Goal: Transaction & Acquisition: Purchase product/service

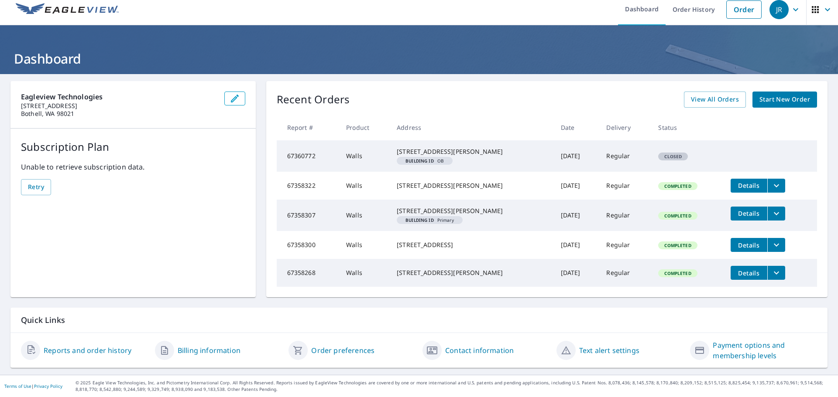
scroll to position [34, 0]
click at [684, 92] on link "View All Orders" at bounding box center [715, 100] width 62 height 16
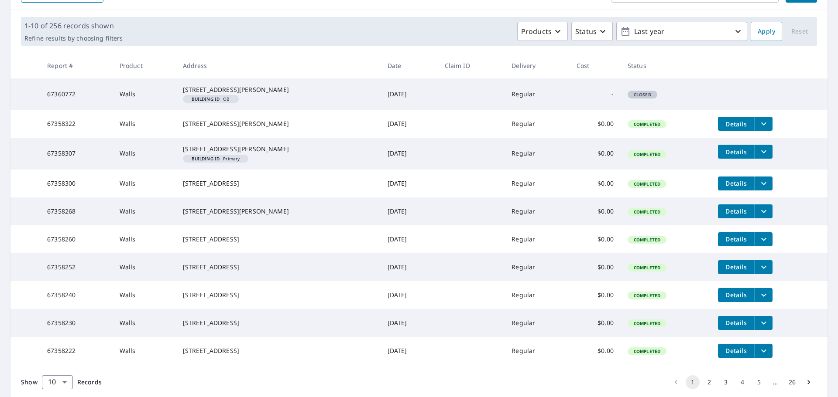
scroll to position [192, 0]
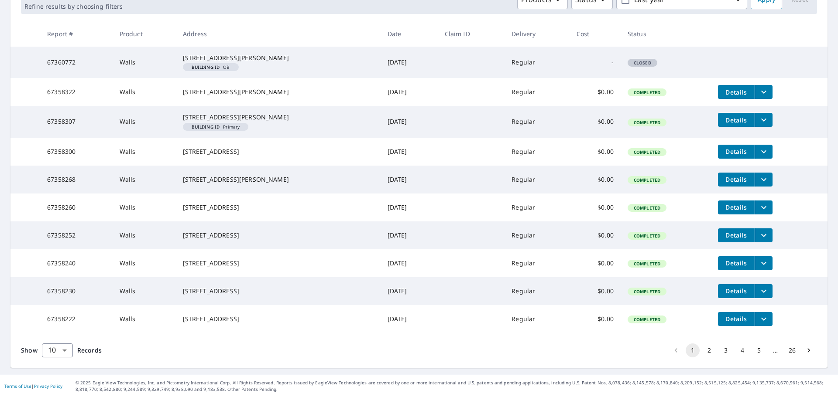
click at [702, 352] on button "2" at bounding box center [709, 351] width 14 height 14
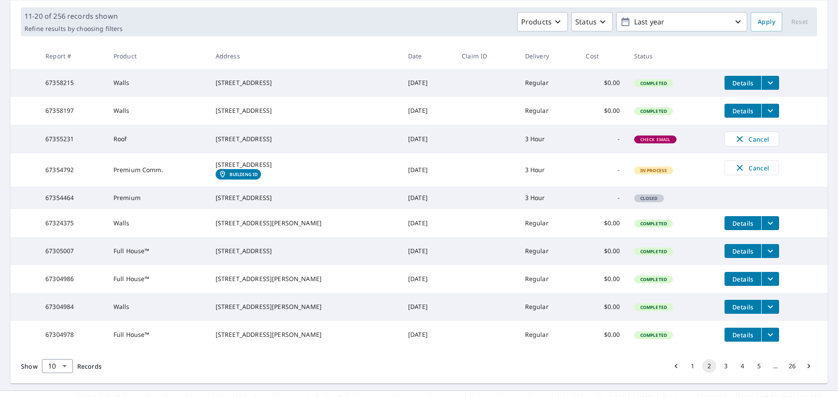
scroll to position [131, 0]
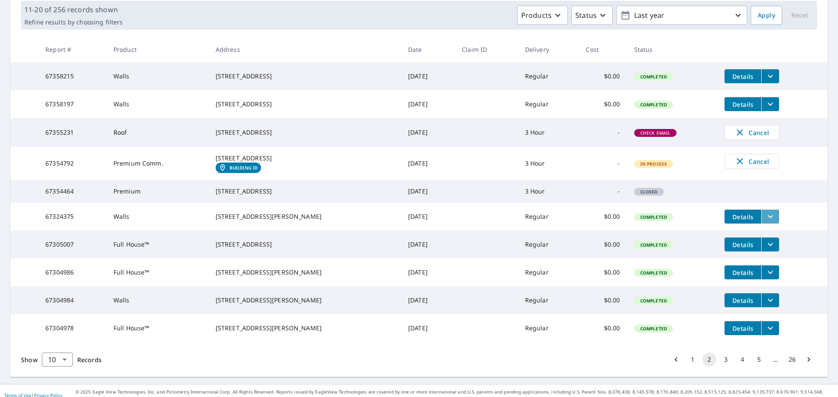
click at [765, 222] on icon "filesDropdownBtn-67324375" at bounding box center [770, 217] width 10 height 10
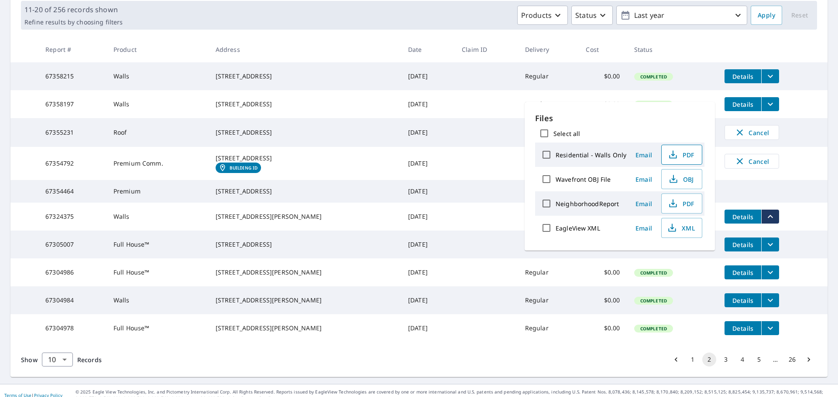
click at [683, 155] on span "PDF" at bounding box center [681, 155] width 28 height 10
click at [431, 24] on div "Products Status Last year" at bounding box center [436, 15] width 621 height 19
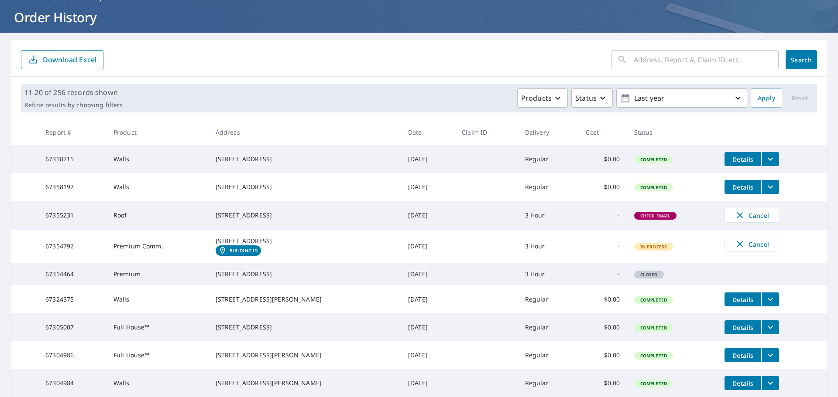
scroll to position [0, 0]
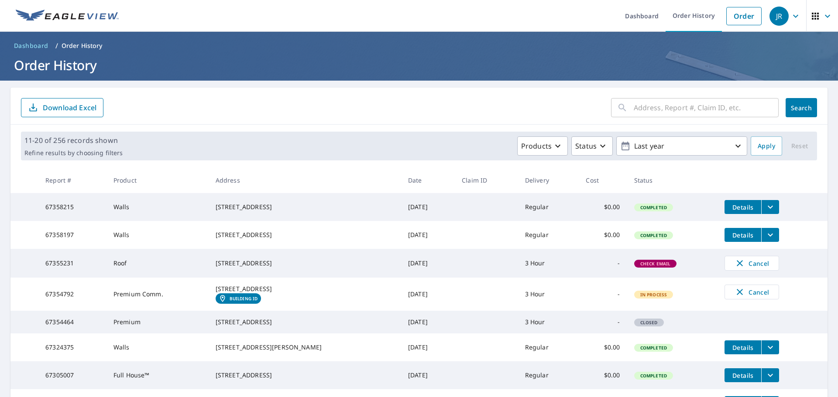
click at [767, 237] on icon "filesDropdownBtn-67358197" at bounding box center [769, 235] width 5 height 3
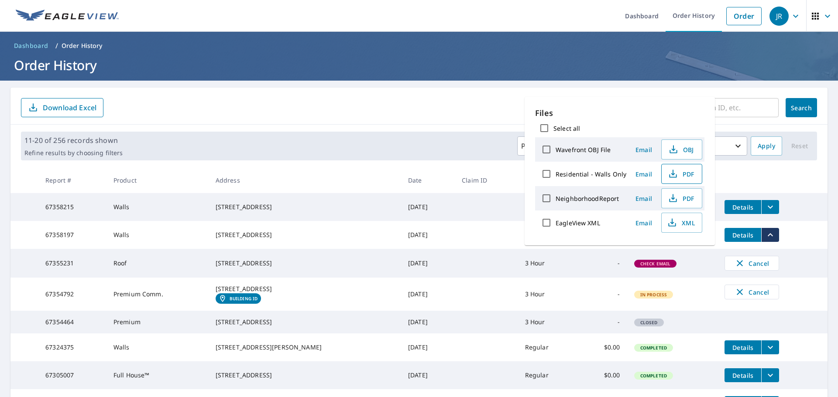
click at [685, 172] on span "PDF" at bounding box center [681, 174] width 28 height 10
click at [442, 111] on form "​ Search Download Excel" at bounding box center [419, 107] width 796 height 19
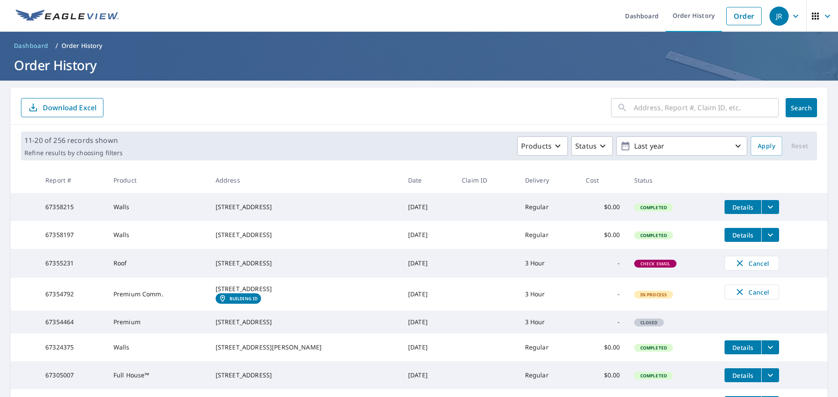
click at [765, 209] on icon "filesDropdownBtn-67358215" at bounding box center [770, 207] width 10 height 10
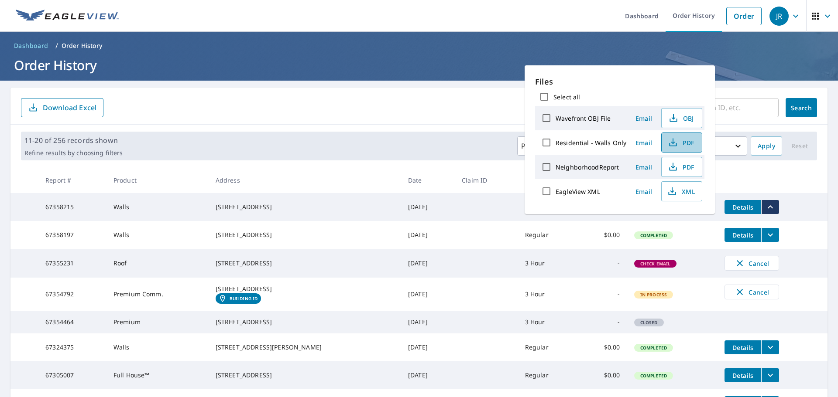
click at [678, 140] on span "PDF" at bounding box center [681, 142] width 28 height 10
click at [390, 118] on div "​ Search Download Excel" at bounding box center [418, 106] width 817 height 37
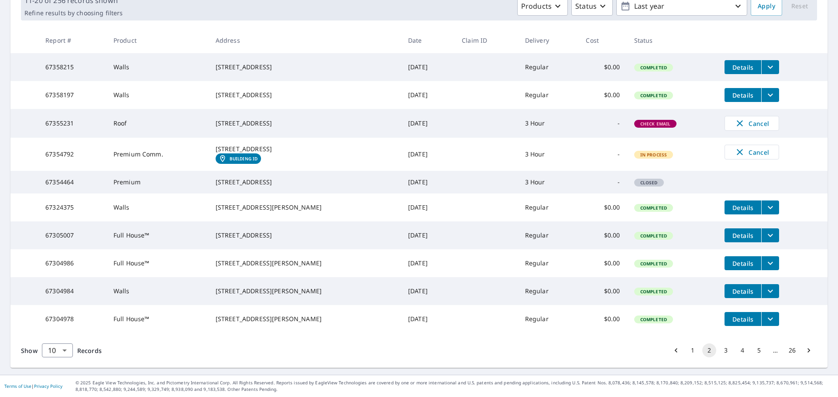
scroll to position [185, 0]
click at [686, 351] on button "1" at bounding box center [692, 351] width 14 height 14
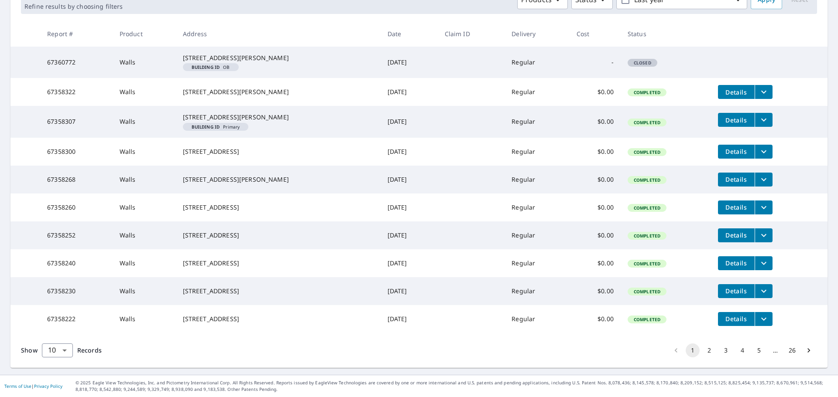
scroll to position [192, 0]
click at [758, 316] on icon "filesDropdownBtn-67358222" at bounding box center [763, 319] width 10 height 10
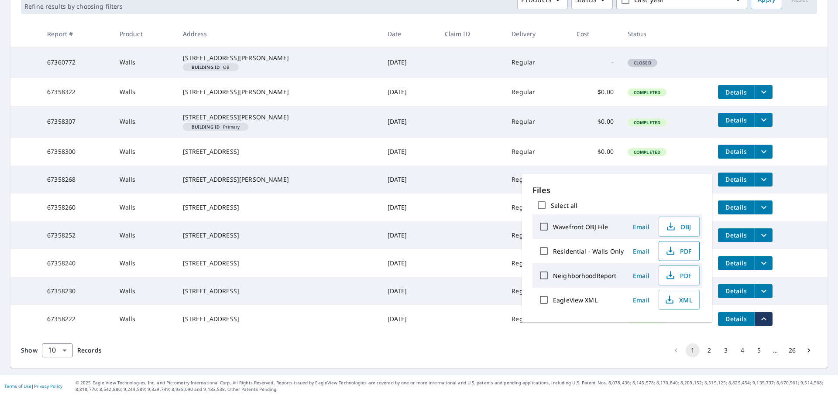
click at [674, 252] on span "PDF" at bounding box center [678, 251] width 28 height 10
click at [404, 21] on th "Date" at bounding box center [408, 34] width 57 height 26
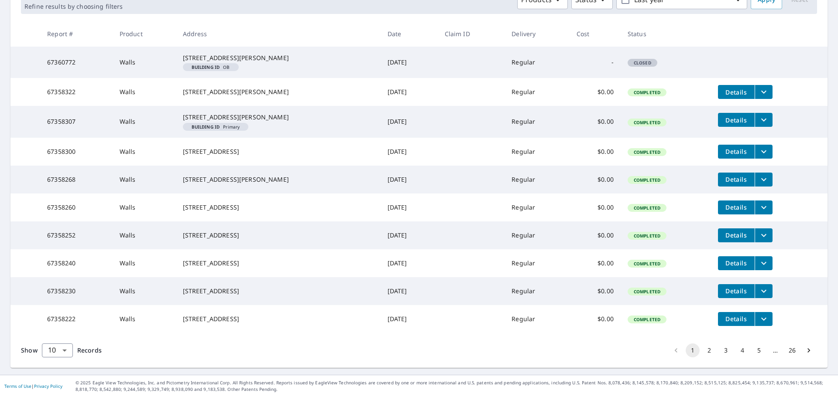
click at [758, 286] on icon "filesDropdownBtn-67358230" at bounding box center [763, 291] width 10 height 10
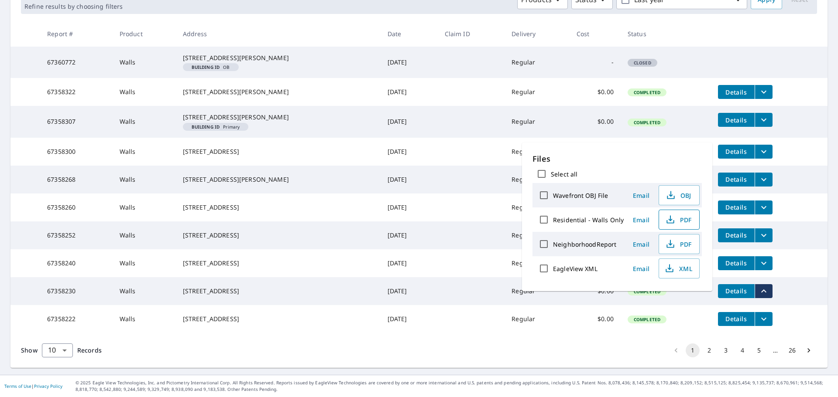
drag, startPoint x: 683, startPoint y: 218, endPoint x: 682, endPoint y: 227, distance: 9.3
click at [684, 218] on span "PDF" at bounding box center [678, 220] width 28 height 10
click at [407, 21] on th "Date" at bounding box center [408, 34] width 57 height 26
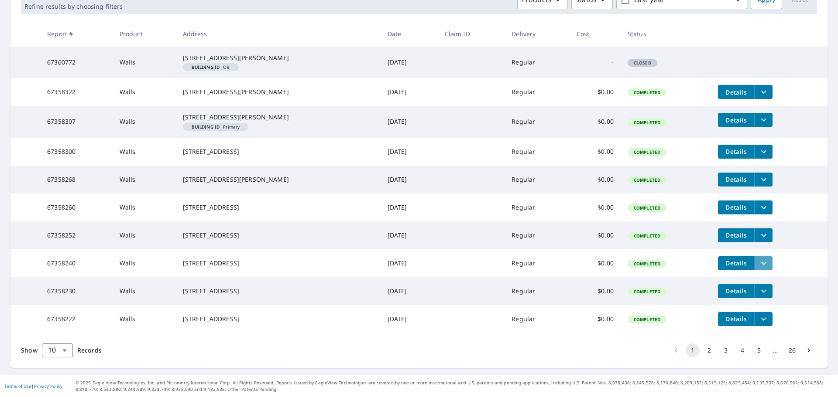
click at [763, 257] on button "filesDropdownBtn-67358240" at bounding box center [763, 264] width 18 height 14
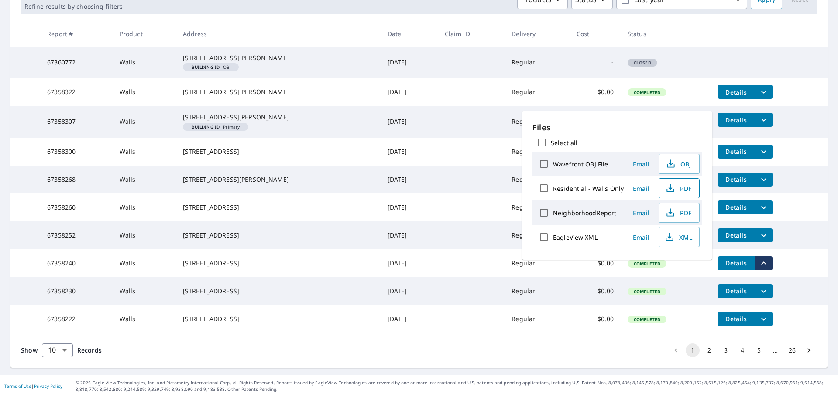
click at [686, 183] on button "PDF" at bounding box center [678, 188] width 41 height 20
click at [758, 230] on icon "filesDropdownBtn-67358252" at bounding box center [763, 235] width 10 height 10
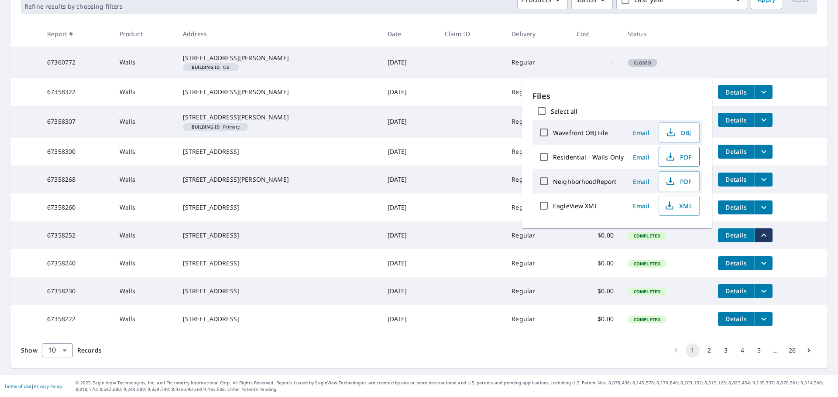
click at [677, 157] on span "PDF" at bounding box center [678, 157] width 28 height 10
click at [411, 78] on td "[DATE]" at bounding box center [408, 92] width 57 height 28
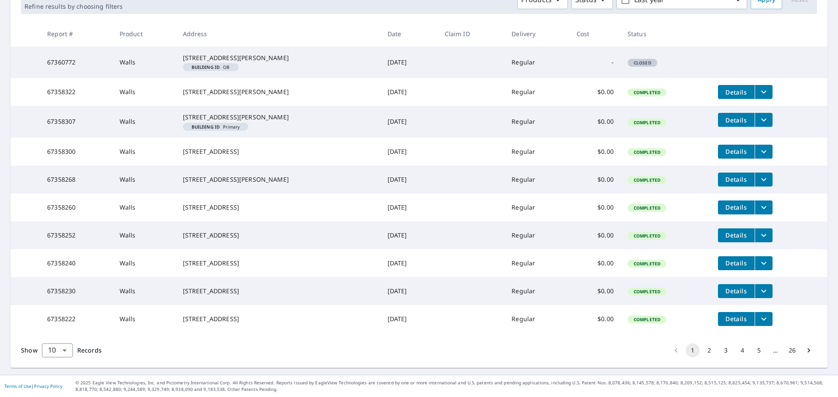
click at [763, 201] on button "filesDropdownBtn-67358260" at bounding box center [763, 208] width 18 height 14
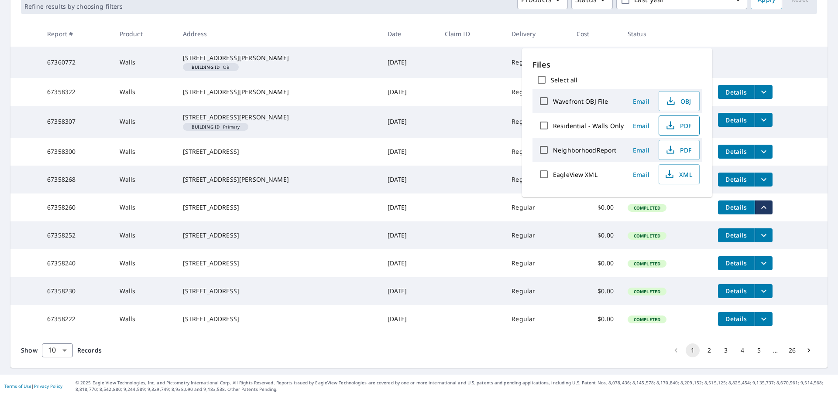
click at [679, 123] on span "PDF" at bounding box center [678, 125] width 28 height 10
click at [323, 175] on div "[STREET_ADDRESS][PERSON_NAME]" at bounding box center [278, 179] width 191 height 9
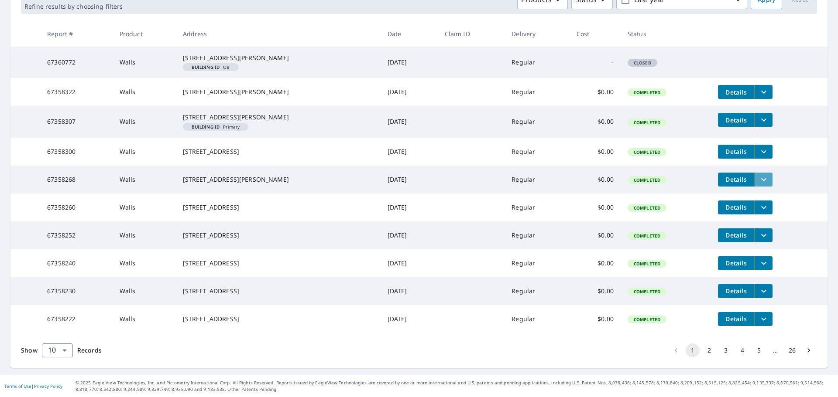
click at [761, 174] on icon "filesDropdownBtn-67358268" at bounding box center [763, 179] width 10 height 10
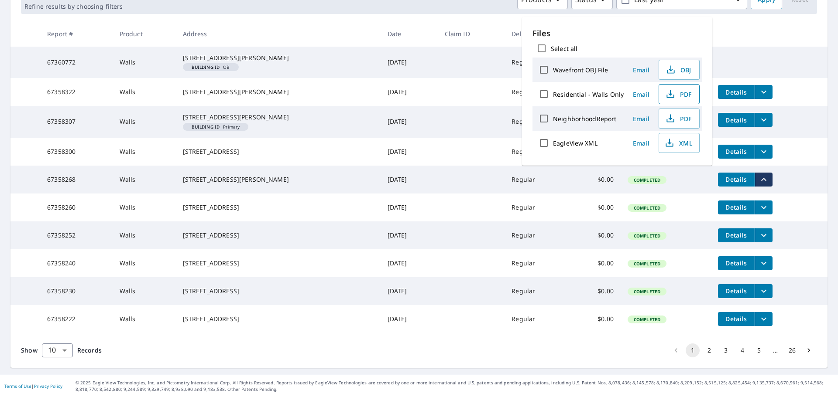
click at [684, 91] on span "PDF" at bounding box center [678, 94] width 28 height 10
click at [748, 21] on th at bounding box center [769, 34] width 116 height 26
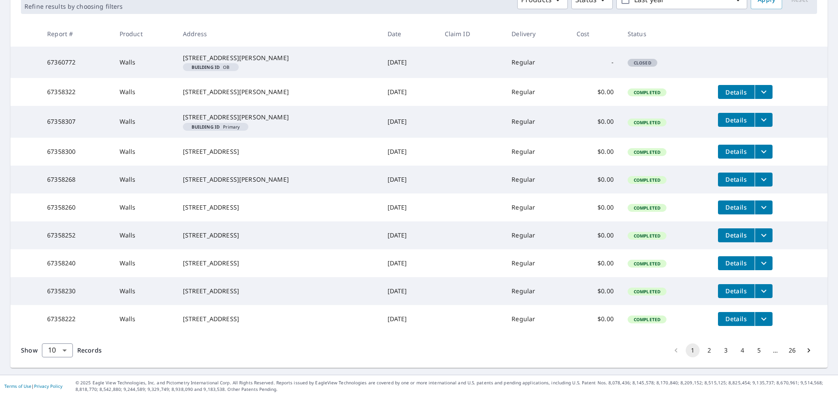
scroll to position [105, 0]
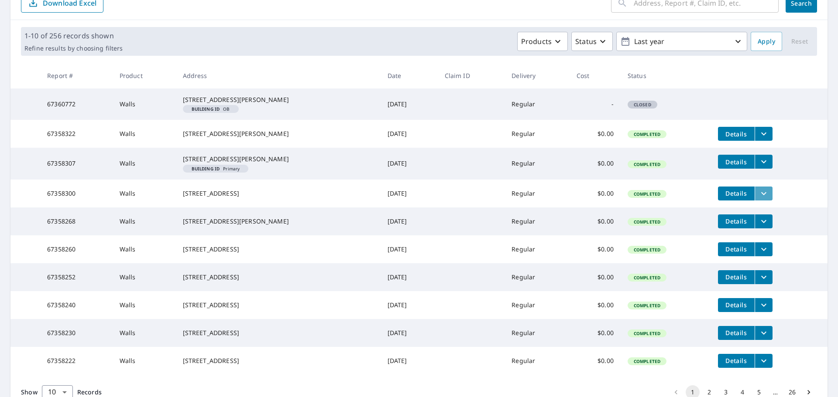
click at [760, 199] on icon "filesDropdownBtn-67358300" at bounding box center [763, 193] width 10 height 10
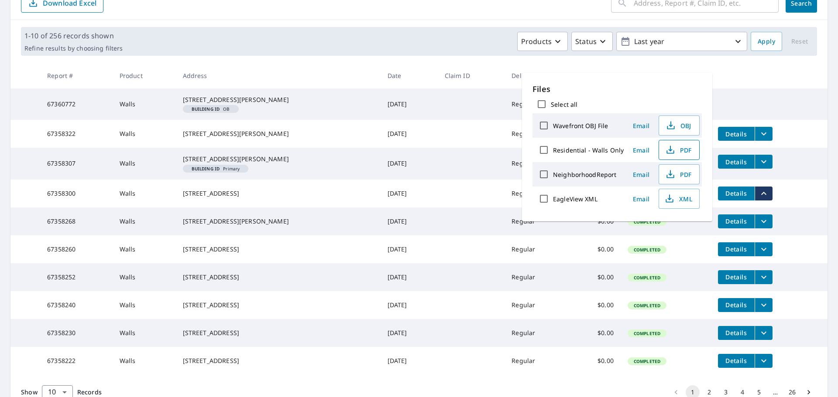
click at [688, 150] on span "PDF" at bounding box center [678, 150] width 28 height 10
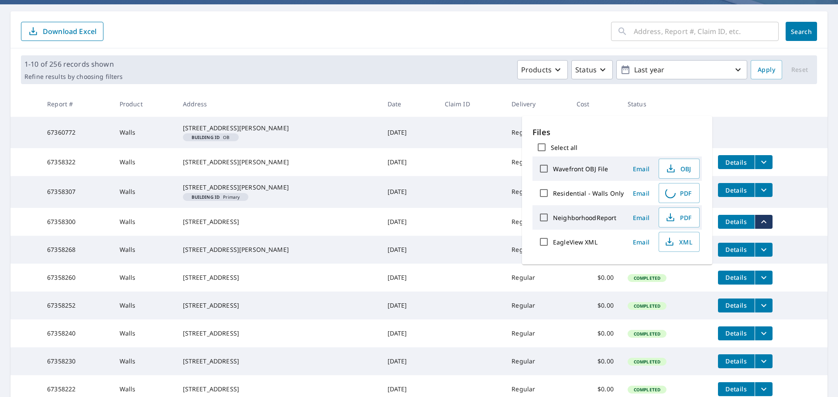
scroll to position [61, 0]
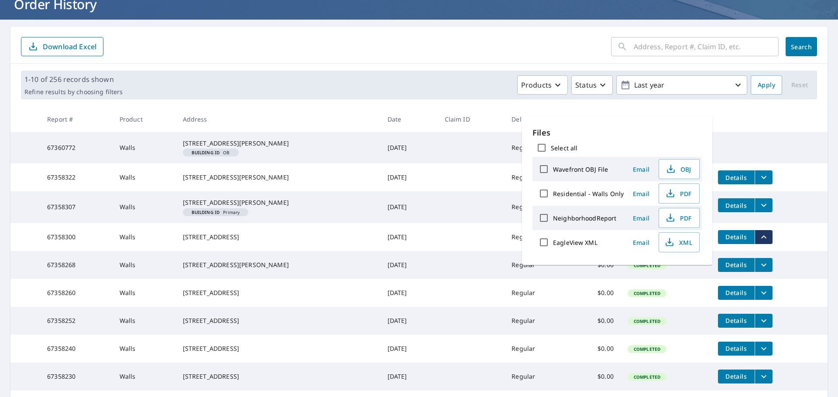
click at [376, 47] on form "​ Search Download Excel" at bounding box center [419, 46] width 796 height 19
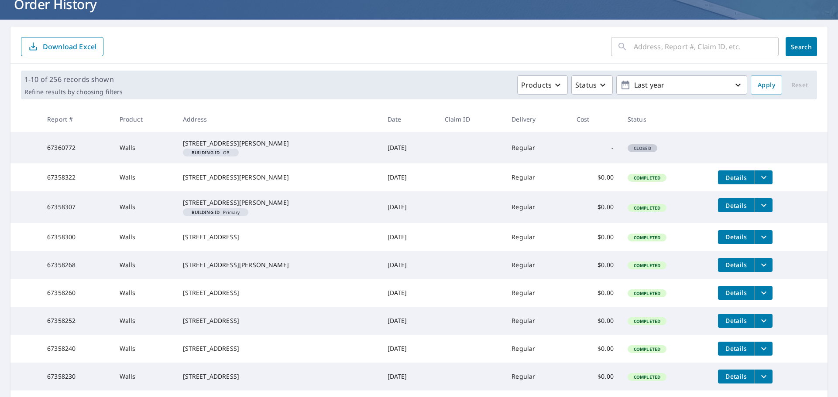
click at [762, 211] on icon "filesDropdownBtn-67358307" at bounding box center [763, 205] width 10 height 10
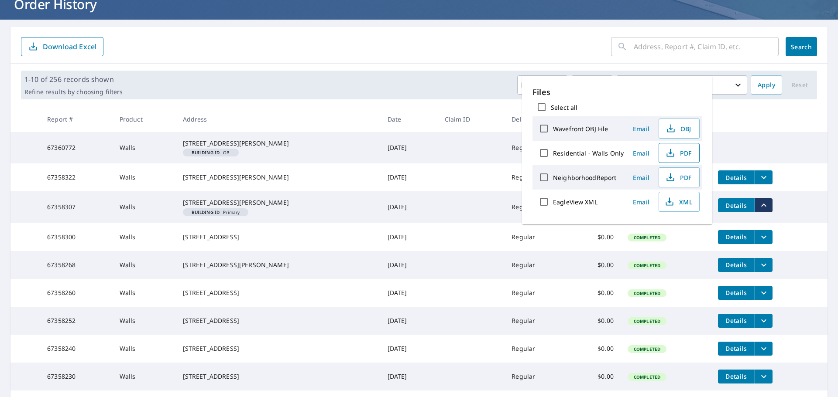
click at [678, 149] on span "PDF" at bounding box center [678, 153] width 28 height 10
click at [309, 103] on div "1-10 of 256 records shown Refine results by choosing filters Products Status La…" at bounding box center [418, 85] width 817 height 43
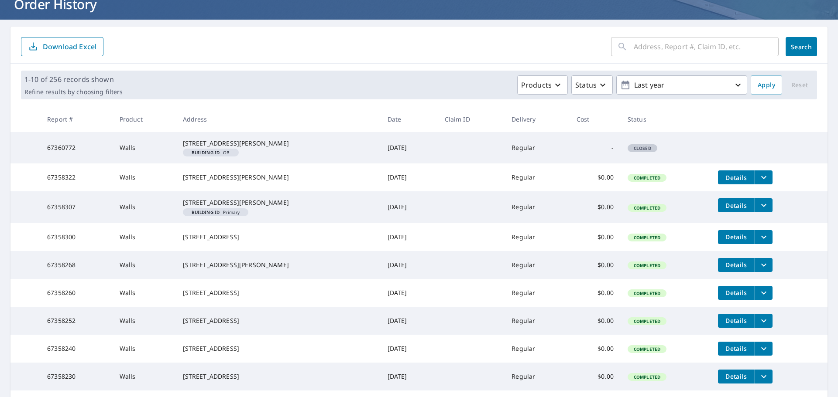
click at [760, 183] on icon "filesDropdownBtn-67358322" at bounding box center [763, 177] width 10 height 10
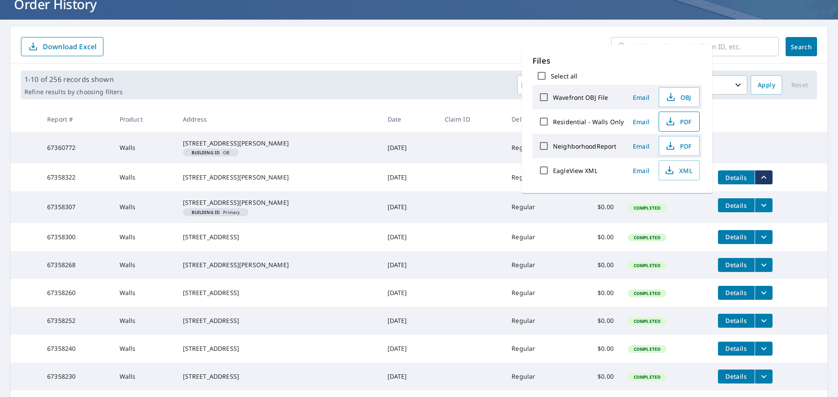
click at [679, 123] on span "PDF" at bounding box center [678, 121] width 28 height 10
click at [419, 46] on form "​ Search Download Excel" at bounding box center [419, 46] width 796 height 19
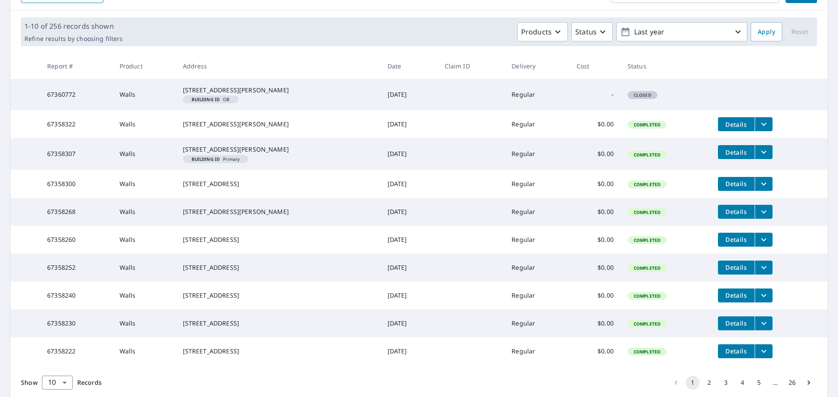
scroll to position [0, 0]
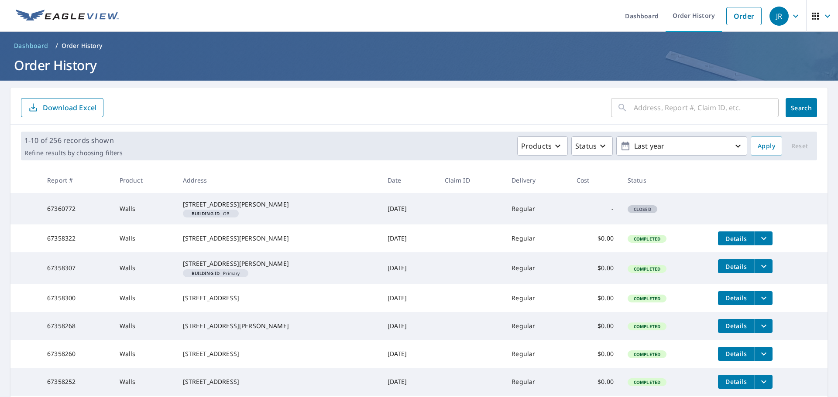
click at [388, 103] on form "​ Search Download Excel" at bounding box center [419, 107] width 796 height 19
click at [635, 106] on input "text" at bounding box center [705, 108] width 145 height 24
type input "[STREET_ADDRESS]"
click at [766, 111] on icon "button" at bounding box center [767, 108] width 10 height 10
drag, startPoint x: 734, startPoint y: 9, endPoint x: 729, endPoint y: 14, distance: 7.7
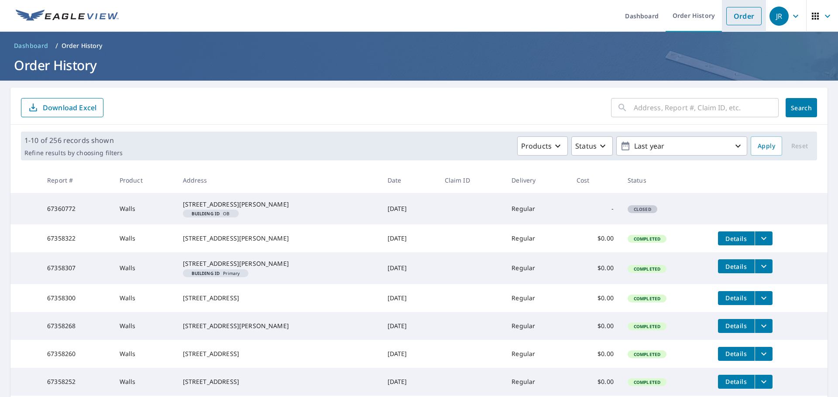
click at [734, 9] on link "Order" at bounding box center [743, 16] width 35 height 18
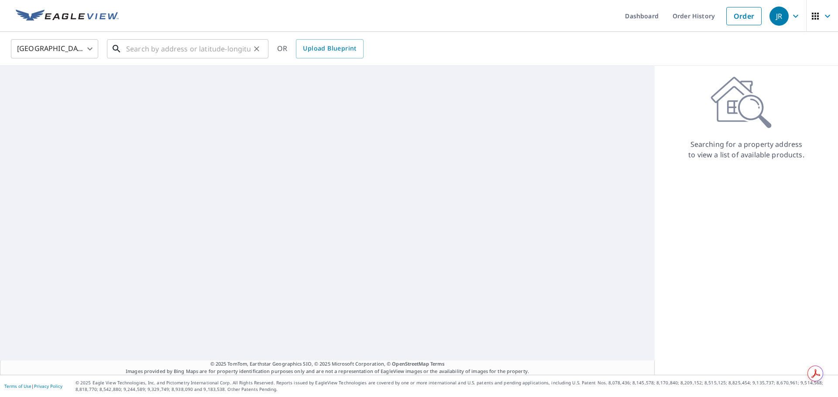
click at [148, 49] on input "text" at bounding box center [188, 49] width 124 height 24
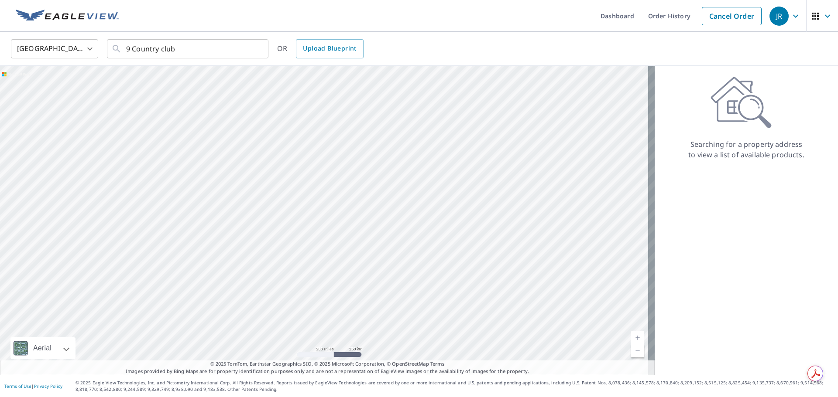
click at [658, 236] on div "Searching for a property address to view a list of available products." at bounding box center [745, 220] width 183 height 309
click at [657, 221] on div "Searching for a property address to view a list of available products." at bounding box center [745, 220] width 183 height 309
click at [209, 48] on input "9 Country club" at bounding box center [188, 49] width 124 height 24
click at [170, 50] on input "9 Country club" at bounding box center [188, 49] width 124 height 24
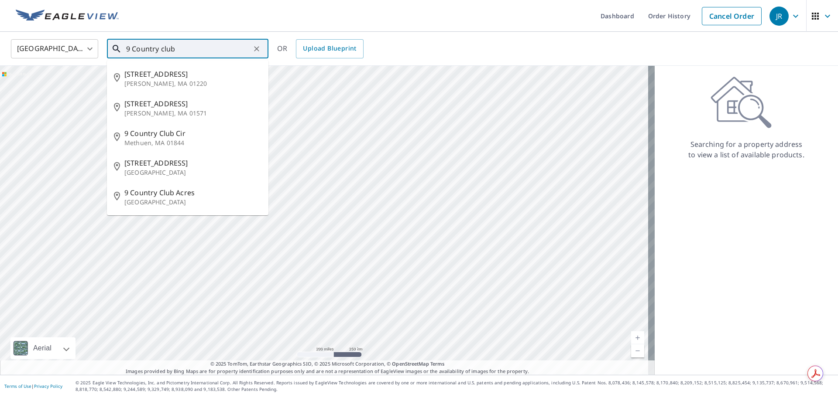
click at [196, 48] on input "9 Country club" at bounding box center [188, 49] width 124 height 24
click at [205, 48] on input "[STREET_ADDRESS]" at bounding box center [188, 49] width 124 height 24
click at [211, 49] on input "[STREET_ADDRESS]" at bounding box center [188, 49] width 124 height 24
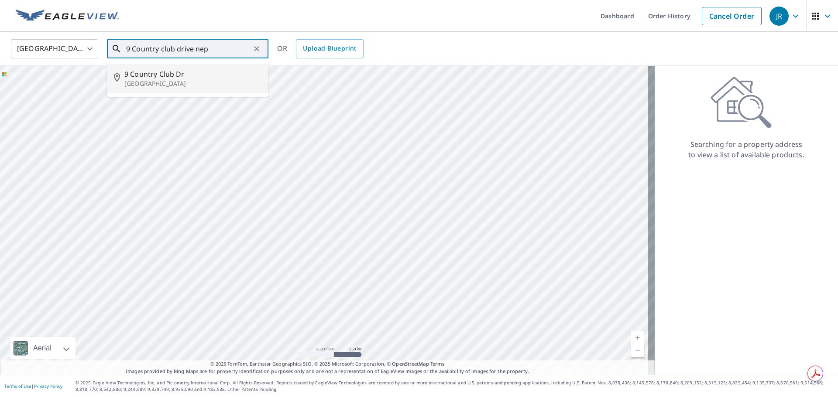
click at [168, 75] on span "9 Country Club Dr" at bounding box center [192, 74] width 137 height 10
type input "[STREET_ADDRESS]"
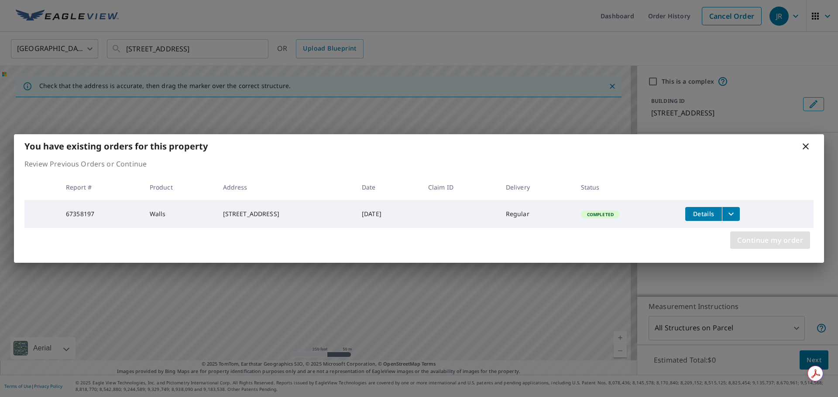
click at [757, 244] on span "Continue my order" at bounding box center [770, 240] width 66 height 12
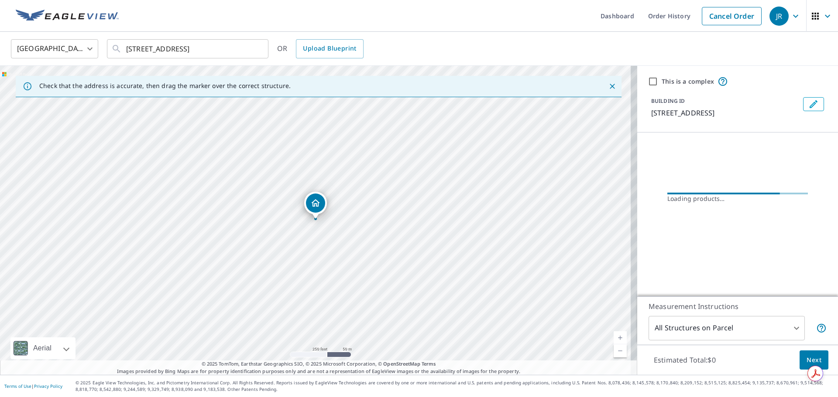
click at [418, 39] on div "[GEOGRAPHIC_DATA] [GEOGRAPHIC_DATA] ​ [STREET_ADDRESS] ​ OR Upload Blueprint" at bounding box center [415, 48] width 823 height 21
click at [451, 42] on div "[GEOGRAPHIC_DATA] [GEOGRAPHIC_DATA] ​ [STREET_ADDRESS] ​ OR Upload Blueprint" at bounding box center [415, 48] width 823 height 21
click at [424, 37] on div "[GEOGRAPHIC_DATA] [GEOGRAPHIC_DATA] ​ [STREET_ADDRESS] ​ OR Upload Blueprint" at bounding box center [419, 49] width 838 height 34
click at [239, 49] on input "[STREET_ADDRESS]" at bounding box center [188, 49] width 124 height 24
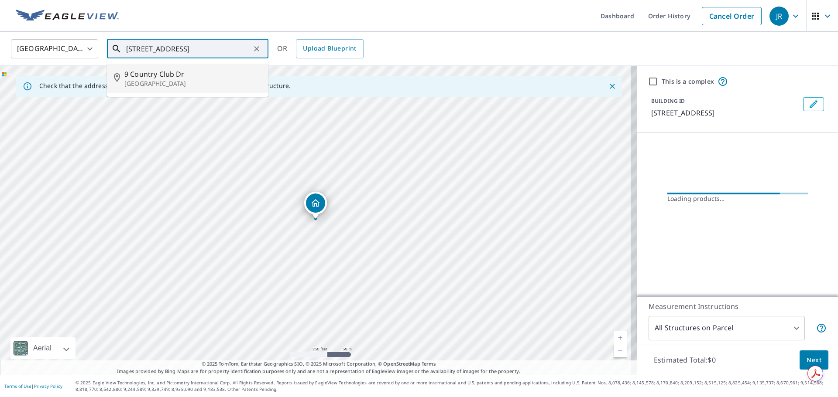
click at [178, 82] on p "[GEOGRAPHIC_DATA]" at bounding box center [192, 83] width 137 height 9
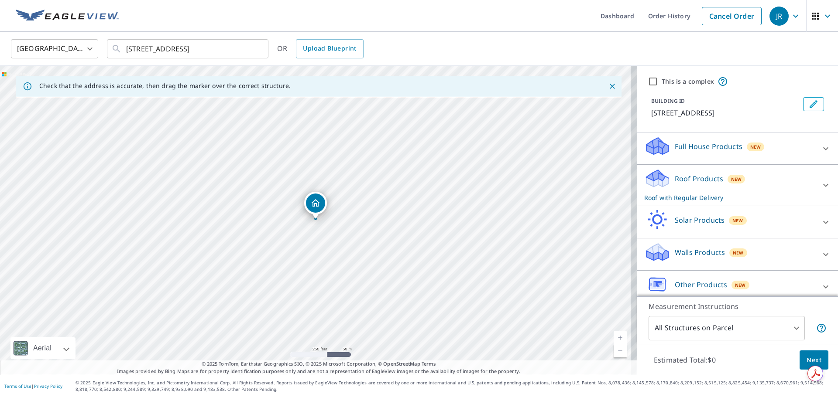
click at [667, 45] on body "[PERSON_NAME] Dashboard Order History Cancel Order JR United States US ​ [STREE…" at bounding box center [419, 198] width 838 height 397
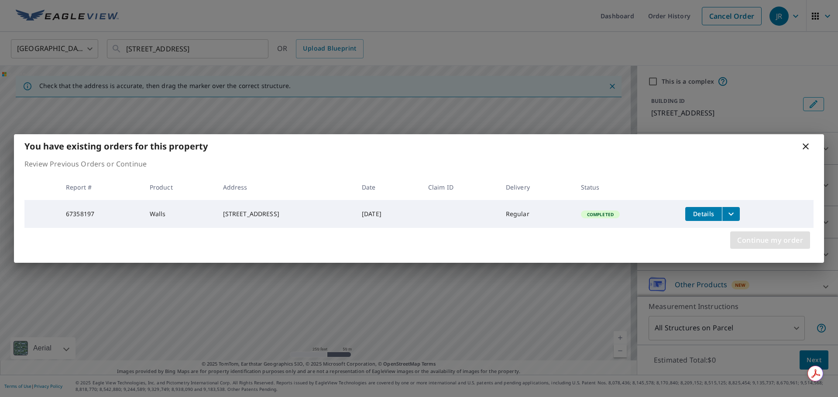
click at [776, 241] on span "Continue my order" at bounding box center [770, 240] width 66 height 12
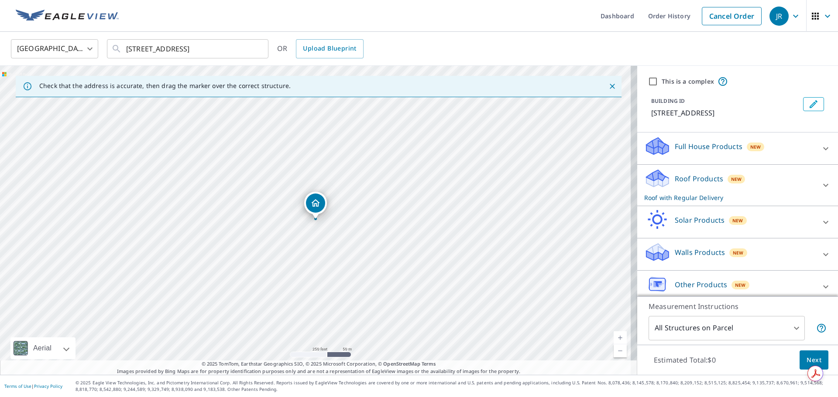
click at [820, 147] on icon at bounding box center [825, 149] width 10 height 10
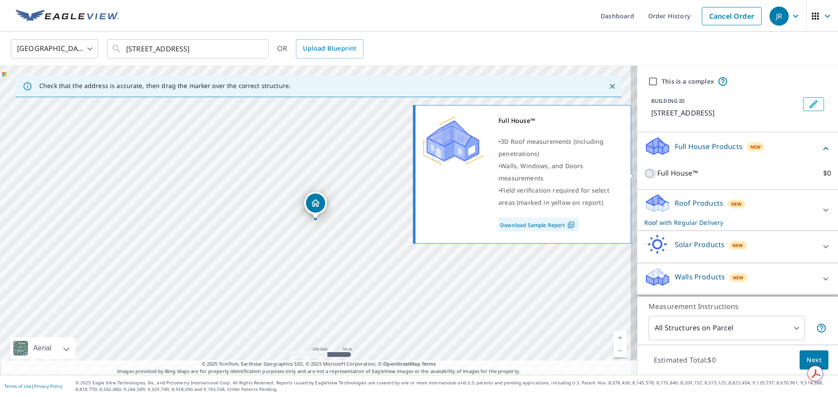
click at [646, 174] on input "Full House™ $0" at bounding box center [650, 173] width 13 height 10
checkbox input "true"
checkbox input "false"
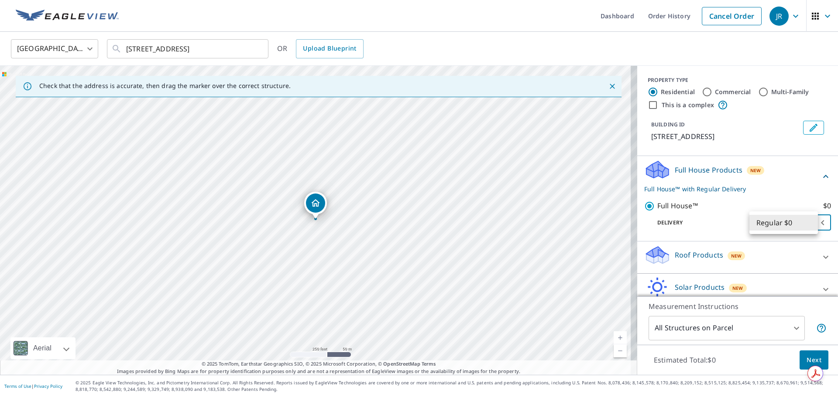
click at [811, 223] on body "[PERSON_NAME] Dashboard Order History Cancel Order JR United States US ​ [STREE…" at bounding box center [419, 198] width 838 height 397
click at [740, 59] on div at bounding box center [419, 198] width 838 height 397
click at [742, 50] on div "[GEOGRAPHIC_DATA] [GEOGRAPHIC_DATA] ​ [STREET_ADDRESS] ​ OR Upload Blueprint" at bounding box center [415, 48] width 823 height 21
click at [812, 353] on button "Next" at bounding box center [813, 361] width 29 height 20
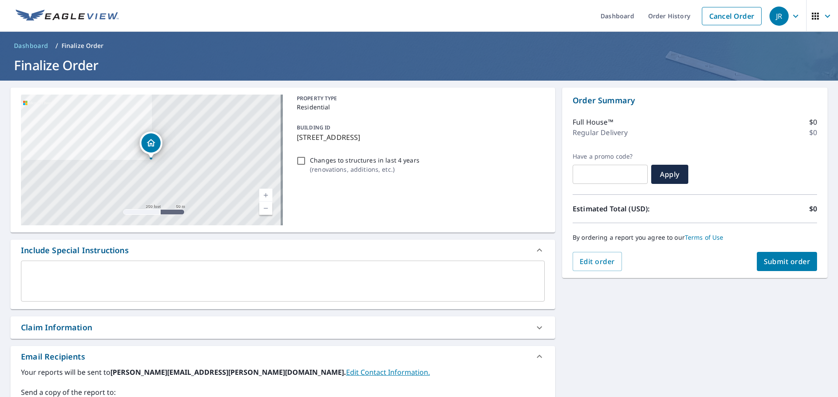
click at [300, 160] on input "Changes to structures in last 4 years ( renovations, additions, etc. )" at bounding box center [301, 161] width 10 height 10
checkbox input "true"
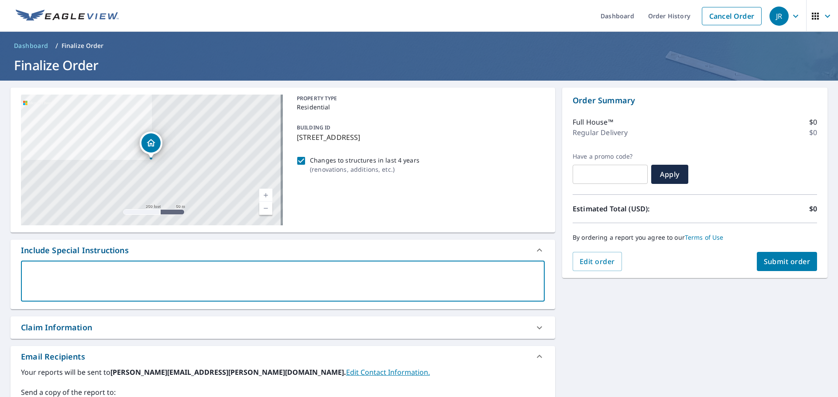
click at [101, 269] on textarea at bounding box center [282, 281] width 511 height 25
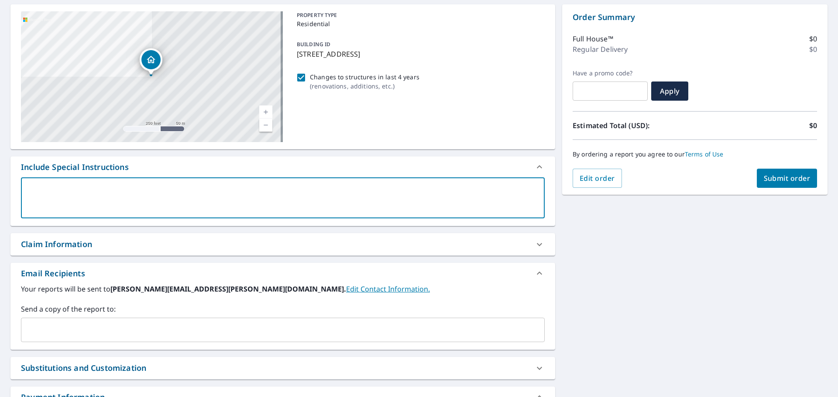
scroll to position [87, 0]
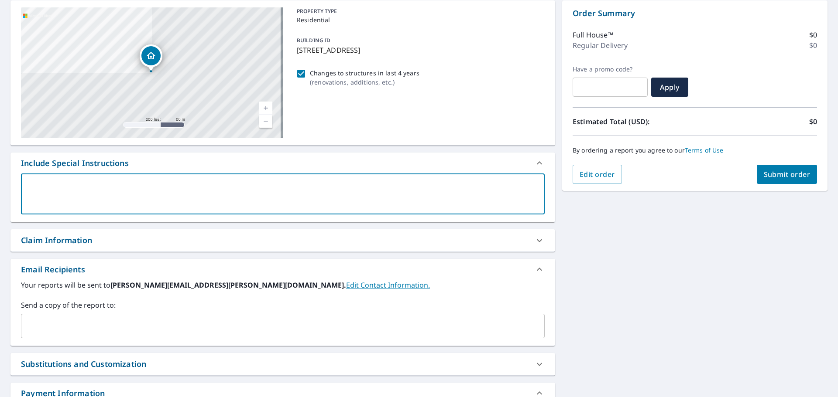
type textarea "L"
type textarea "x"
checkbox input "true"
type textarea "Li"
type textarea "x"
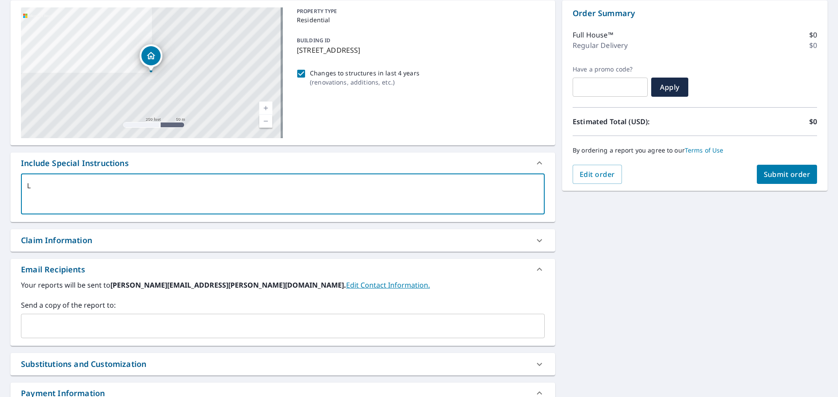
checkbox input "true"
type textarea "Liv"
type textarea "x"
checkbox input "true"
type textarea "Live"
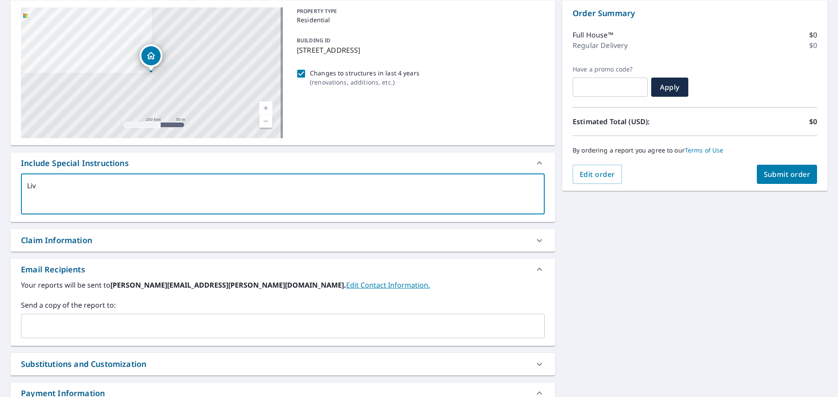
type textarea "x"
checkbox input "true"
type textarea "Live"
type textarea "x"
checkbox input "true"
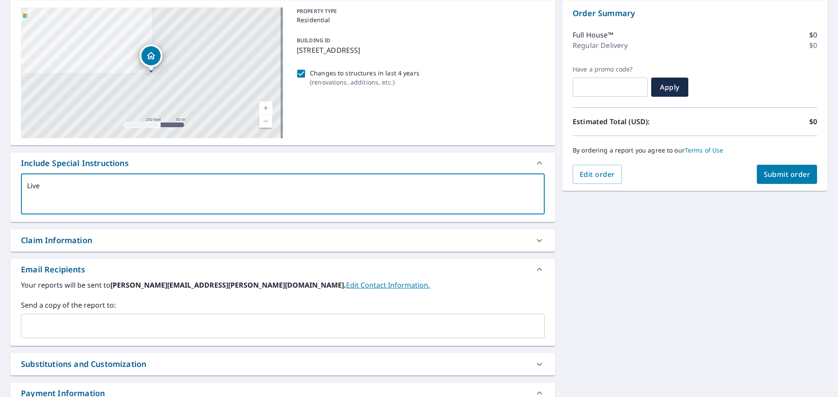
type textarea "Live R"
type textarea "x"
checkbox input "true"
type textarea "Live RE"
type textarea "x"
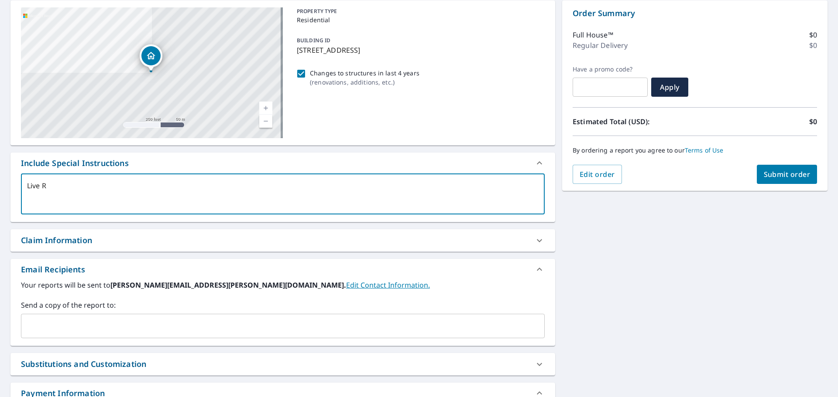
checkbox input "true"
type textarea "Live REp"
type textarea "x"
checkbox input "true"
type textarea "Live RE"
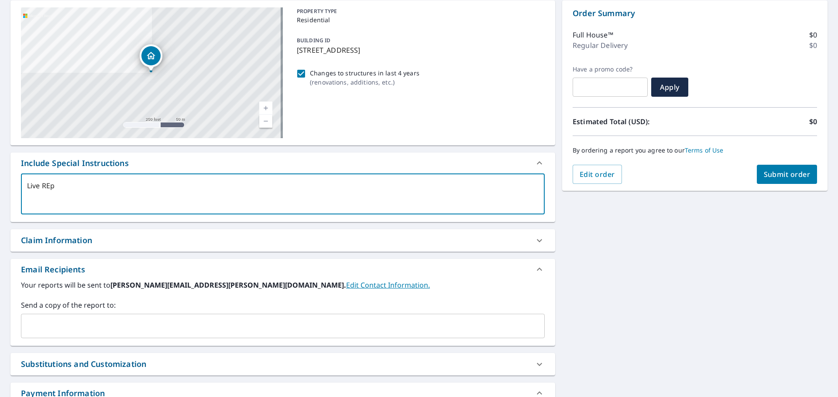
type textarea "x"
checkbox input "true"
type textarea "Live R"
type textarea "x"
checkbox input "true"
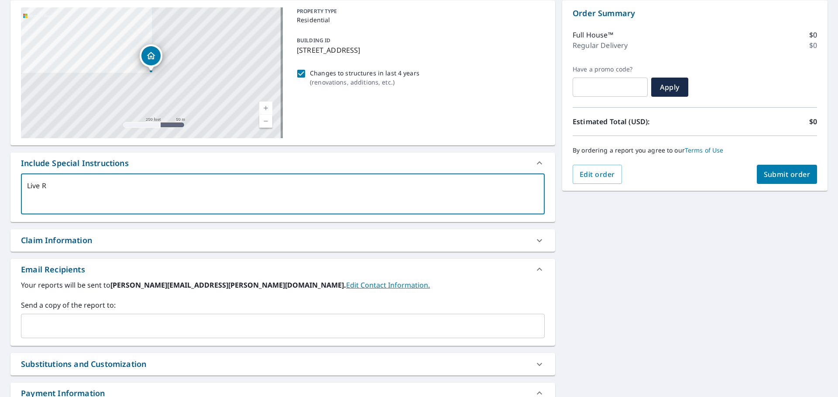
type textarea "Live Re"
type textarea "x"
checkbox input "true"
type textarea "Live Re["
type textarea "x"
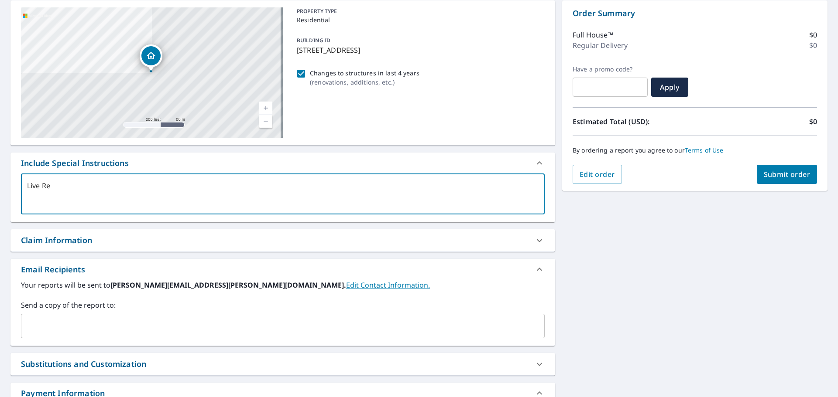
checkbox input "true"
type textarea "Live Re[p"
type textarea "x"
checkbox input "true"
type textarea "Live Re[pr"
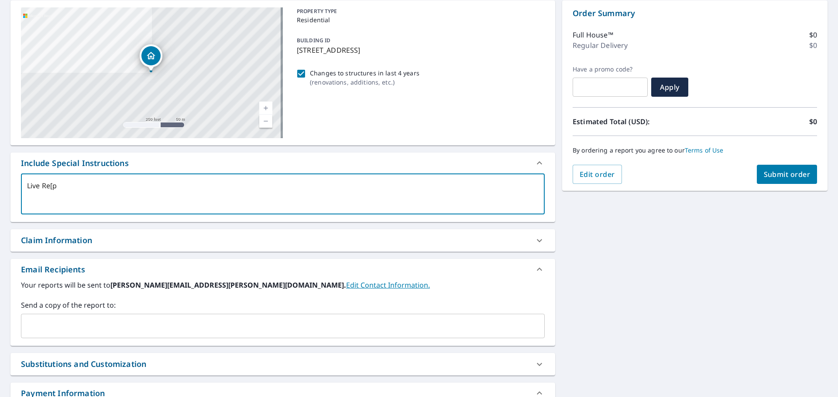
type textarea "x"
checkbox input "true"
type textarea "Live Re[p"
type textarea "x"
checkbox input "true"
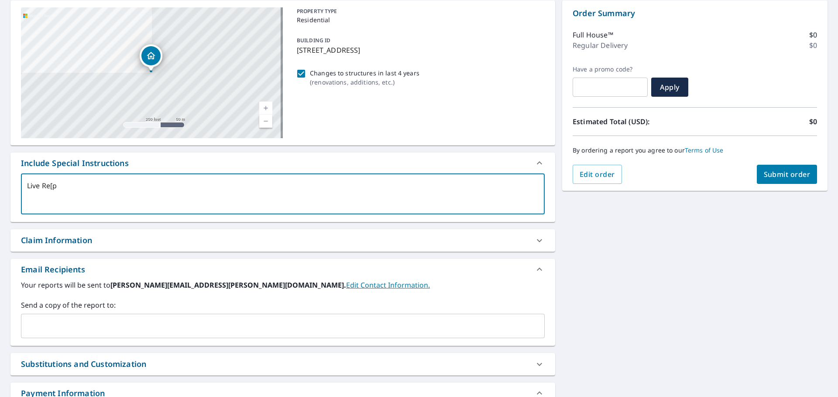
type textarea "Live Re["
type textarea "x"
checkbox input "true"
type textarea "Live Re"
type textarea "x"
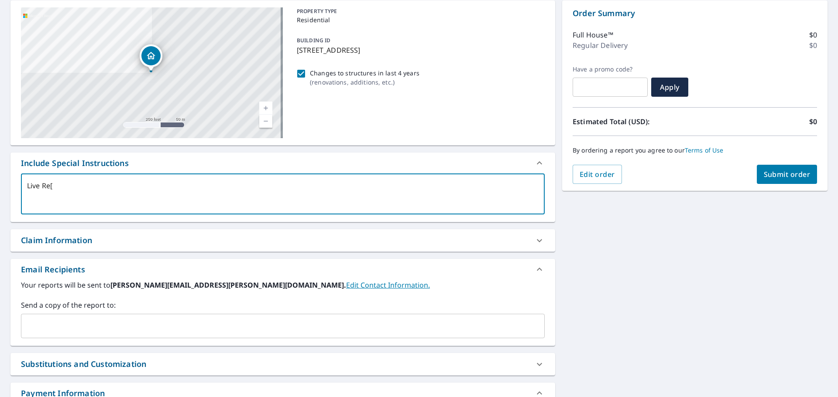
checkbox input "true"
type textarea "Live Rep"
type textarea "x"
checkbox input "true"
type textarea "Live Repo"
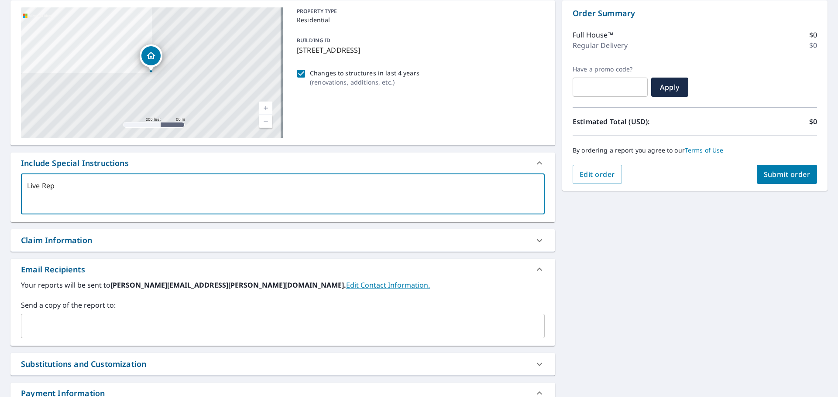
type textarea "x"
checkbox input "true"
type textarea "Live Repor"
type textarea "x"
checkbox input "true"
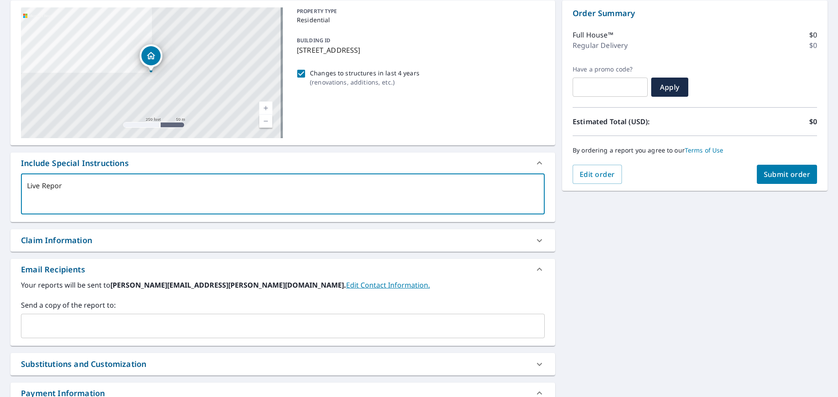
type textarea "Live Report"
type textarea "x"
checkbox input "true"
type textarea "Live Report"
type textarea "x"
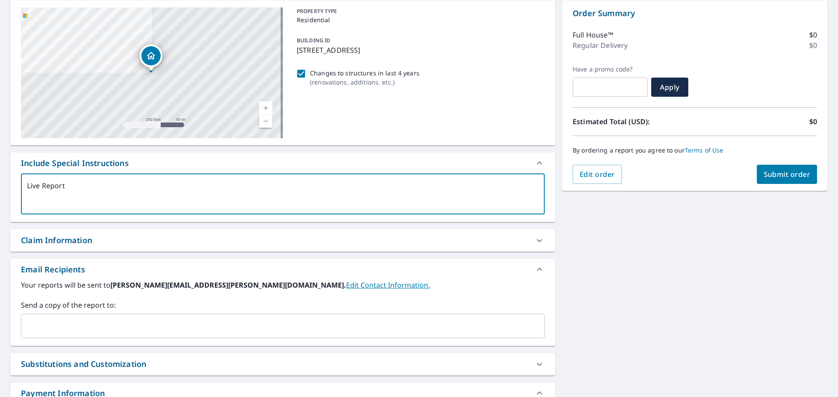
checkbox input "true"
type textarea "Live Report -"
type textarea "x"
checkbox input "true"
type textarea "Live Report -"
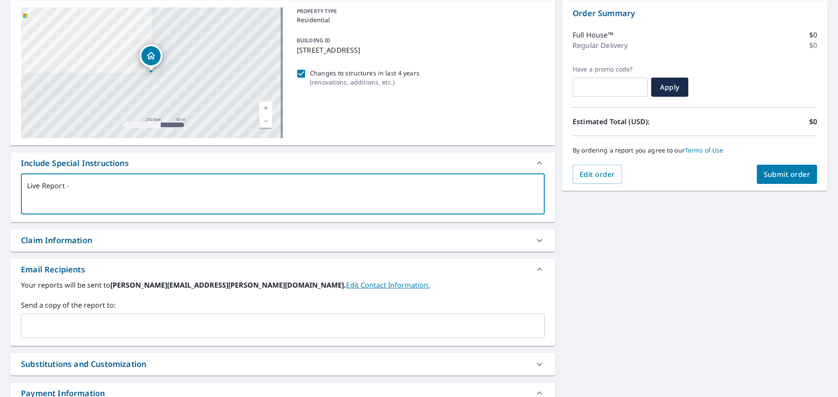
type textarea "x"
checkbox input "true"
type textarea "Live Report - N"
type textarea "x"
checkbox input "true"
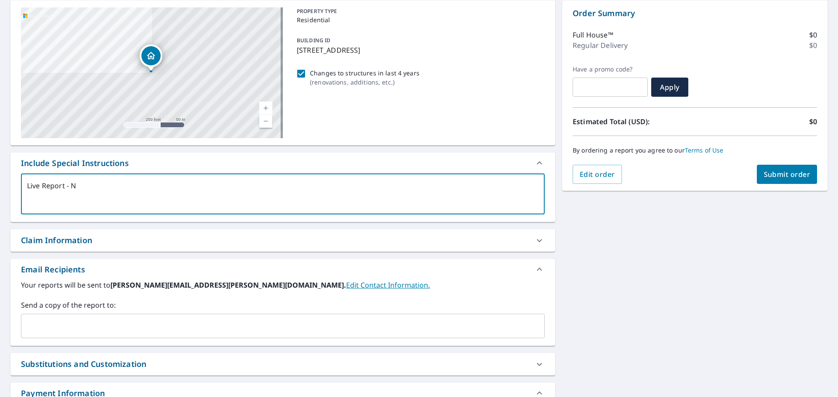
type textarea "Live Report - Ne"
type textarea "x"
checkbox input "true"
type textarea "Live Report - Nee"
type textarea "x"
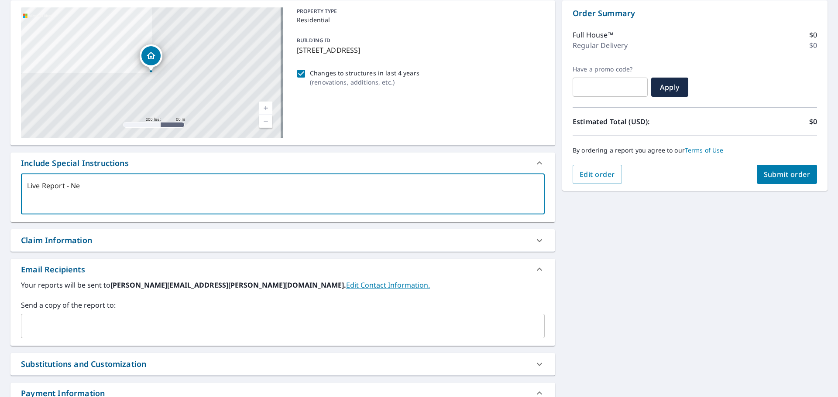
checkbox input "true"
type textarea "Live Report - Need"
type textarea "x"
checkbox input "true"
type textarea "Live Report - Need"
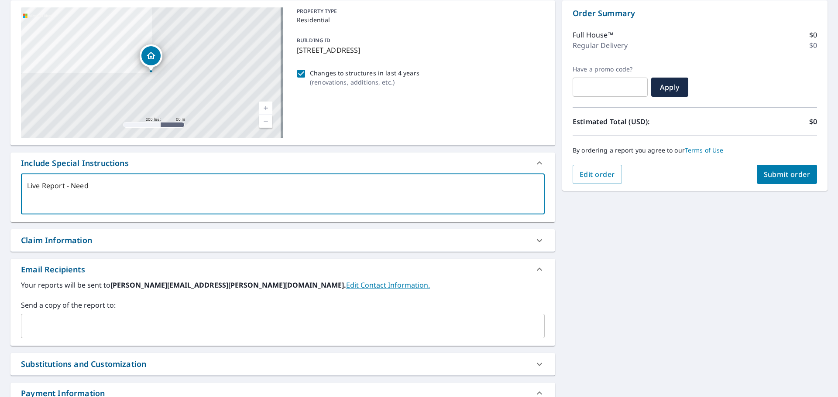
type textarea "x"
checkbox input "true"
type textarea "Live Report - Need F"
type textarea "x"
checkbox input "true"
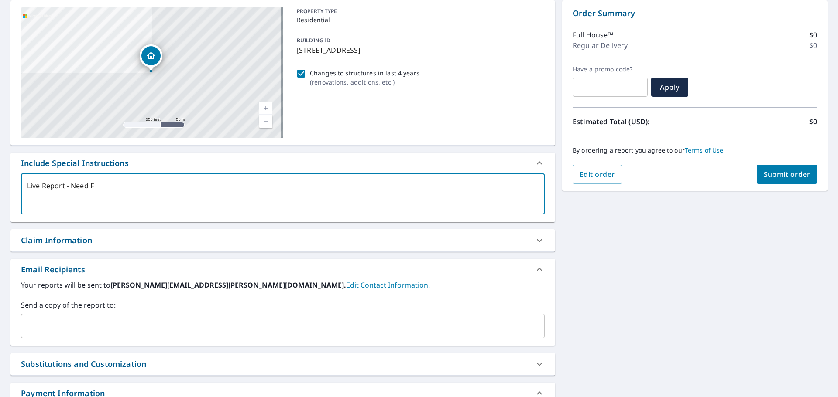
type textarea "Live Report - Need Fa"
type textarea "x"
checkbox input "true"
type textarea "Live Report - Need Fas"
type textarea "x"
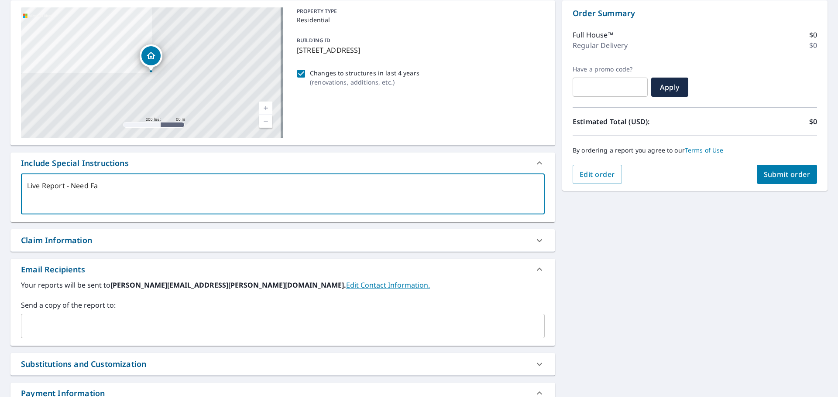
checkbox input "true"
type textarea "Live Report - Need Fast"
type textarea "x"
checkbox input "true"
type textarea "Live Report - Need Faste"
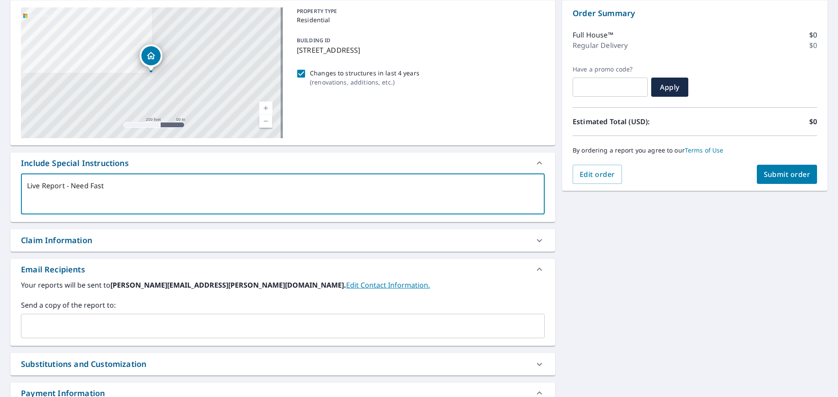
type textarea "x"
checkbox input "true"
type textarea "Live Report - Need Fast"
type textarea "x"
checkbox input "true"
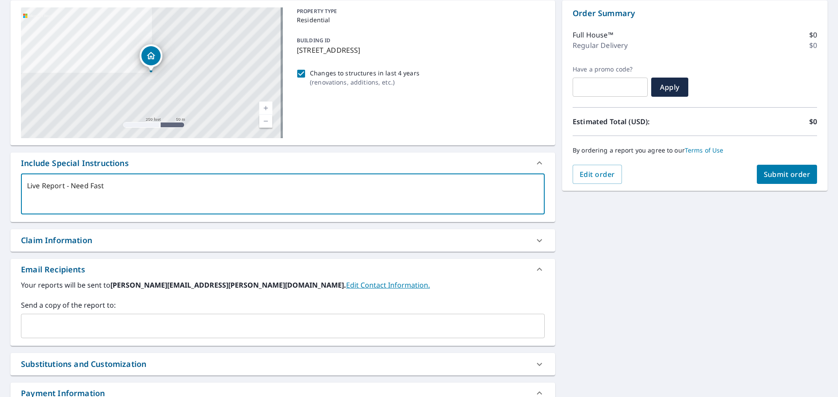
type textarea "Live Report - Need Fast"
type textarea "x"
checkbox input "true"
type textarea "Live Report - Need Fast T"
type textarea "x"
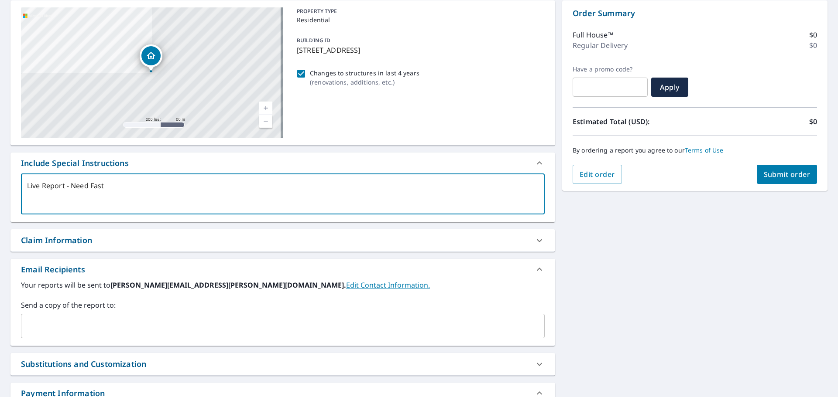
checkbox input "true"
type textarea "Live Report - Need Fast Tu"
type textarea "x"
checkbox input "true"
type textarea "Live Report - Need Fast Tur"
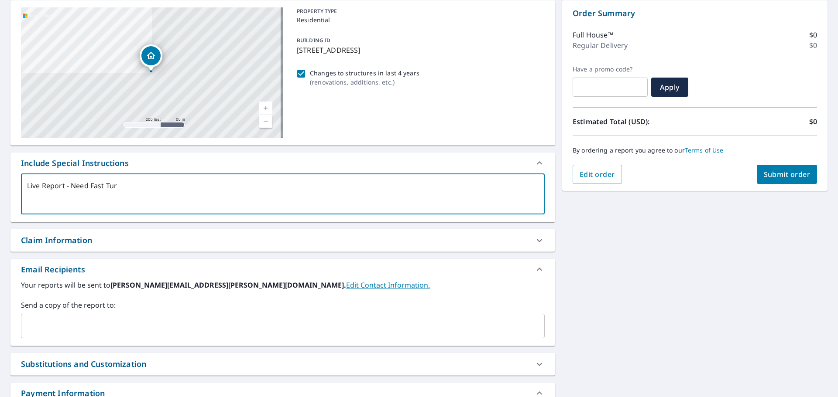
type textarea "x"
checkbox input "true"
type textarea "Live Report - Need Fast Turn"
type textarea "x"
checkbox input "true"
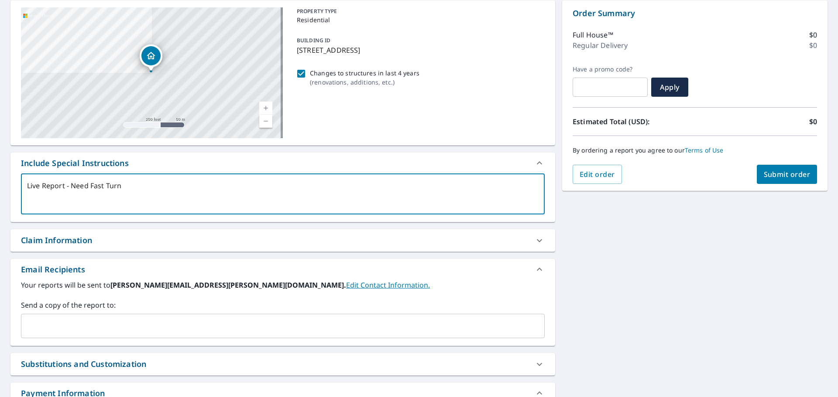
type textarea "Live Report - Need Fast Turn"
type textarea "x"
checkbox input "true"
type textarea "Live Report - Need Fast Turn A"
type textarea "x"
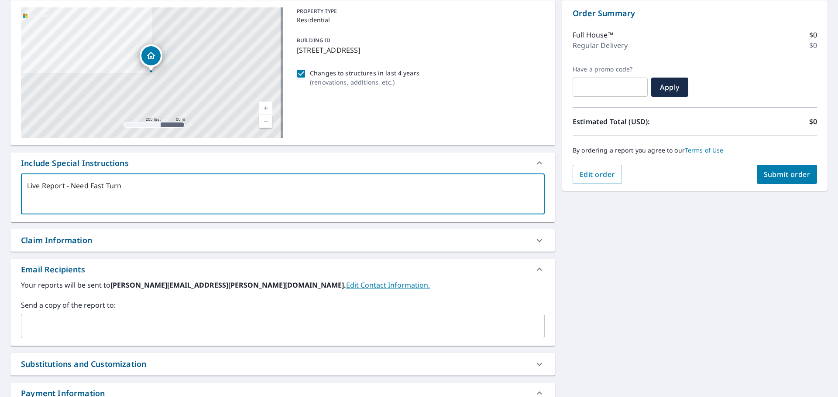
checkbox input "true"
type textarea "Live Report - Need Fast Turn Ar"
type textarea "x"
checkbox input "true"
type textarea "Live Report - Need Fast Turn Aro"
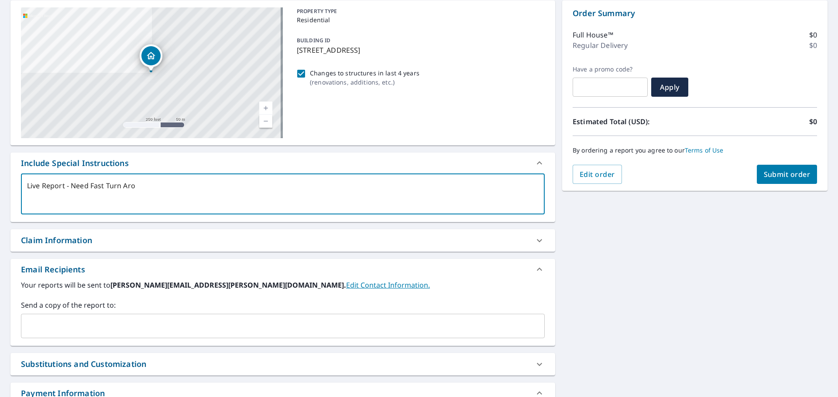
type textarea "x"
checkbox input "true"
type textarea "Live Report - Need Fast Turn Arou"
type textarea "x"
checkbox input "true"
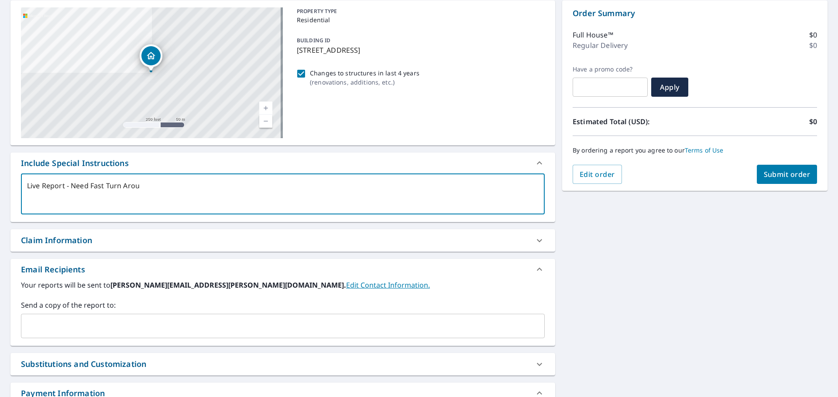
type textarea "Live Report - Need Fast Turn Aroun"
type textarea "x"
checkbox input "true"
type textarea "Live Report - Need Fast Turn Around"
type textarea "x"
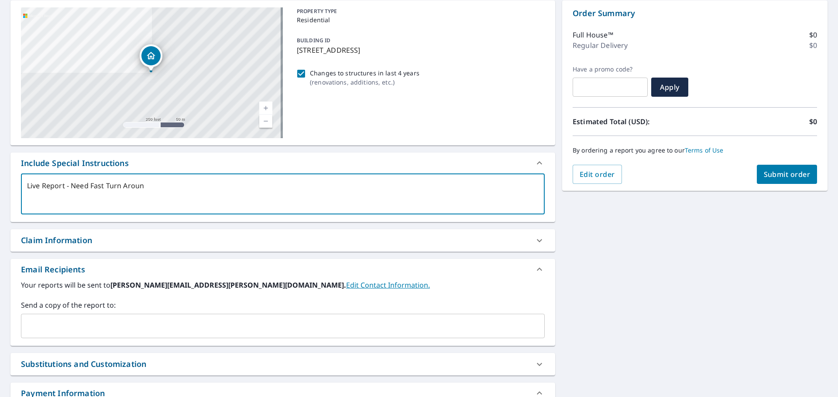
checkbox input "true"
type textarea "Live Report - Need Fast Turn Around"
type textarea "x"
checkbox input "true"
type textarea "Live Report - Need Fast Turn Around P"
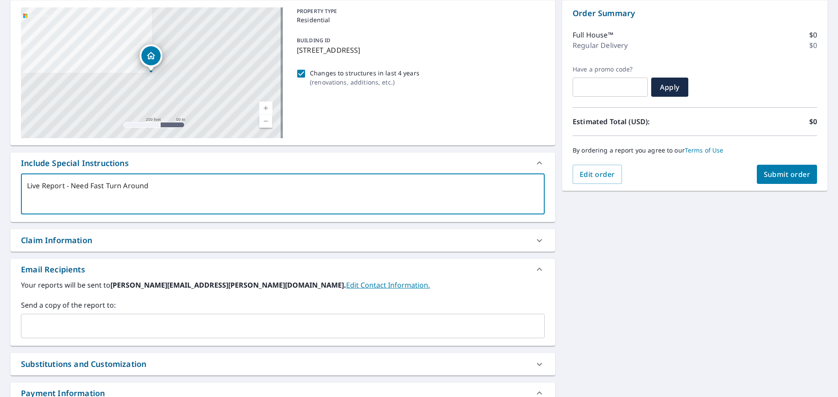
type textarea "x"
checkbox input "true"
type textarea "Live Report - Need Fast Turn Around Pl"
type textarea "x"
checkbox input "true"
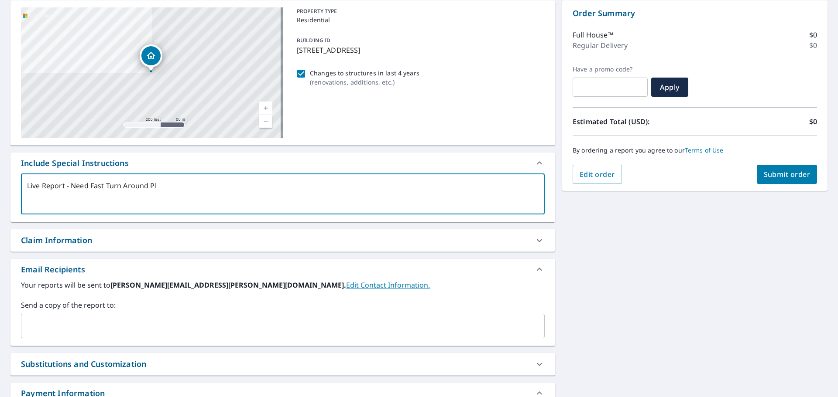
type textarea "Live Report - Need Fast Turn Around Ple"
type textarea "x"
checkbox input "true"
type textarea "Live Report - Need Fast Turn Around Plea"
type textarea "x"
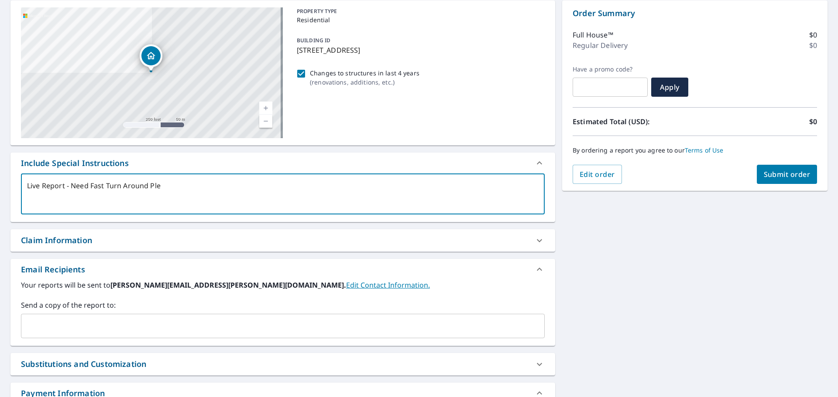
checkbox input "true"
type textarea "Live Report - Need Fast Turn Around Pleas"
type textarea "x"
checkbox input "true"
type textarea "Live Report - Need Fast Turn Around Please"
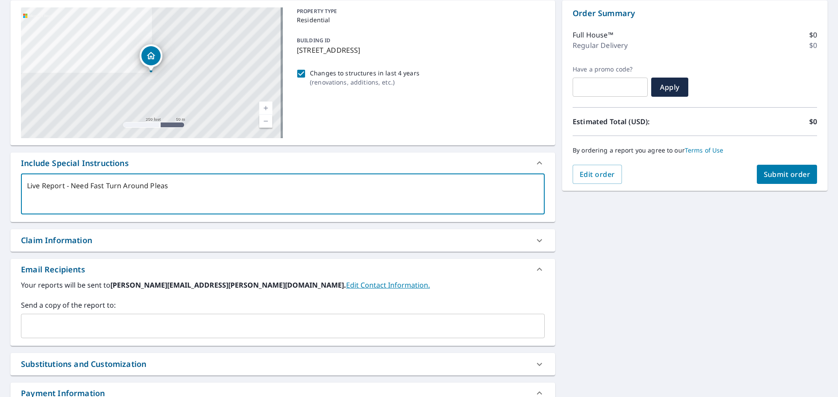
type textarea "x"
checkbox input "true"
type textarea "Live Report - Need Fast Turn Around Please"
type textarea "x"
checkbox input "true"
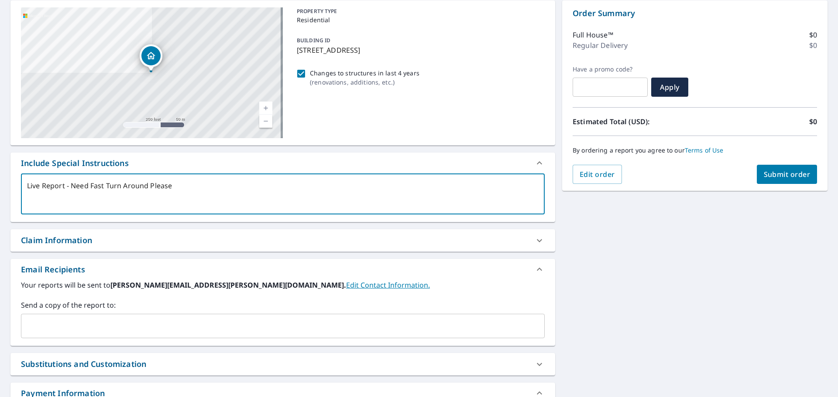
drag, startPoint x: 103, startPoint y: 194, endPoint x: 25, endPoint y: 191, distance: 77.7
click at [14, 189] on div "Live Report - Need Fast Turn Around Please x ​" at bounding box center [282, 198] width 544 height 48
click at [282, 195] on textarea "Live Report - Need Fast Turn Around Please" at bounding box center [282, 194] width 511 height 25
type textarea "Live Report - Need Fast Turn Around Please"
click at [619, 251] on div "[STREET_ADDRESS] Aerial Road A standard road map Aerial A detailed look from ab…" at bounding box center [419, 219] width 838 height 452
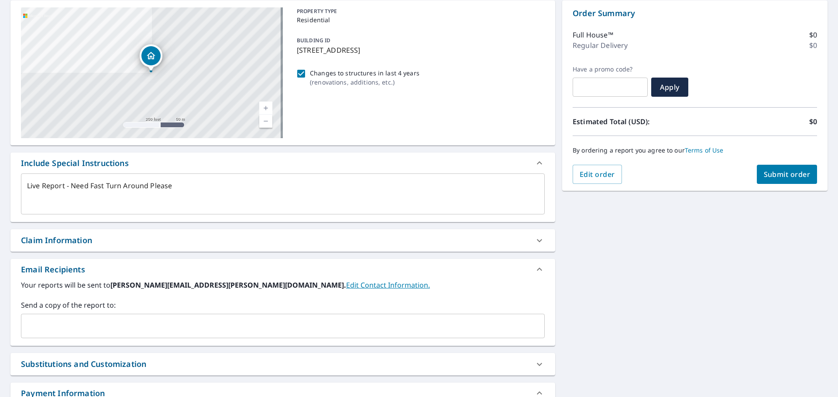
scroll to position [0, 0]
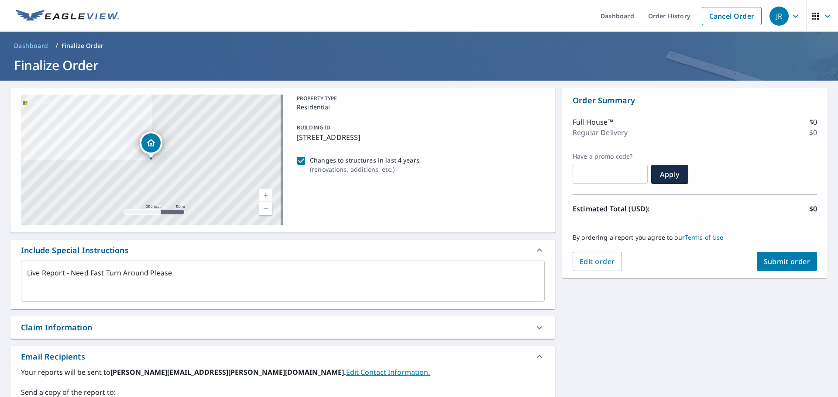
click at [554, 293] on div "[STREET_ADDRESS] Aerial Road A standard road map Aerial A detailed look from ab…" at bounding box center [419, 307] width 838 height 452
click at [647, 337] on div "[STREET_ADDRESS] Aerial Road A standard road map Aerial A detailed look from ab…" at bounding box center [419, 307] width 838 height 452
click at [581, 305] on div "[STREET_ADDRESS] Aerial Road A standard road map Aerial A detailed look from ab…" at bounding box center [419, 307] width 838 height 452
click at [580, 308] on div "[STREET_ADDRESS] Aerial Road A standard road map Aerial A detailed look from ab…" at bounding box center [419, 307] width 838 height 452
click at [579, 294] on div "[STREET_ADDRESS] Aerial Road A standard road map Aerial A detailed look from ab…" at bounding box center [419, 307] width 838 height 452
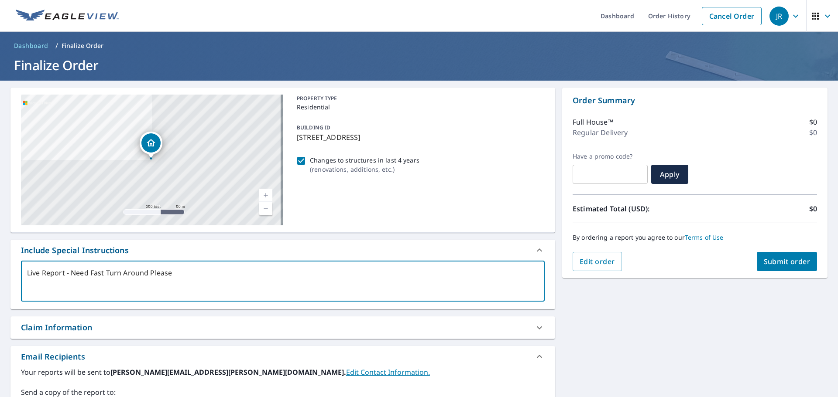
drag, startPoint x: 173, startPoint y: 275, endPoint x: 31, endPoint y: 277, distance: 142.7
click at [25, 277] on div "Live Report - Need Fast Turn Around Please x ​" at bounding box center [282, 281] width 523 height 41
click at [635, 327] on div "[STREET_ADDRESS] Aerial Road A standard road map Aerial A detailed look from ab…" at bounding box center [419, 307] width 838 height 452
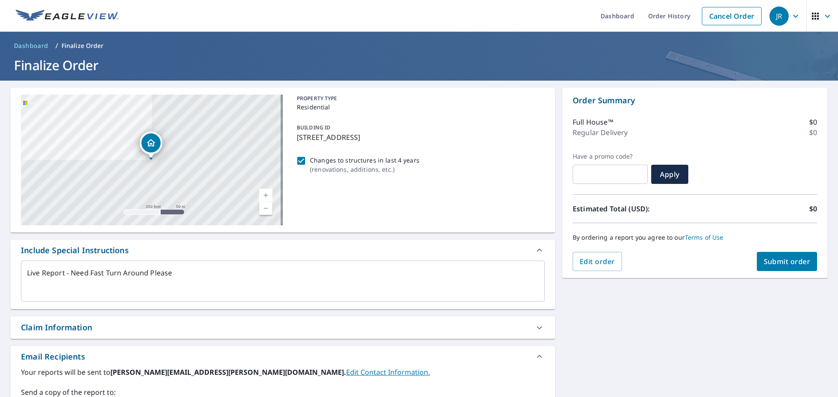
click at [770, 257] on span "Submit order" at bounding box center [786, 262] width 47 height 10
type textarea "x"
checkbox input "true"
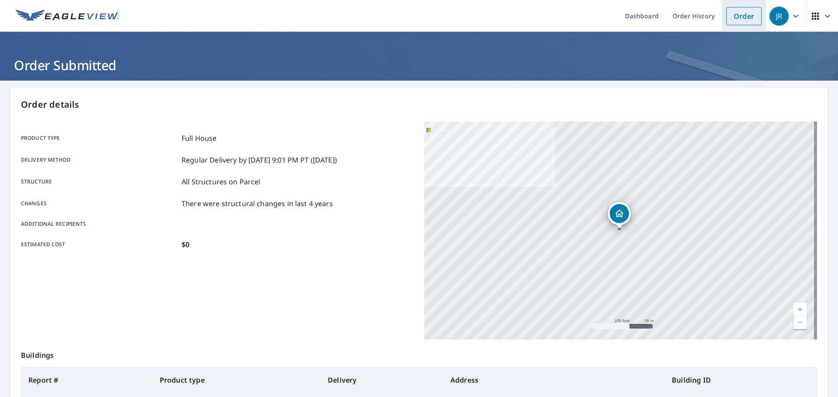
click at [739, 19] on link "Order" at bounding box center [743, 16] width 35 height 18
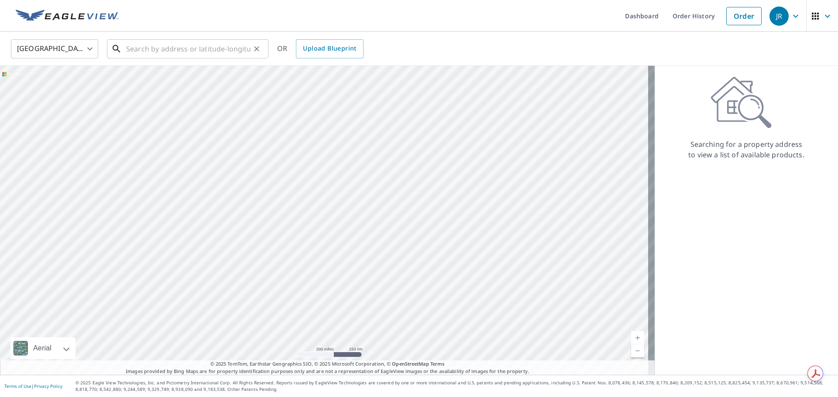
click at [200, 44] on input "text" at bounding box center [188, 49] width 124 height 24
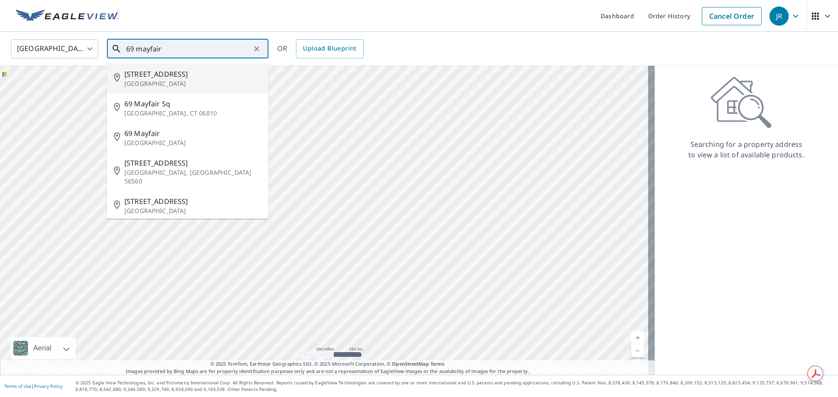
click at [159, 79] on p "[GEOGRAPHIC_DATA]" at bounding box center [192, 83] width 137 height 9
type input "[STREET_ADDRESS]"
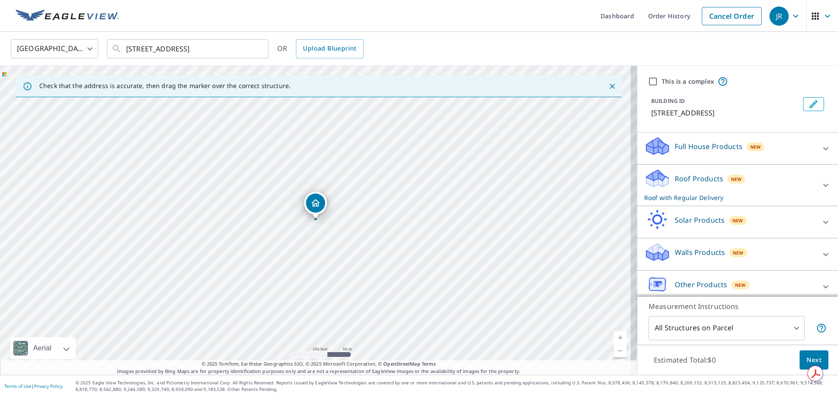
click at [820, 252] on icon at bounding box center [825, 255] width 10 height 10
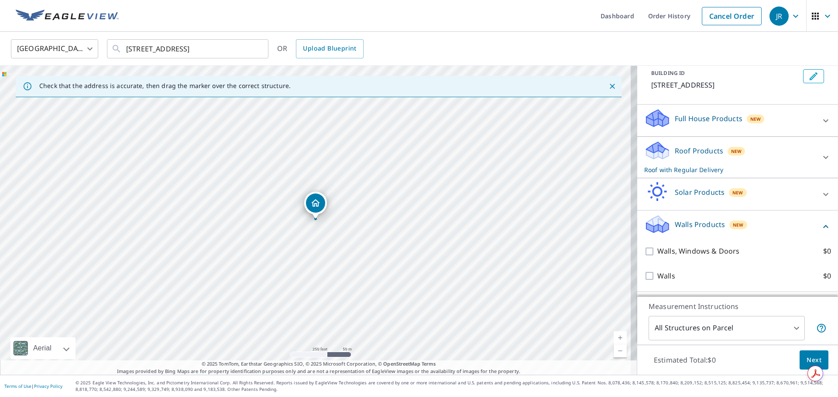
scroll to position [56, 0]
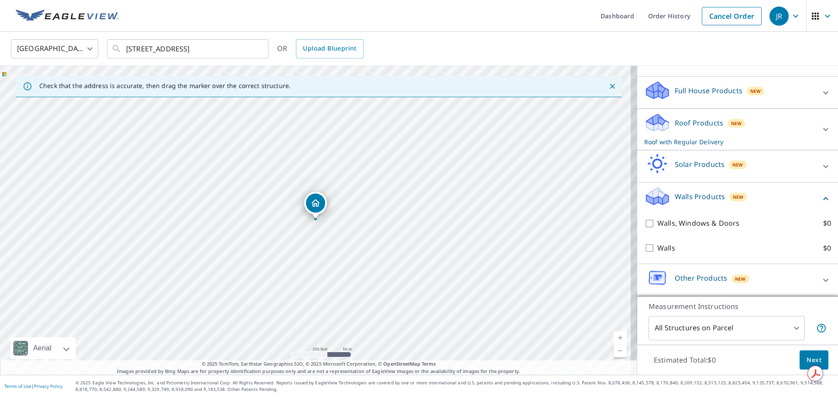
click at [820, 93] on icon at bounding box center [825, 93] width 10 height 10
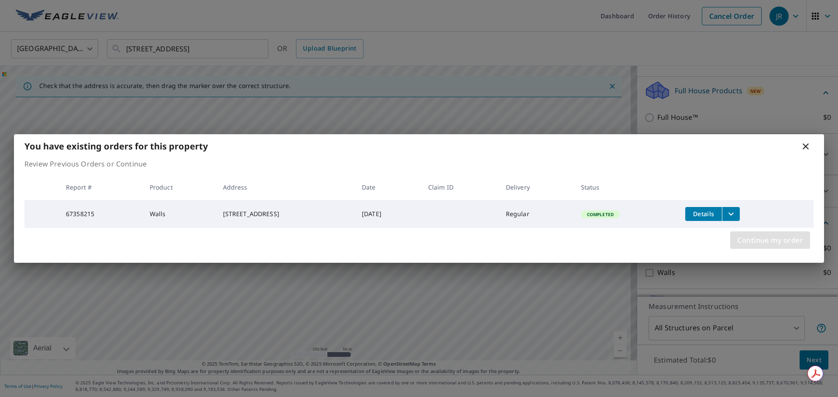
click at [783, 244] on span "Continue my order" at bounding box center [770, 240] width 66 height 12
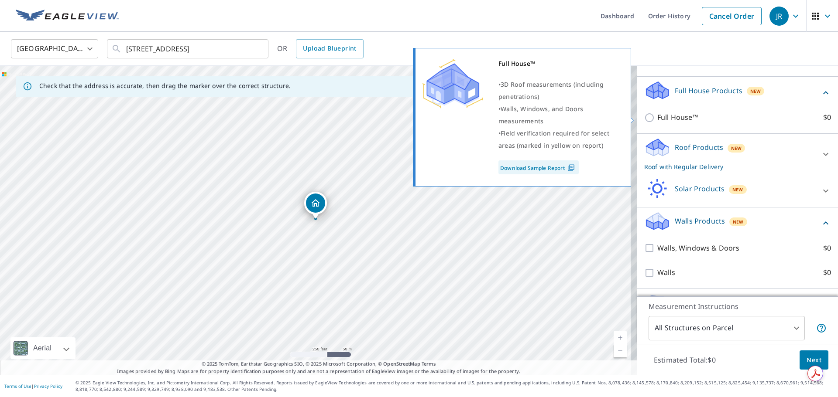
click at [644, 117] on input "Full House™ $0" at bounding box center [650, 118] width 13 height 10
checkbox input "true"
checkbox input "false"
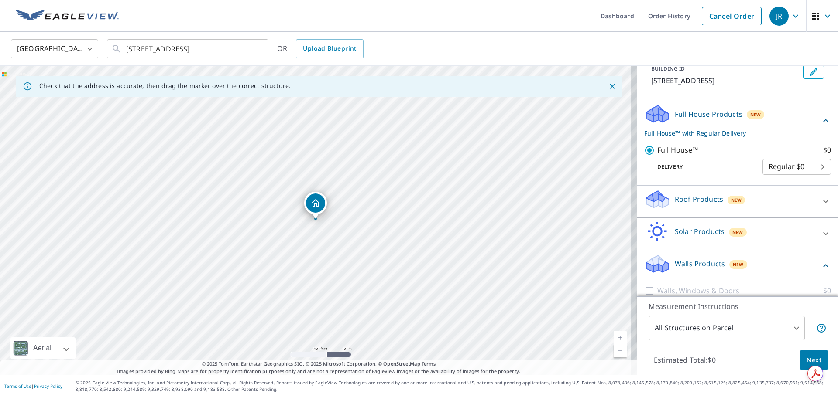
click at [810, 357] on span "Next" at bounding box center [813, 360] width 15 height 11
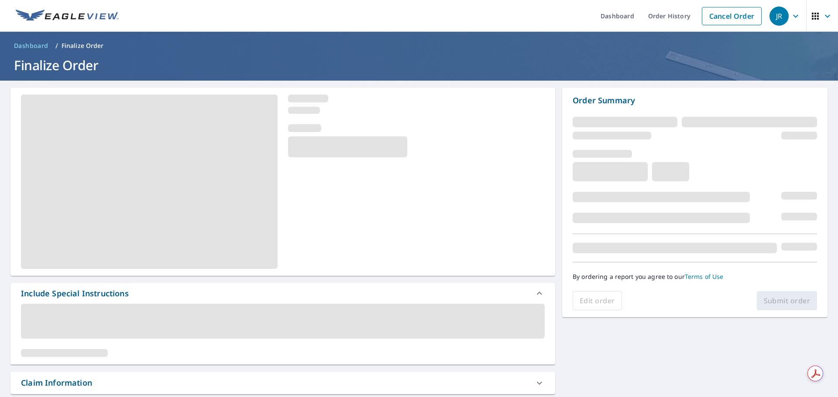
click at [74, 315] on span at bounding box center [282, 321] width 523 height 35
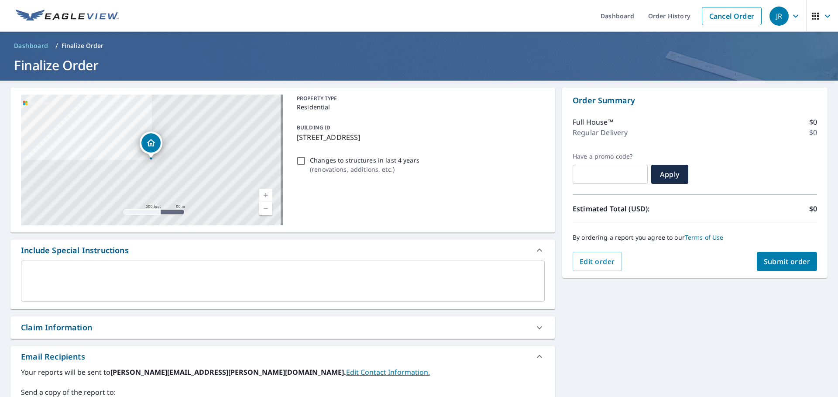
click at [299, 160] on input "Changes to structures in last 4 years ( renovations, additions, etc. )" at bounding box center [301, 161] width 10 height 10
checkbox input "true"
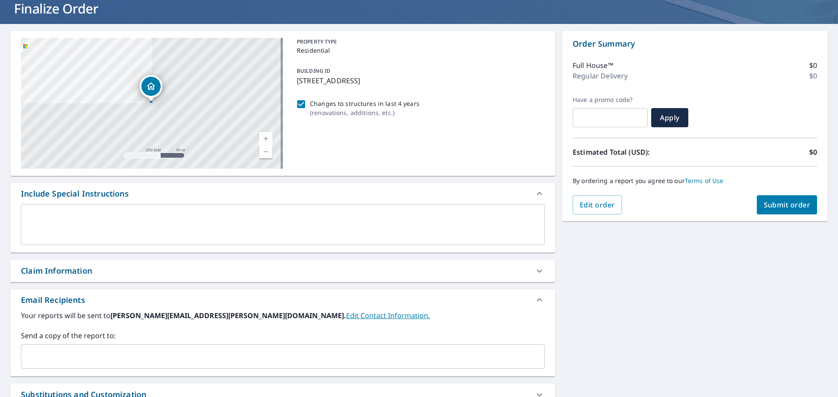
scroll to position [131, 0]
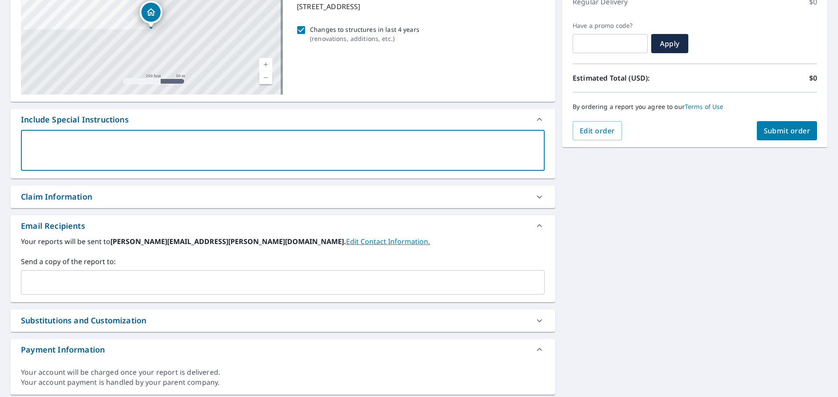
click at [189, 162] on textarea at bounding box center [282, 150] width 511 height 25
paste textarea "Live Report - Need Fast Turn Around Please"
type textarea "Live Report - Need Fast Turn Around Please"
type textarea "x"
checkbox input "true"
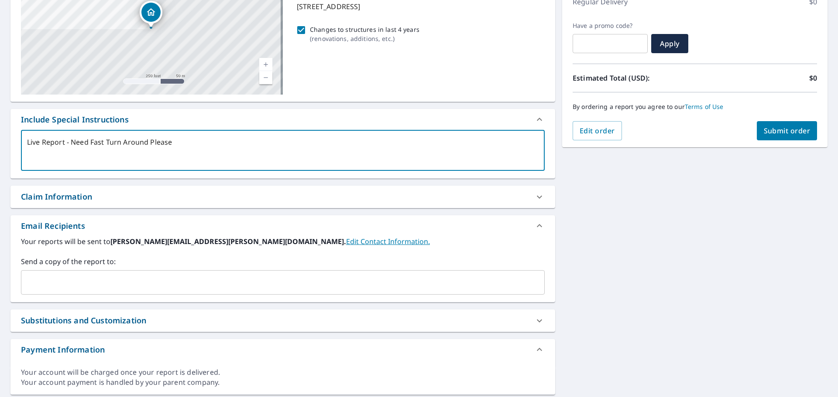
type textarea "Live Report - Need Fast Turn Around Please"
click at [665, 231] on div "[STREET_ADDRESS] Aerial Road A standard road map Aerial A detailed look from ab…" at bounding box center [419, 176] width 838 height 452
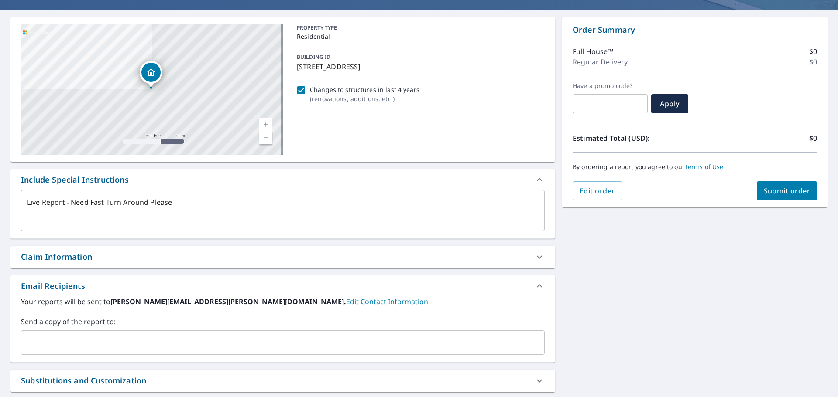
scroll to position [0, 0]
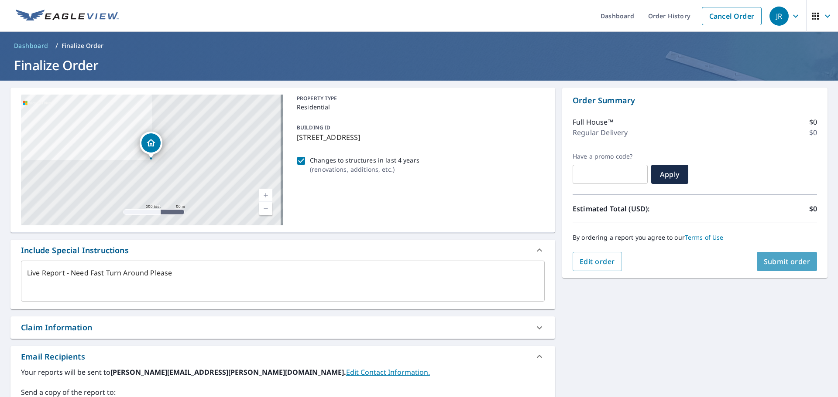
click at [774, 261] on span "Submit order" at bounding box center [786, 262] width 47 height 10
type textarea "x"
checkbox input "true"
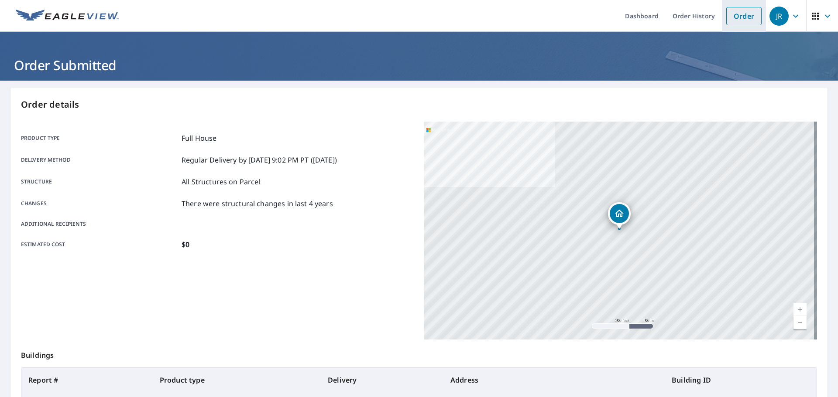
click at [737, 15] on link "Order" at bounding box center [743, 16] width 35 height 18
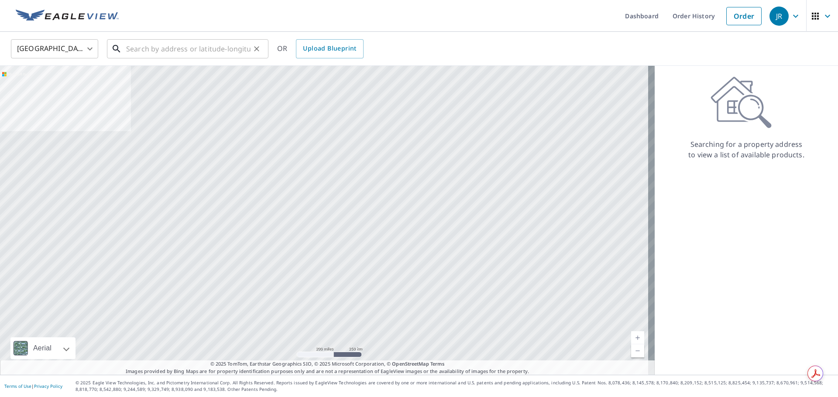
click at [191, 48] on input "text" at bounding box center [188, 49] width 124 height 24
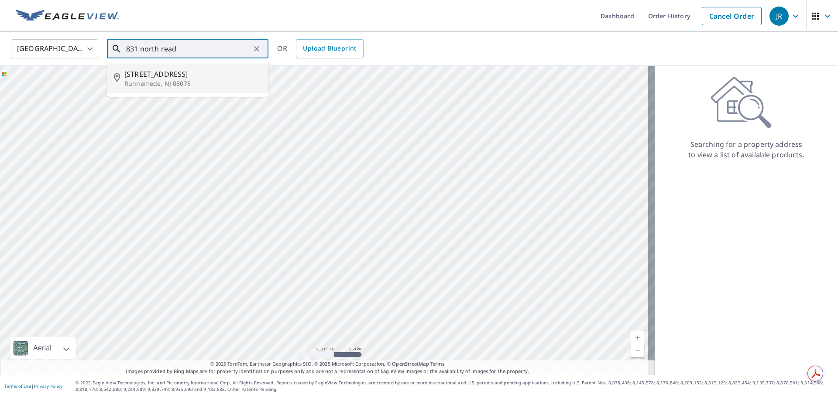
click at [152, 73] on span "[STREET_ADDRESS]" at bounding box center [192, 74] width 137 height 10
type input "[STREET_ADDRESS]"
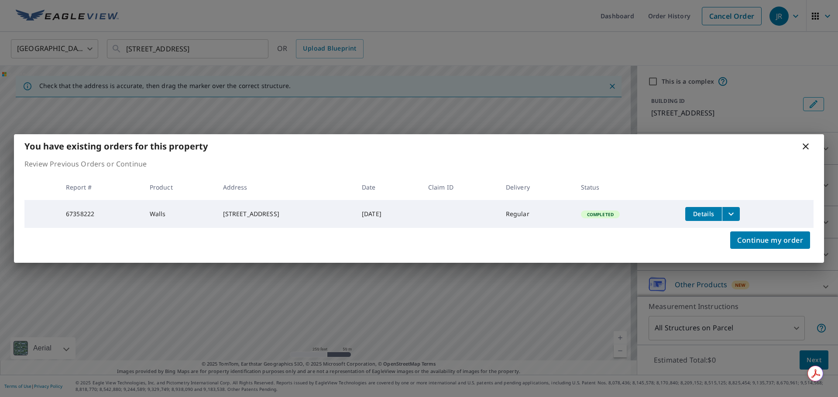
click at [804, 143] on icon at bounding box center [805, 146] width 10 height 10
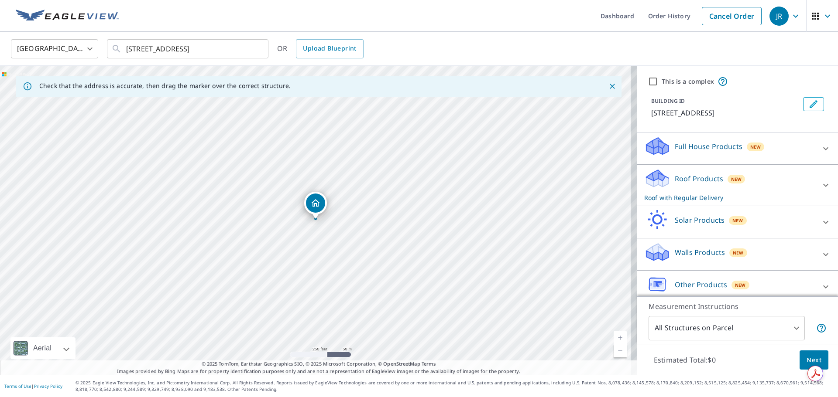
scroll to position [7, 0]
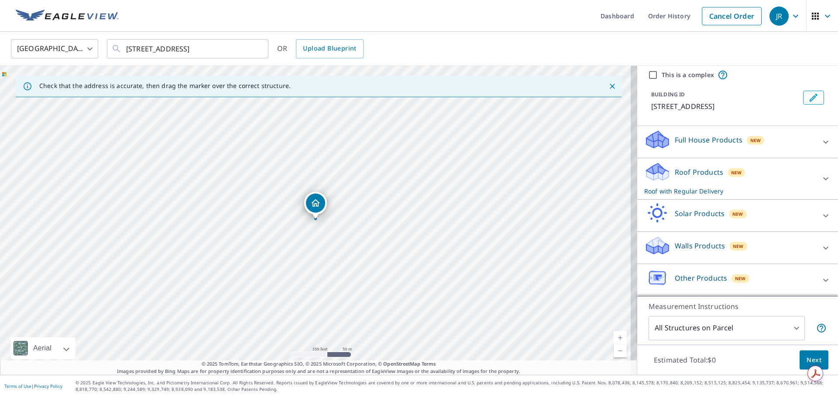
click at [820, 140] on icon at bounding box center [825, 142] width 10 height 10
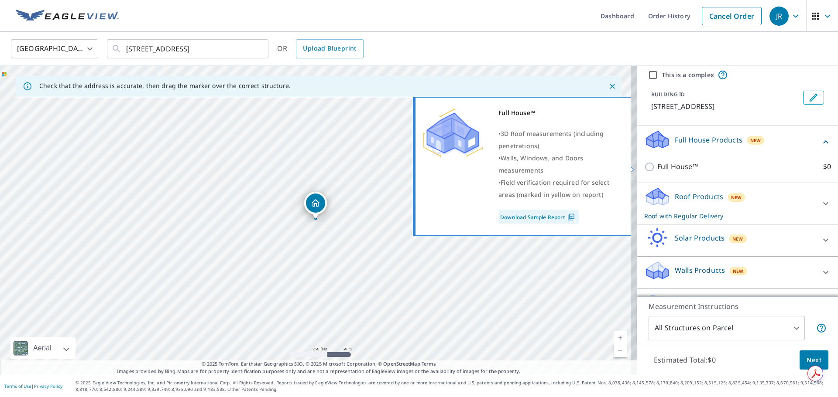
click at [647, 167] on input "Full House™ $0" at bounding box center [650, 167] width 13 height 10
checkbox input "true"
checkbox input "false"
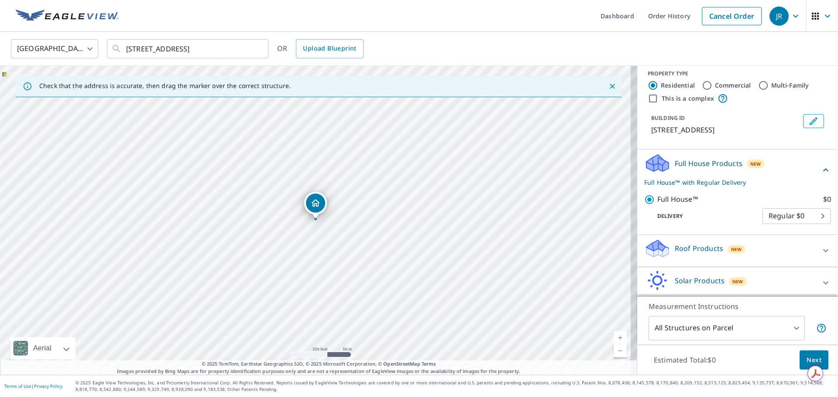
click at [806, 358] on span "Next" at bounding box center [813, 360] width 15 height 11
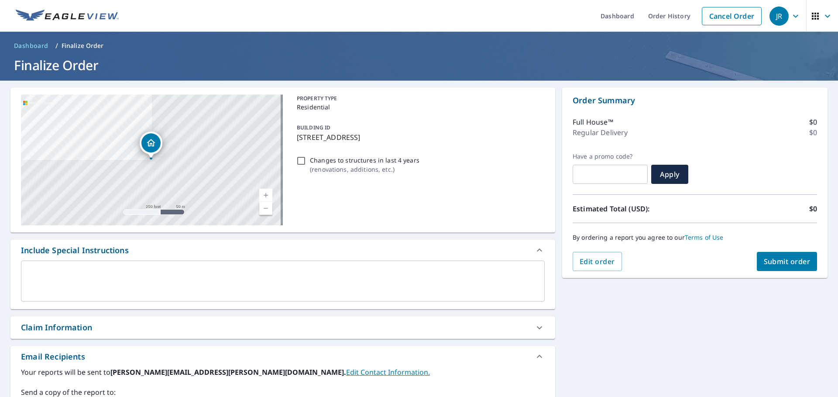
click at [296, 162] on input "Changes to structures in last 4 years ( renovations, additions, etc. )" at bounding box center [301, 161] width 10 height 10
checkbox input "true"
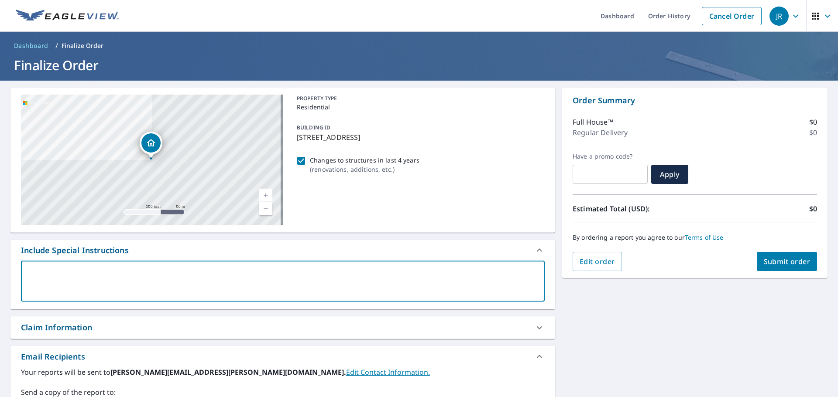
paste textarea "Live Report - Need Fast Turn Around Please"
type textarea "Live Report - Need Fast Turn Around Please"
type textarea "x"
checkbox input "true"
type textarea "Live Report - Need Fast Turn Around Please"
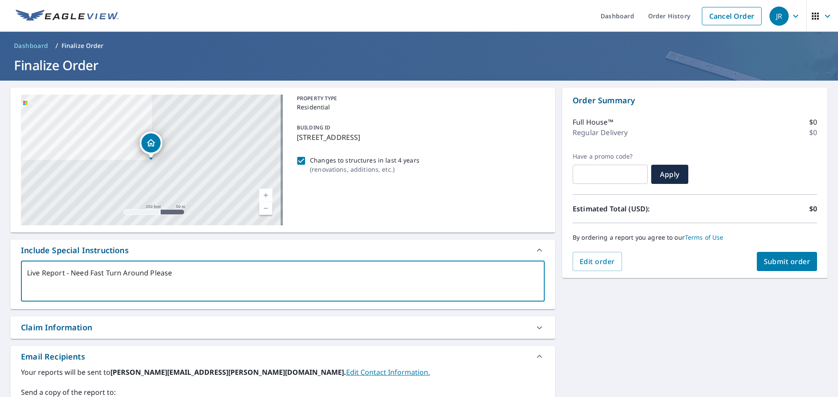
click at [405, 207] on div "PROPERTY TYPE Residential BUILDING ID [STREET_ADDRESS] Changes to structures in…" at bounding box center [418, 160] width 251 height 131
type textarea "x"
checkbox input "true"
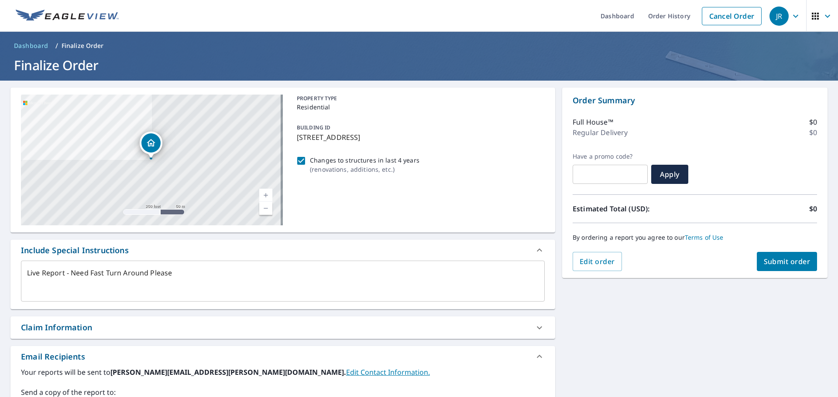
click at [632, 331] on div "[STREET_ADDRESS] Aerial Road A standard road map Aerial A detailed look from ab…" at bounding box center [419, 307] width 838 height 452
click at [770, 261] on span "Submit order" at bounding box center [786, 262] width 47 height 10
type textarea "x"
checkbox input "true"
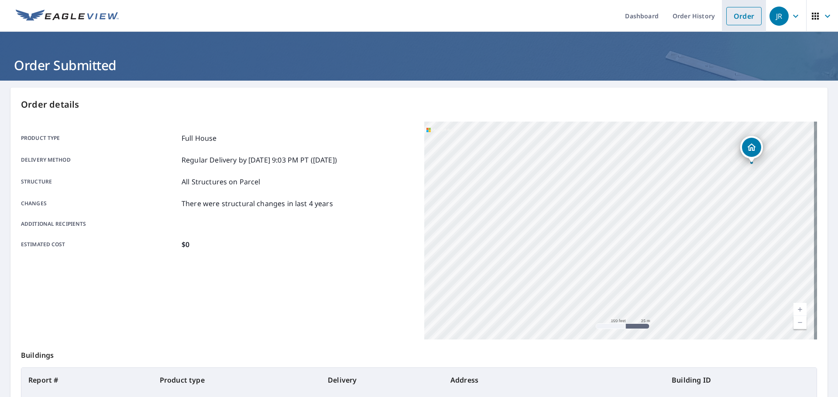
click at [748, 17] on link "Order" at bounding box center [743, 16] width 35 height 18
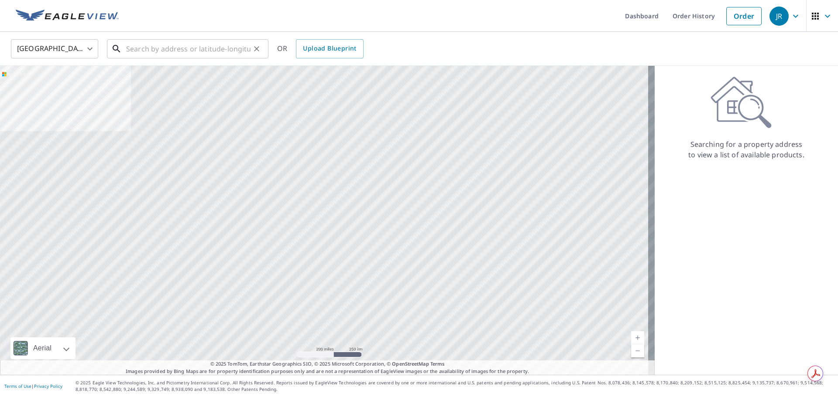
click at [212, 50] on input "text" at bounding box center [188, 49] width 124 height 24
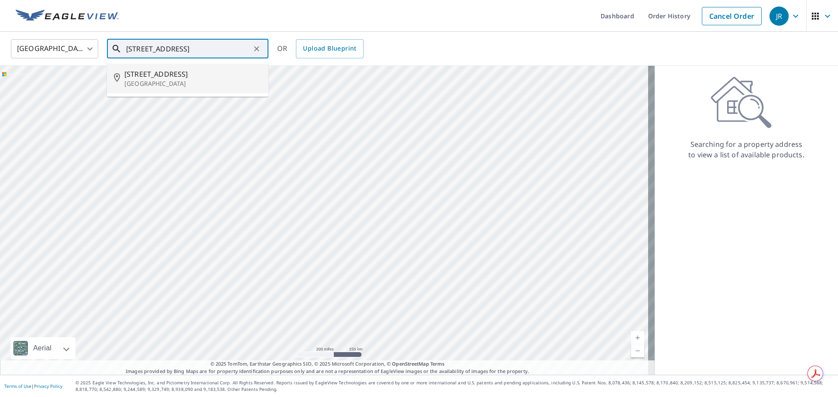
click at [182, 76] on span "[STREET_ADDRESS]" at bounding box center [192, 74] width 137 height 10
type input "[STREET_ADDRESS]"
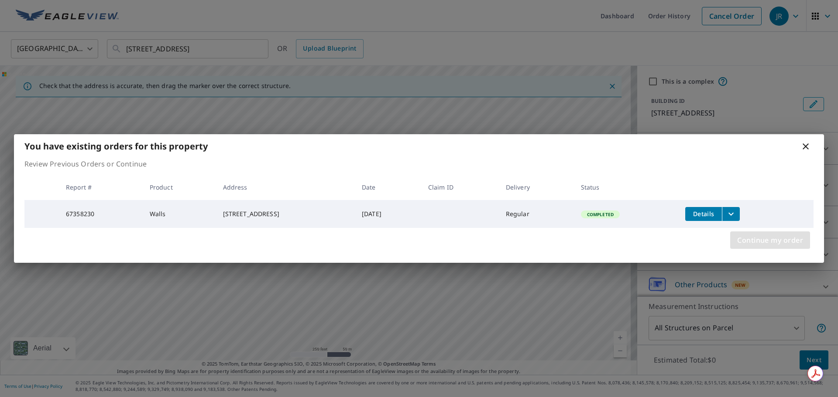
click at [783, 243] on span "Continue my order" at bounding box center [770, 240] width 66 height 12
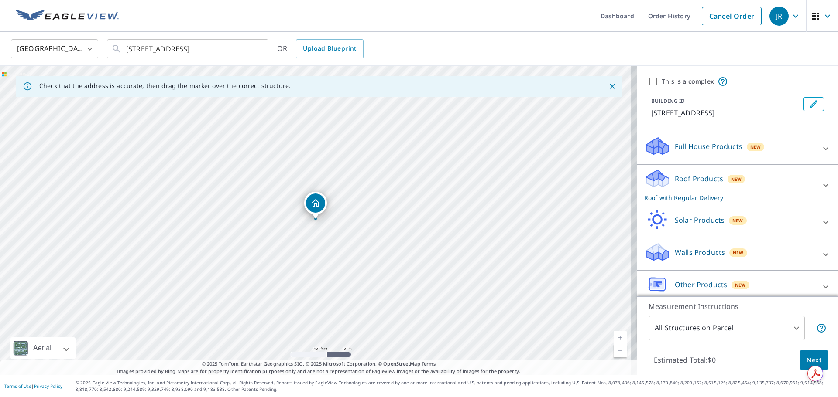
click at [820, 149] on icon at bounding box center [825, 149] width 10 height 10
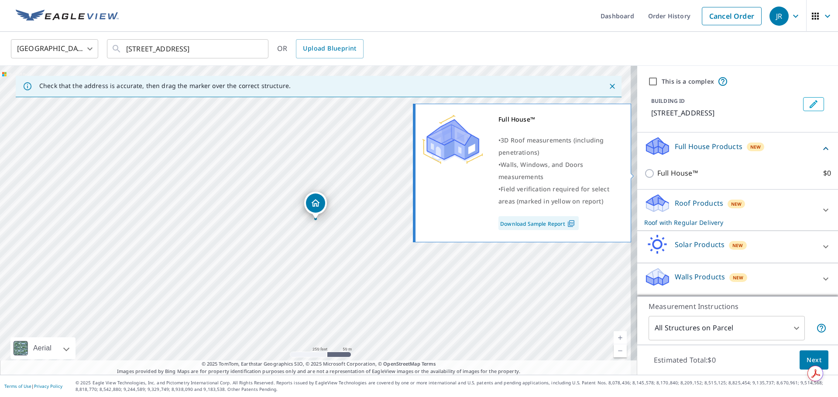
click at [646, 172] on input "Full House™ $0" at bounding box center [650, 173] width 13 height 10
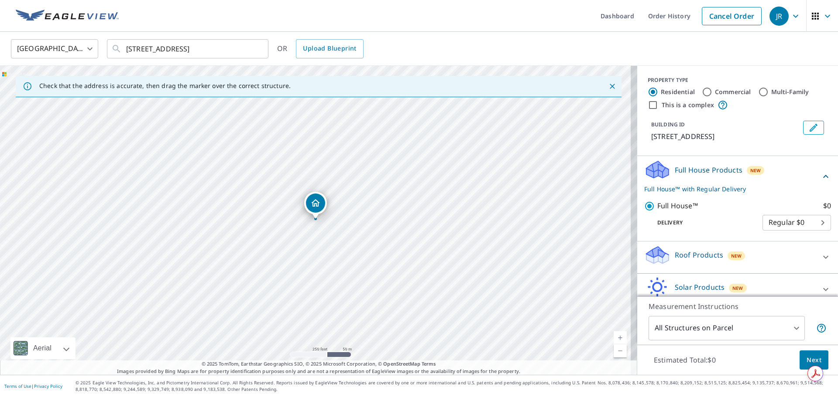
click at [807, 358] on span "Next" at bounding box center [813, 360] width 15 height 11
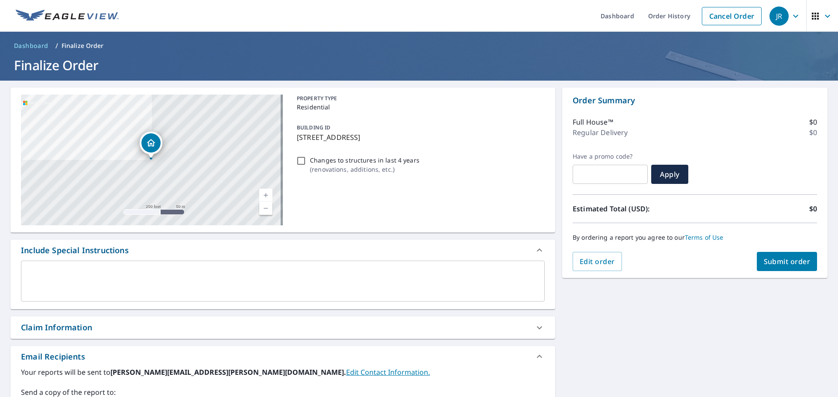
click at [579, 317] on div "[STREET_ADDRESS] Aerial Road A standard road map Aerial A detailed look from ab…" at bounding box center [419, 307] width 838 height 452
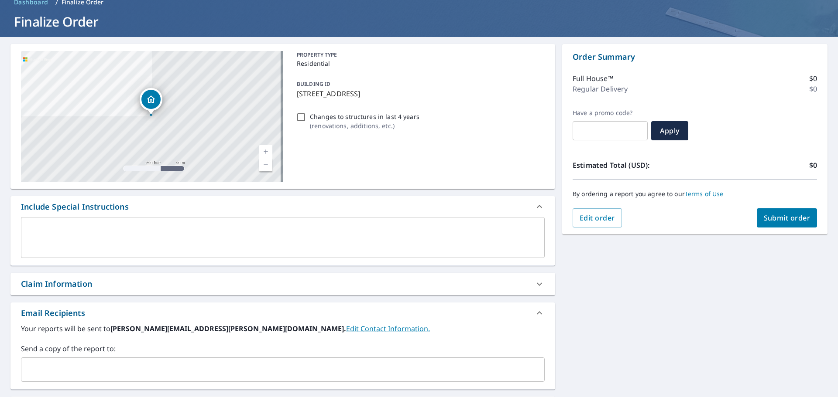
scroll to position [28, 0]
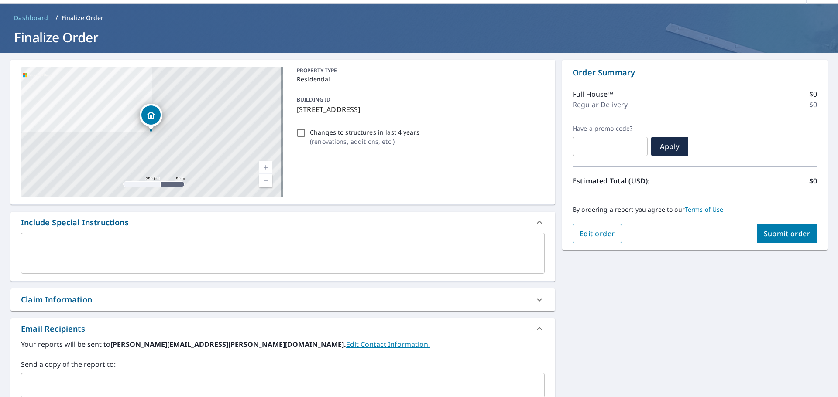
click at [72, 224] on div "Include Special Instructions x ​" at bounding box center [282, 247] width 544 height 70
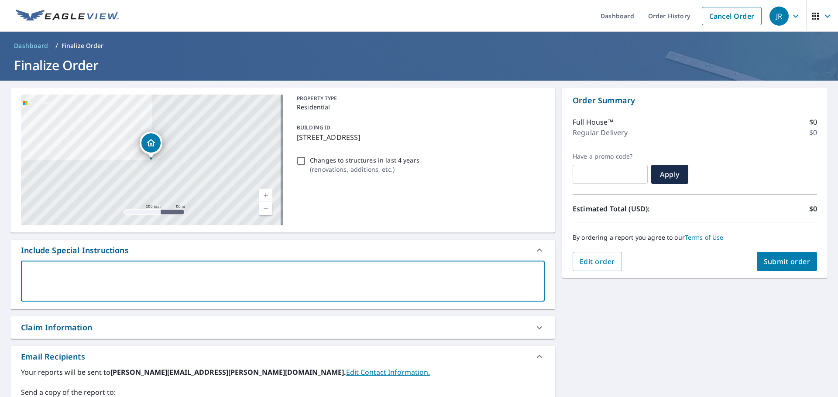
click at [68, 270] on textarea at bounding box center [282, 281] width 511 height 25
paste textarea "Live Report - Need Fast Turn Around Please"
click at [612, 333] on div "[STREET_ADDRESS] Aerial Road A standard road map Aerial A detailed look from ab…" at bounding box center [419, 307] width 838 height 452
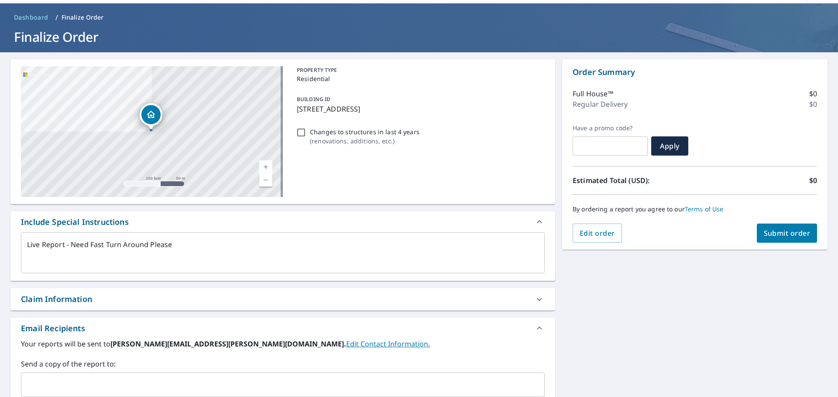
scroll to position [44, 0]
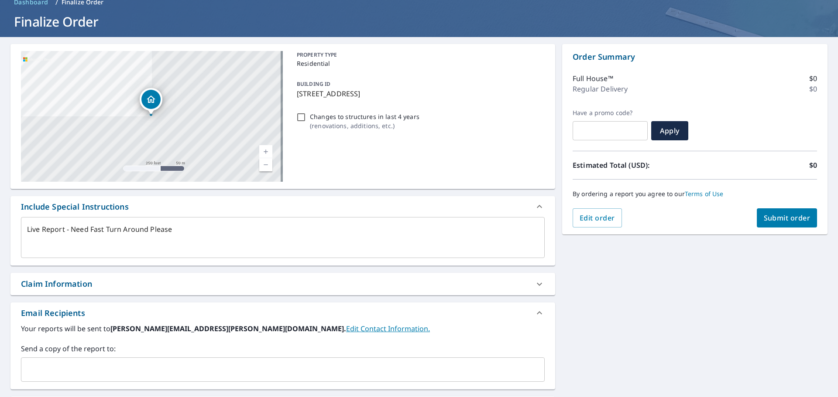
click at [301, 115] on input "Changes to structures in last 4 years ( renovations, additions, etc. )" at bounding box center [301, 117] width 10 height 10
click at [710, 255] on div "[STREET_ADDRESS] Aerial Road A standard road map Aerial A detailed look from ab…" at bounding box center [419, 263] width 838 height 452
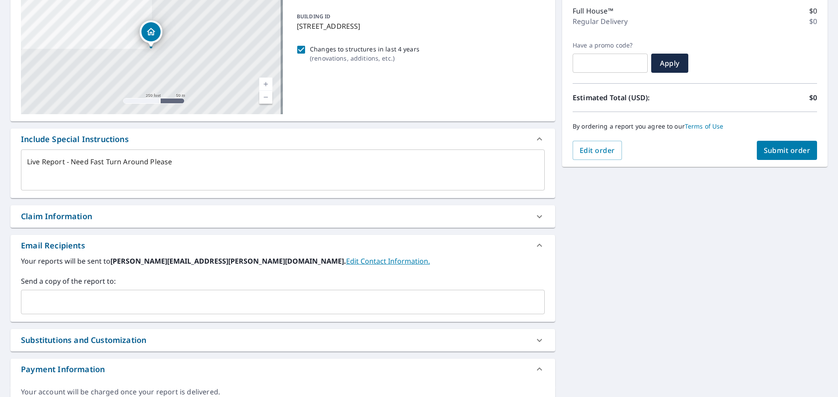
scroll to position [158, 0]
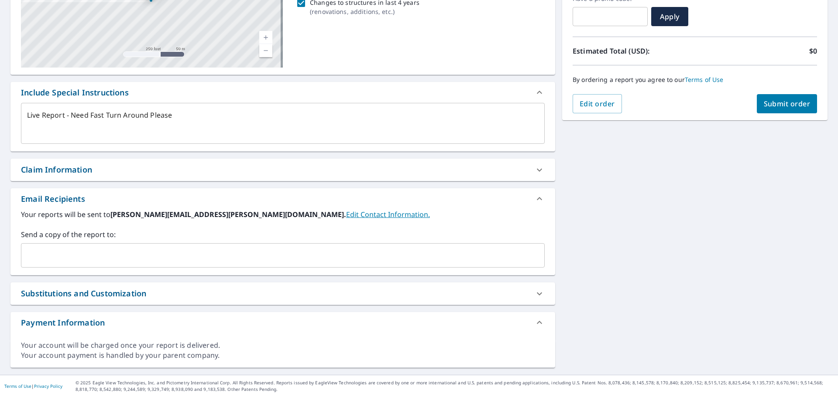
click at [777, 108] on span "Submit order" at bounding box center [786, 104] width 47 height 10
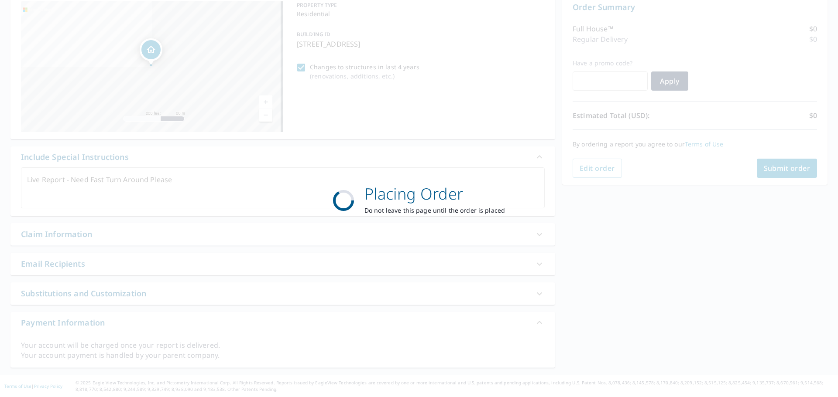
scroll to position [93, 0]
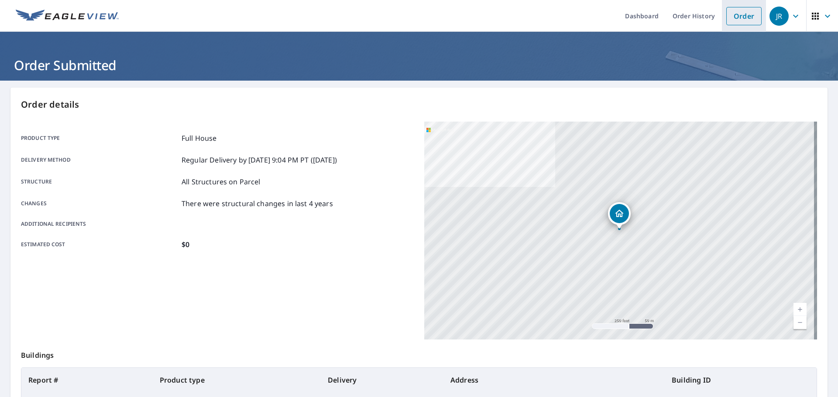
click at [736, 17] on link "Order" at bounding box center [743, 16] width 35 height 18
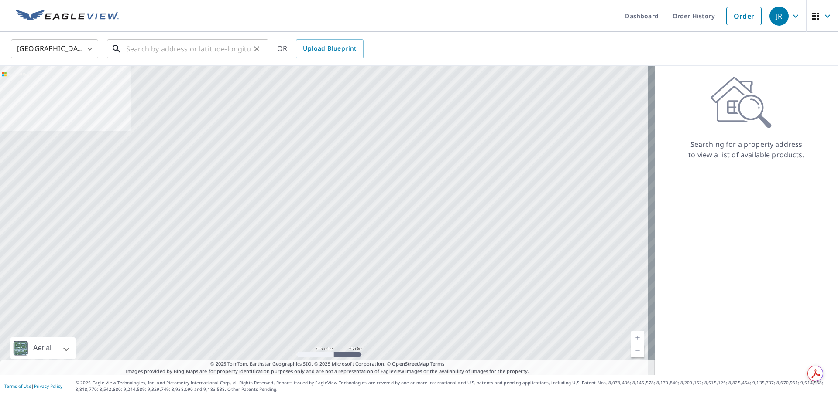
click at [213, 43] on input "text" at bounding box center [188, 49] width 124 height 24
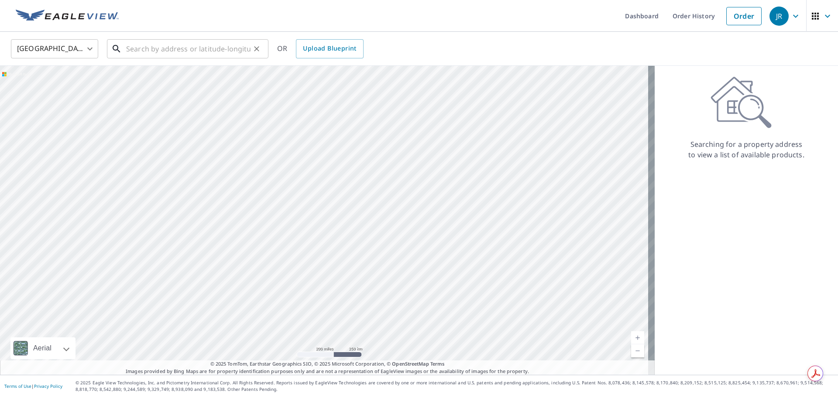
click at [192, 45] on input "text" at bounding box center [188, 49] width 124 height 24
click at [189, 52] on input "text" at bounding box center [188, 49] width 124 height 24
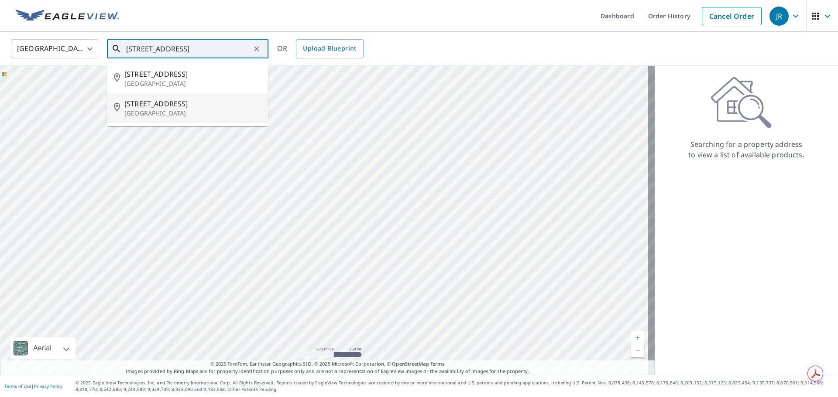
click at [157, 104] on span "[STREET_ADDRESS]" at bounding box center [192, 104] width 137 height 10
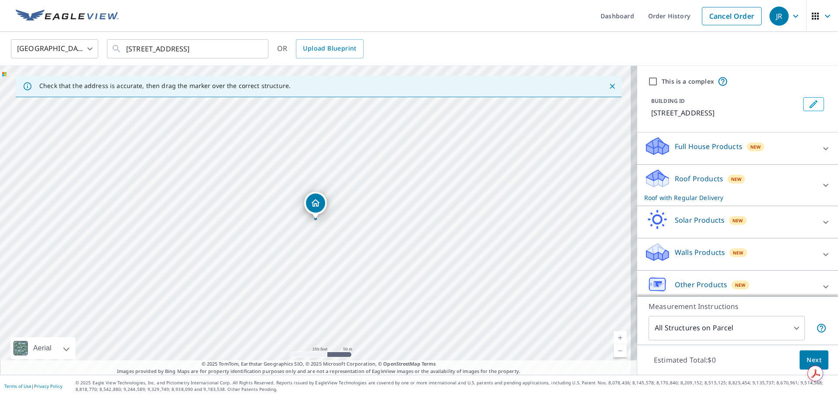
click at [820, 154] on icon at bounding box center [825, 149] width 10 height 10
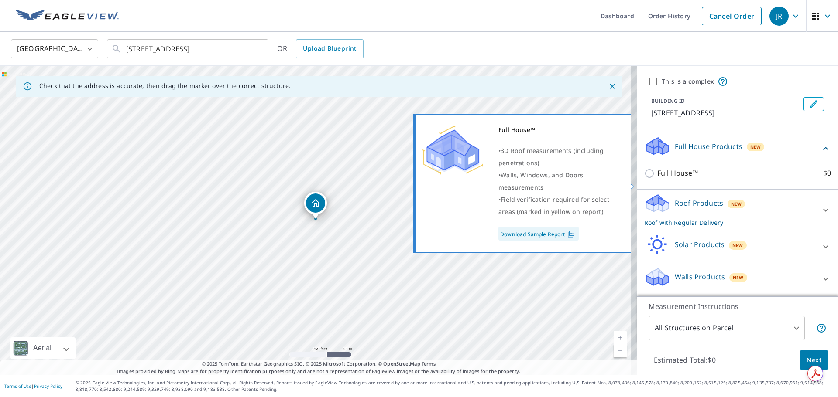
click at [644, 179] on input "Full House™ $0" at bounding box center [650, 173] width 13 height 10
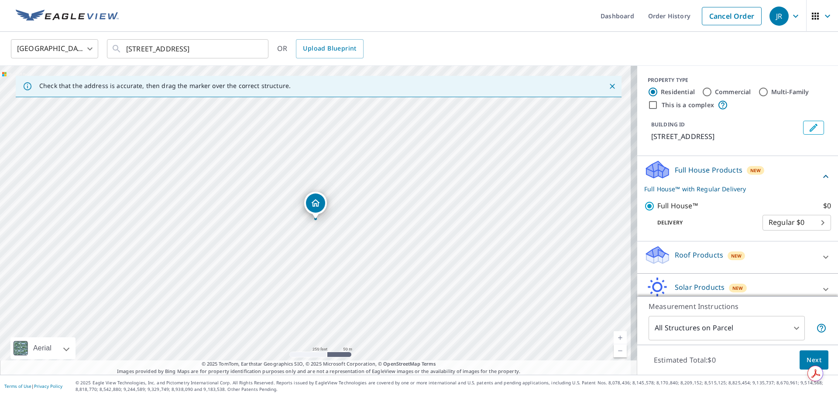
click at [405, 38] on div "[GEOGRAPHIC_DATA] [GEOGRAPHIC_DATA] ​ [STREET_ADDRESS] ​ OR Upload Blueprint" at bounding box center [419, 49] width 838 height 34
click at [810, 357] on span "Next" at bounding box center [813, 360] width 15 height 11
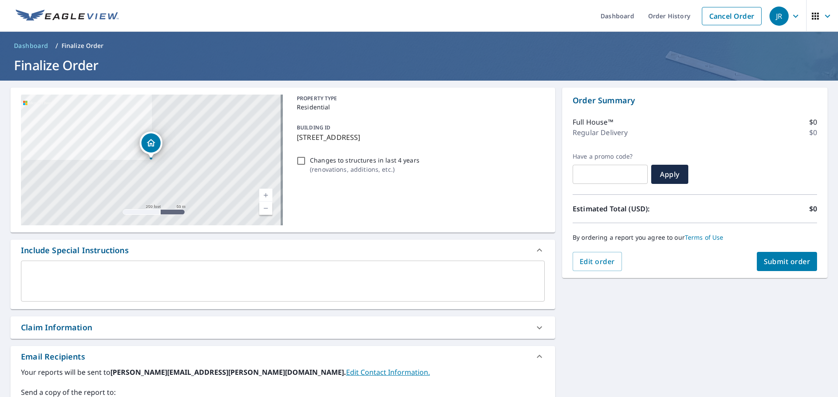
click at [297, 158] on input "Changes to structures in last 4 years ( renovations, additions, etc. )" at bounding box center [301, 161] width 10 height 10
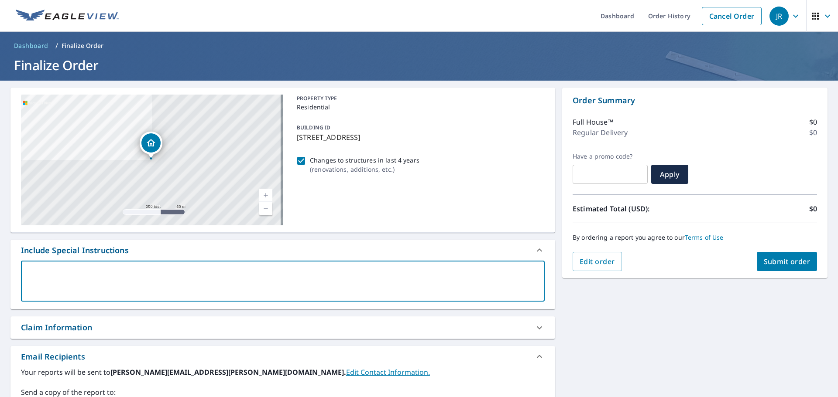
click at [140, 287] on textarea at bounding box center [282, 281] width 511 height 25
paste textarea "Live Report - Need Fast Turn Around Please"
click at [567, 323] on div "[STREET_ADDRESS][GEOGRAPHIC_DATA] A standard road map Aerial A detailed look fr…" at bounding box center [419, 307] width 838 height 452
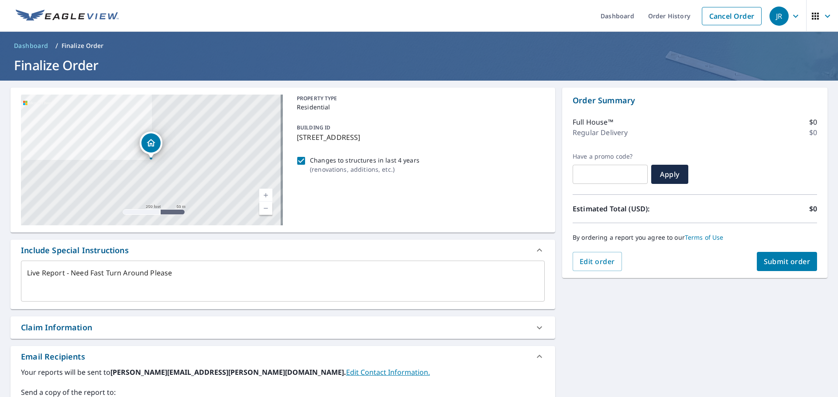
click at [767, 264] on span "Submit order" at bounding box center [786, 262] width 47 height 10
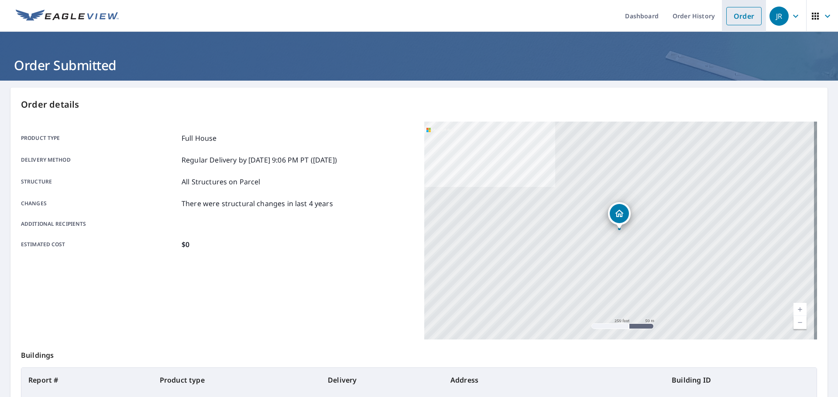
click at [736, 16] on link "Order" at bounding box center [743, 16] width 35 height 18
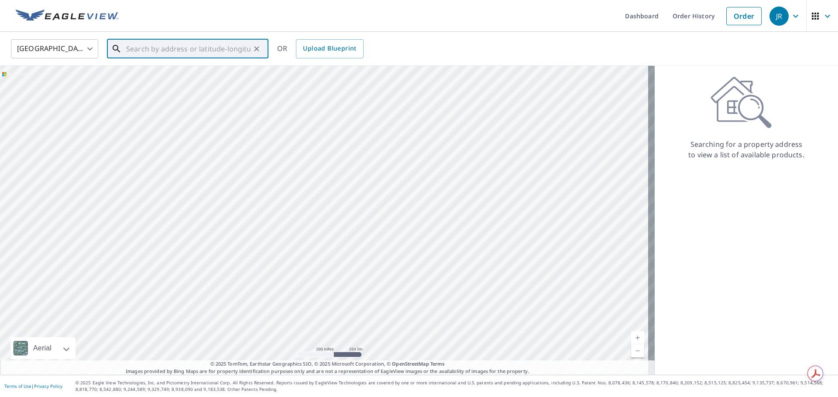
click at [186, 58] on div "​" at bounding box center [187, 48] width 161 height 19
click at [162, 76] on span "[STREET_ADDRESS]" at bounding box center [192, 74] width 137 height 10
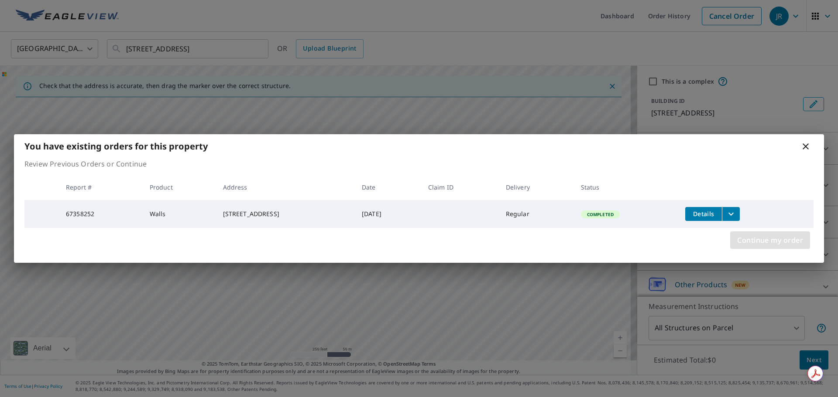
click at [778, 242] on span "Continue my order" at bounding box center [770, 240] width 66 height 12
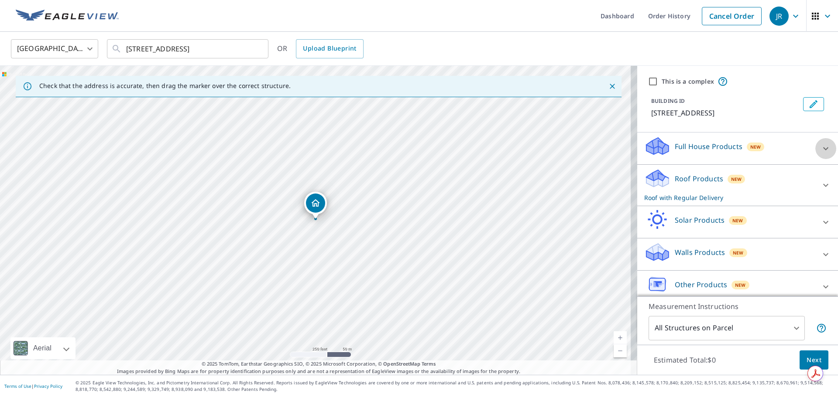
click at [820, 154] on icon at bounding box center [825, 149] width 10 height 10
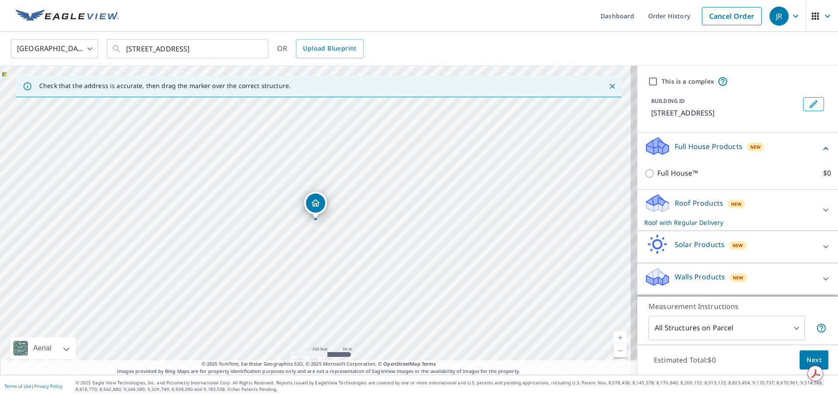
click at [644, 179] on input "Full House™ $0" at bounding box center [650, 173] width 13 height 10
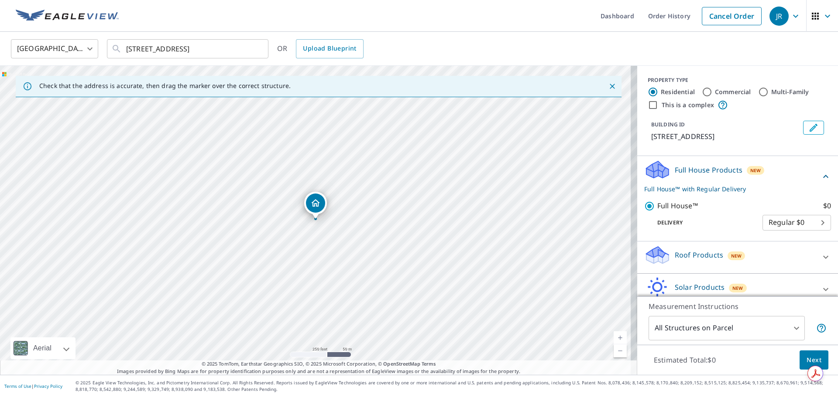
click at [816, 359] on button "Next" at bounding box center [813, 361] width 29 height 20
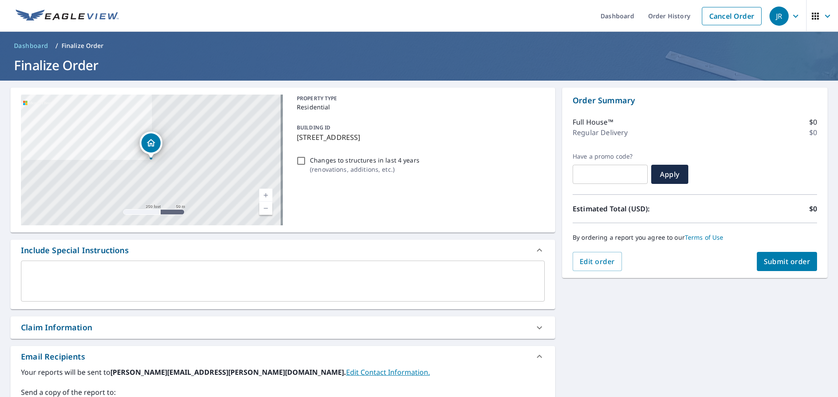
click at [300, 160] on input "Changes to structures in last 4 years ( renovations, additions, etc. )" at bounding box center [301, 161] width 10 height 10
click at [178, 282] on textarea at bounding box center [282, 281] width 511 height 25
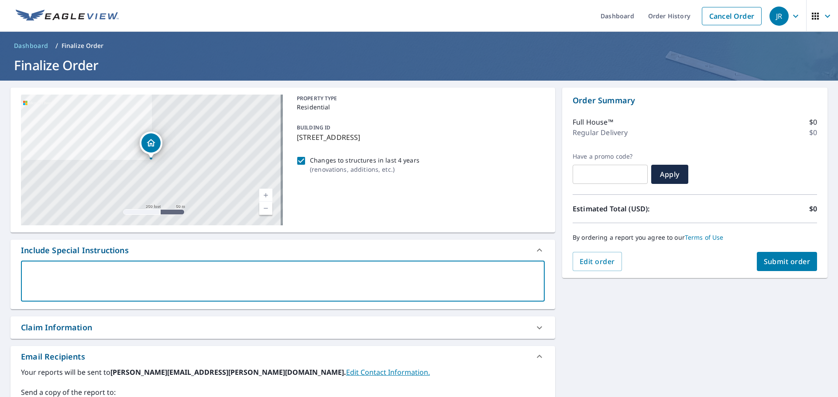
paste textarea "Live Report - Need Fast Turn Around Please"
click at [776, 259] on span "Submit order" at bounding box center [786, 262] width 47 height 10
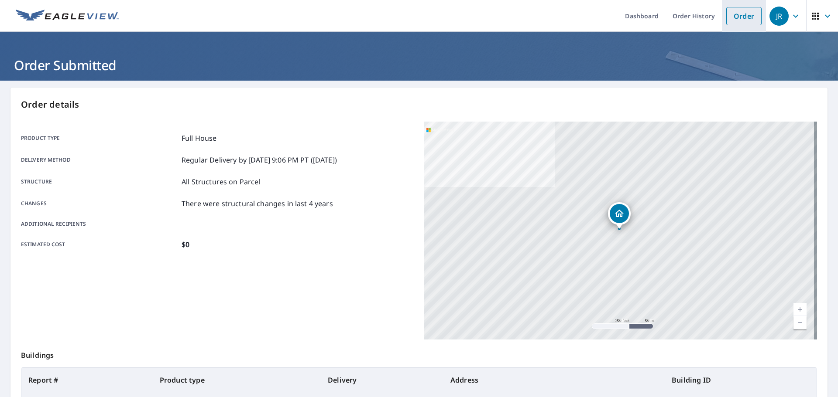
click at [735, 16] on link "Order" at bounding box center [743, 16] width 35 height 18
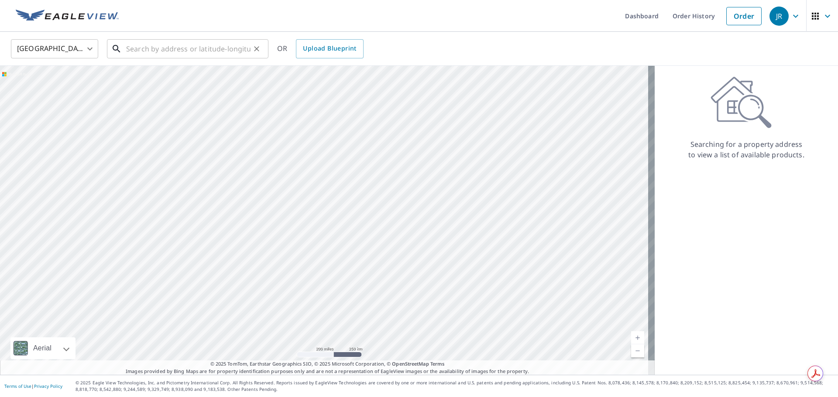
click at [209, 49] on input "text" at bounding box center [188, 49] width 124 height 24
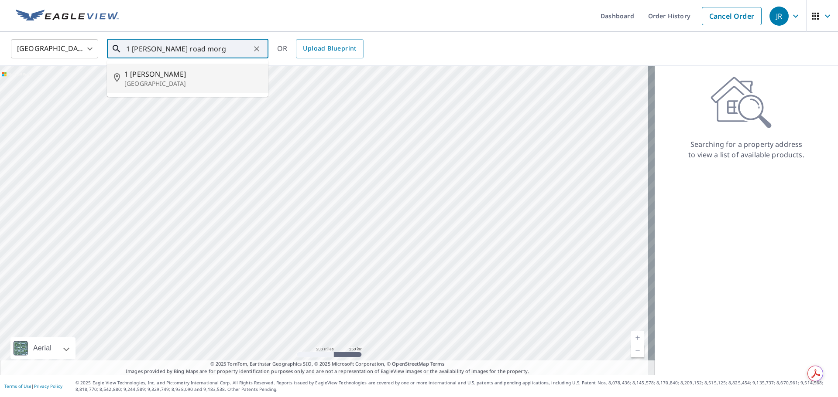
click at [178, 71] on span "1 [PERSON_NAME]" at bounding box center [192, 74] width 137 height 10
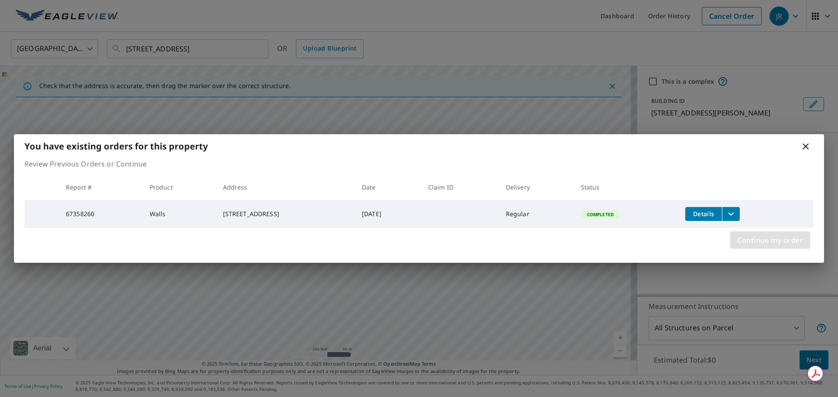
click at [785, 237] on span "Continue my order" at bounding box center [770, 240] width 66 height 12
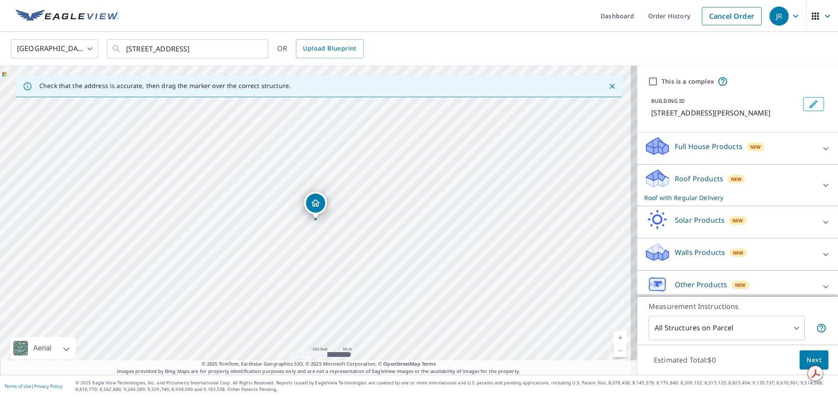
click at [820, 148] on icon at bounding box center [825, 149] width 10 height 10
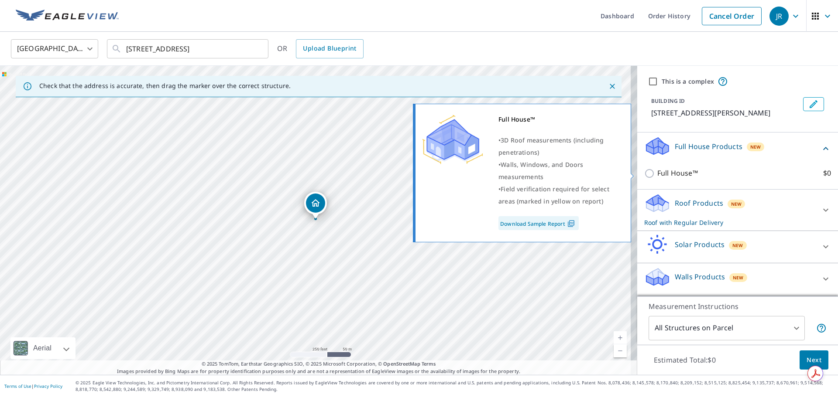
click at [644, 176] on input "Full House™ $0" at bounding box center [650, 173] width 13 height 10
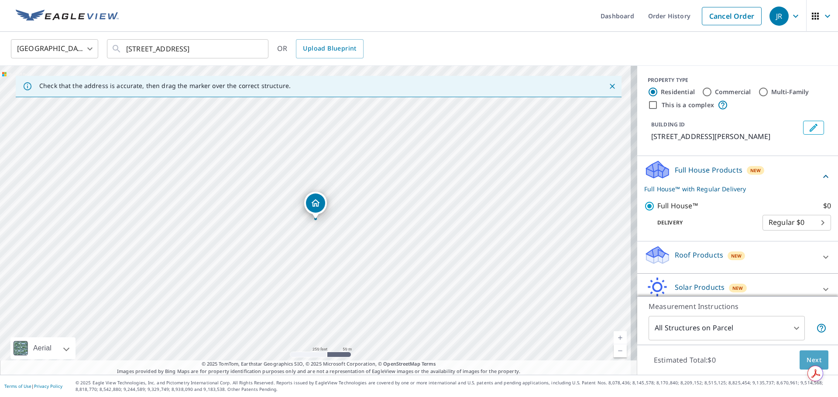
click at [806, 358] on span "Next" at bounding box center [813, 360] width 15 height 11
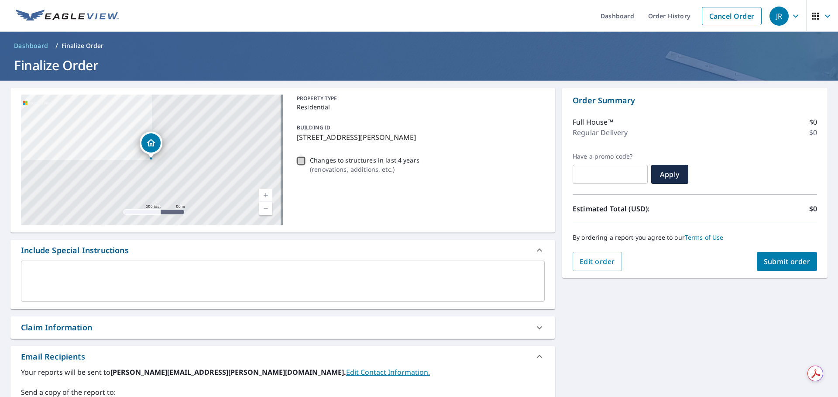
click at [303, 161] on input "Changes to structures in last 4 years ( renovations, additions, etc. )" at bounding box center [301, 161] width 10 height 10
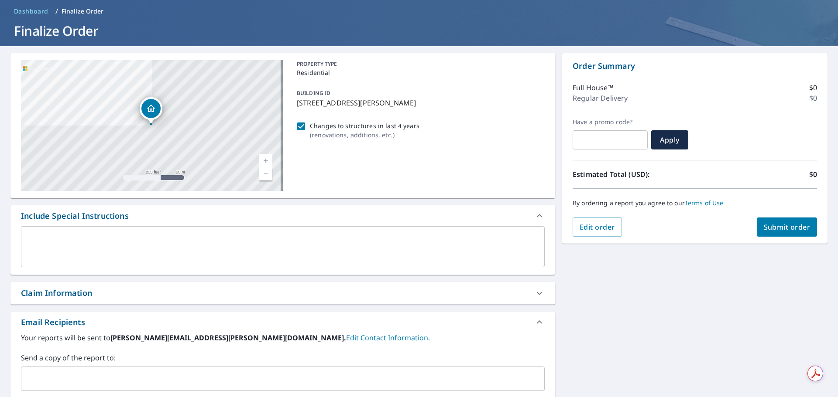
scroll to position [87, 0]
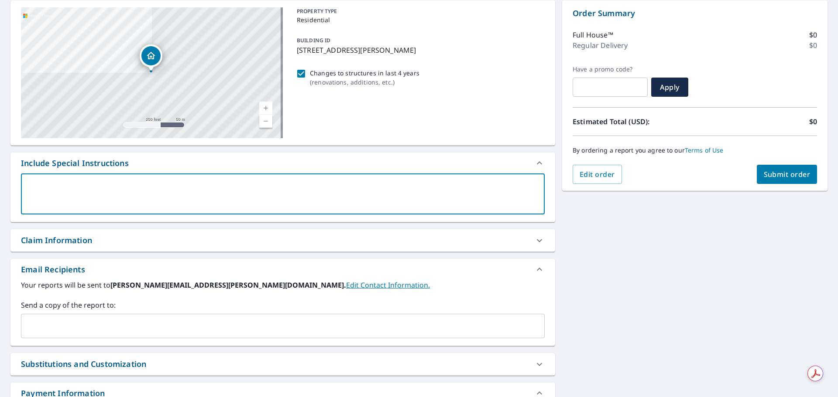
click at [97, 188] on textarea at bounding box center [282, 194] width 511 height 25
paste textarea "Live Report - Need Fast Turn Around Please"
click at [681, 250] on div "[STREET_ADDRESS] Aerial Road A standard road map Aerial A detailed look from ab…" at bounding box center [419, 219] width 838 height 452
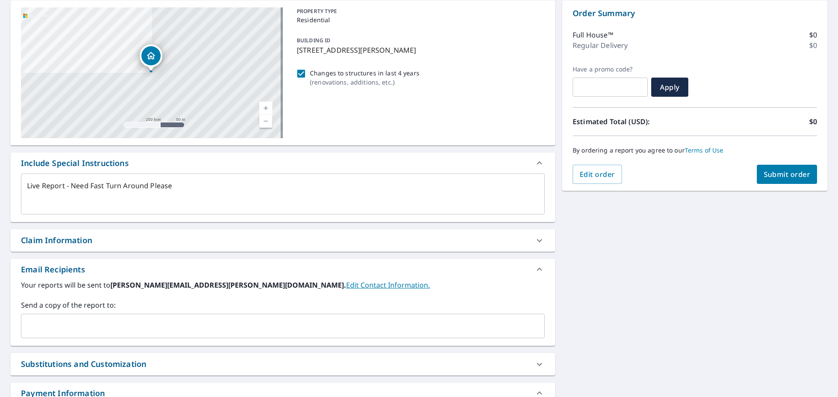
scroll to position [0, 0]
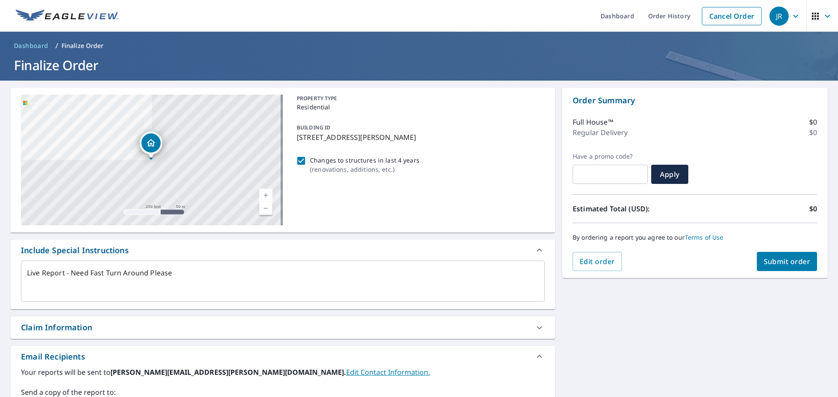
click at [776, 258] on span "Submit order" at bounding box center [786, 262] width 47 height 10
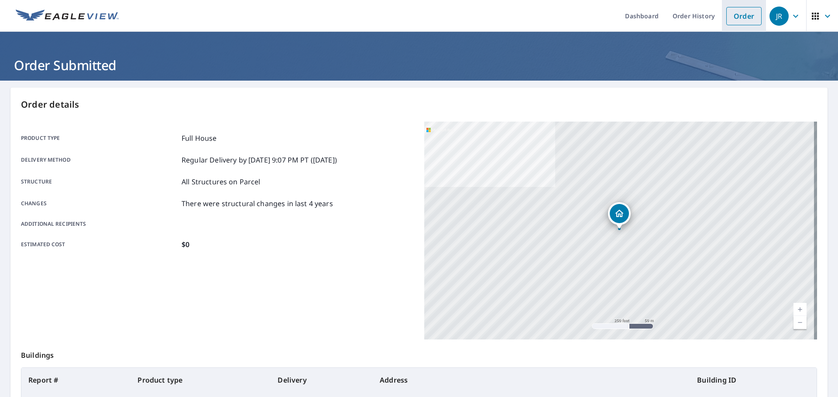
click at [726, 16] on link "Order" at bounding box center [743, 16] width 35 height 18
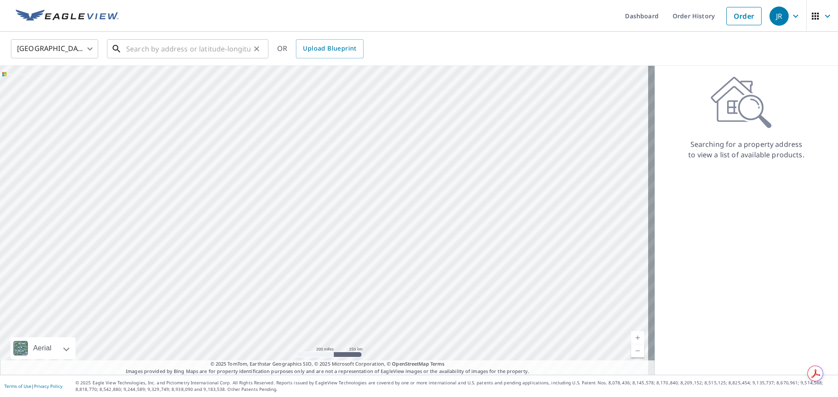
click at [206, 51] on input "text" at bounding box center [188, 49] width 124 height 24
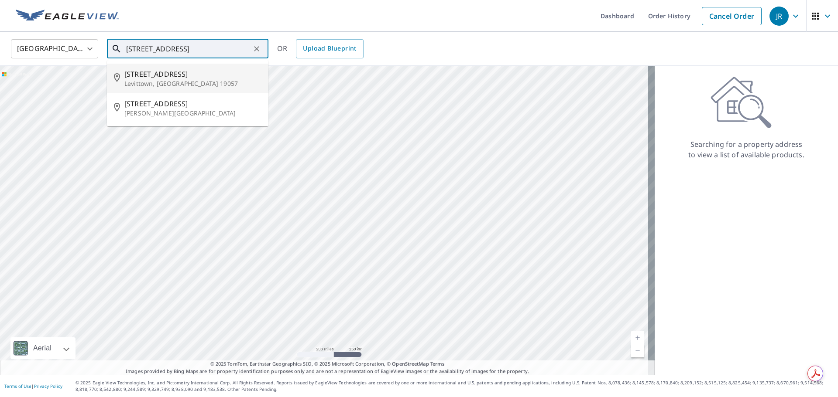
click at [161, 81] on p "Levittown, [GEOGRAPHIC_DATA] 19057" at bounding box center [192, 83] width 137 height 9
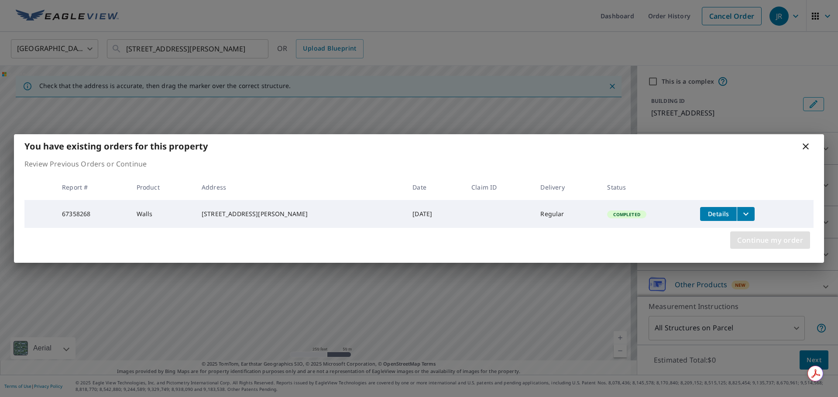
click at [787, 241] on span "Continue my order" at bounding box center [770, 240] width 66 height 12
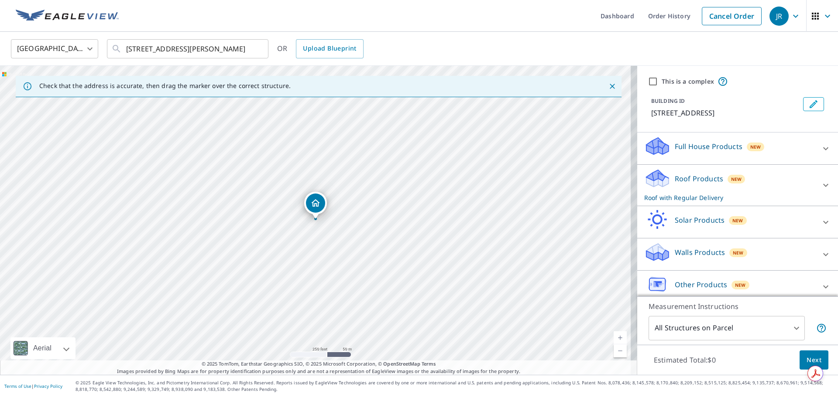
click at [820, 147] on icon at bounding box center [825, 149] width 10 height 10
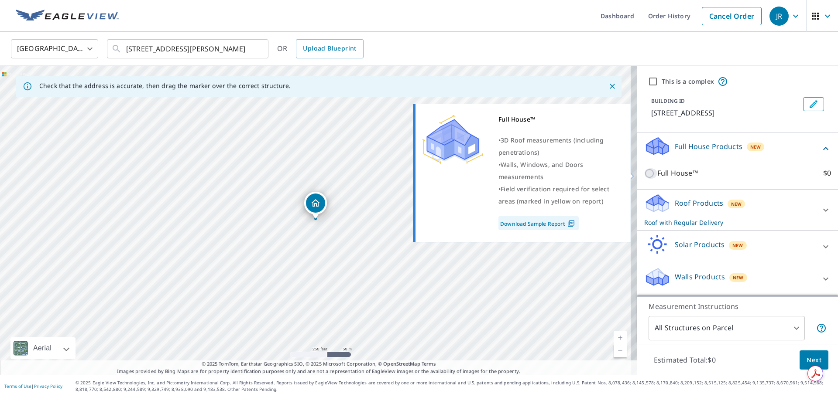
click at [644, 172] on input "Full House™ $0" at bounding box center [650, 173] width 13 height 10
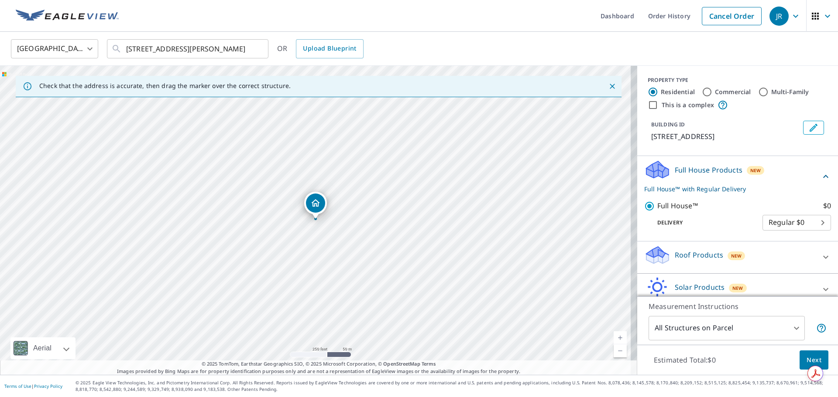
click at [806, 359] on span "Next" at bounding box center [813, 360] width 15 height 11
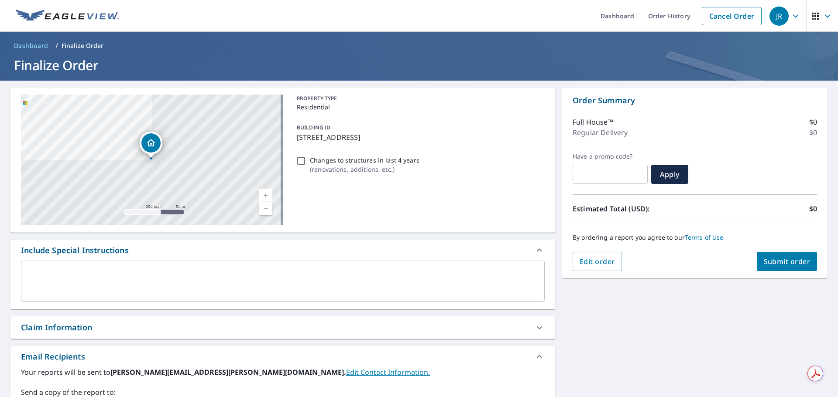
click at [301, 161] on input "Changes to structures in last 4 years ( renovations, additions, etc. )" at bounding box center [301, 161] width 10 height 10
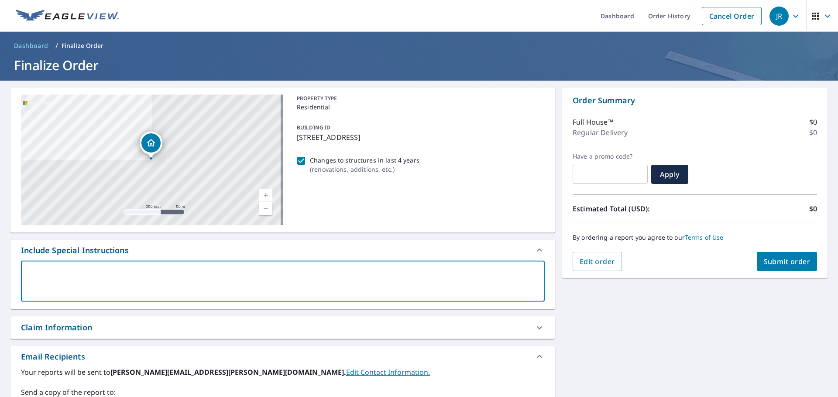
click at [68, 290] on textarea at bounding box center [282, 281] width 511 height 25
paste textarea "Live Report - Need Fast Turn Around Please"
click at [495, 172] on div "Changes to structures in last 4 years ( renovations, additions, etc. )" at bounding box center [418, 165] width 251 height 24
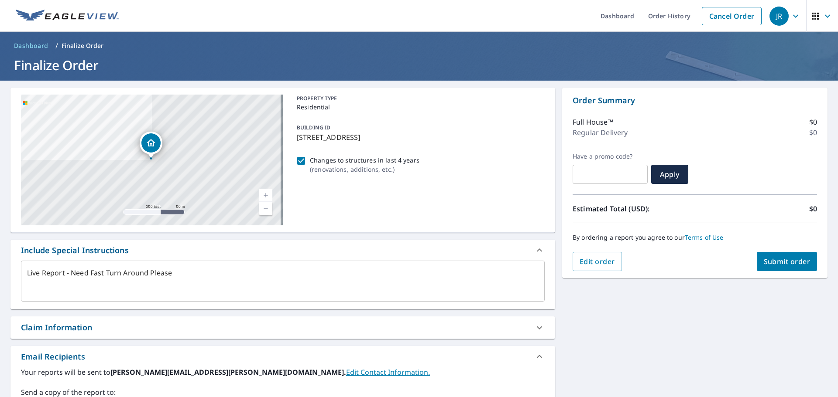
click at [188, 274] on textarea "Live Report - Need Fast Turn Around Please" at bounding box center [282, 281] width 511 height 25
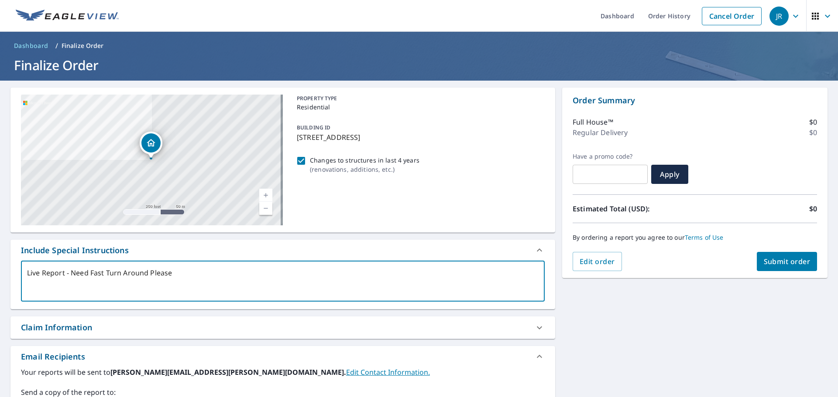
click at [770, 263] on span "Submit order" at bounding box center [786, 262] width 47 height 10
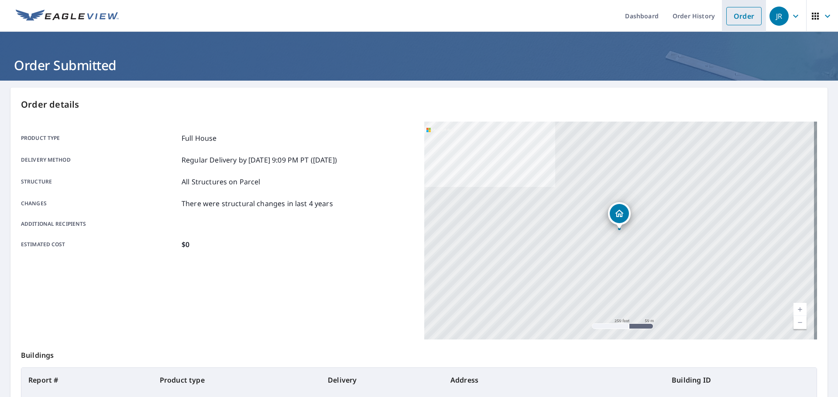
click at [729, 18] on link "Order" at bounding box center [743, 16] width 35 height 18
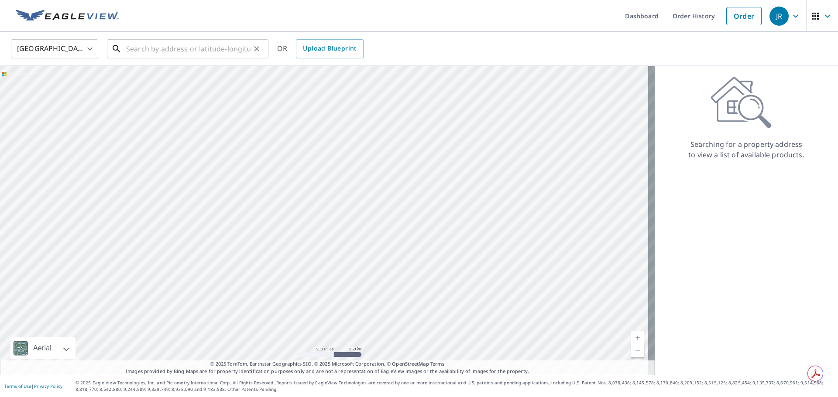
click at [166, 48] on input "text" at bounding box center [188, 49] width 124 height 24
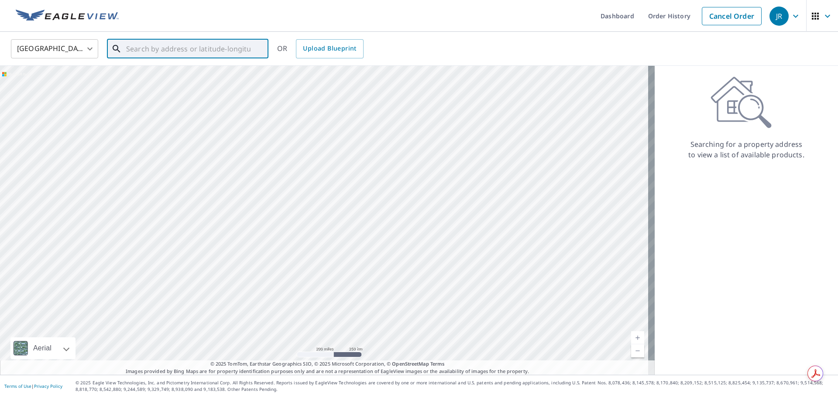
click at [183, 47] on input "text" at bounding box center [188, 49] width 124 height 24
click at [214, 51] on input "text" at bounding box center [188, 49] width 124 height 24
click at [177, 79] on p "[GEOGRAPHIC_DATA]" at bounding box center [192, 83] width 137 height 9
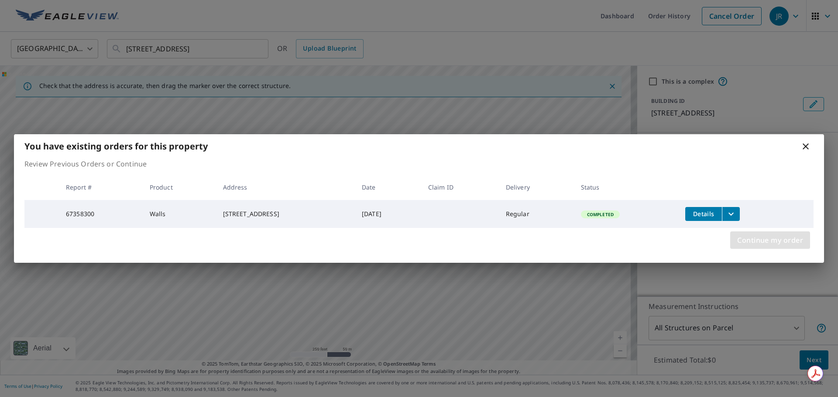
click at [775, 240] on span "Continue my order" at bounding box center [770, 240] width 66 height 12
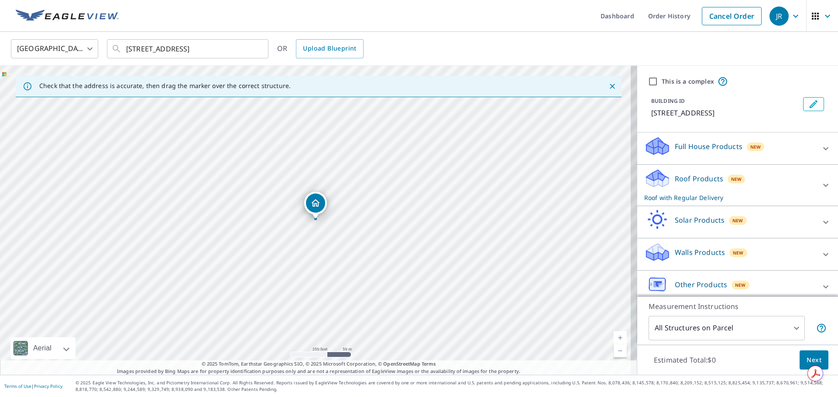
click at [815, 186] on div at bounding box center [825, 185] width 21 height 21
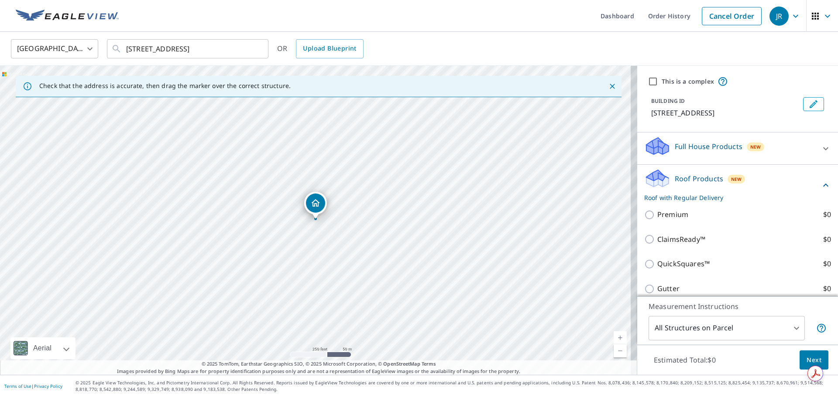
click at [795, 148] on div "Full House Products New" at bounding box center [729, 148] width 171 height 25
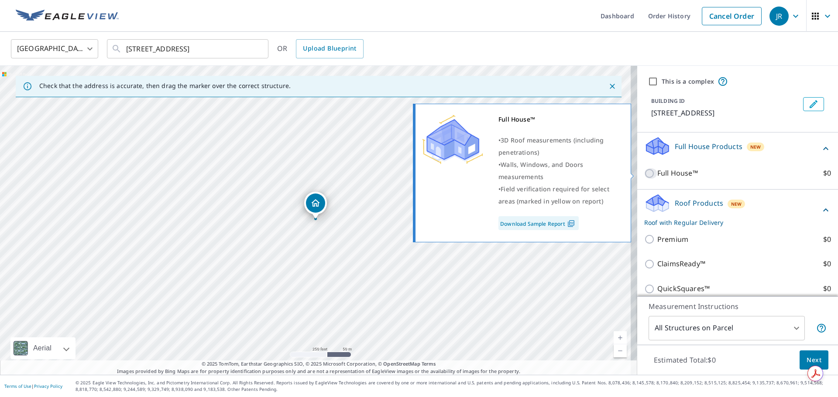
click at [644, 174] on input "Full House™ $0" at bounding box center [650, 173] width 13 height 10
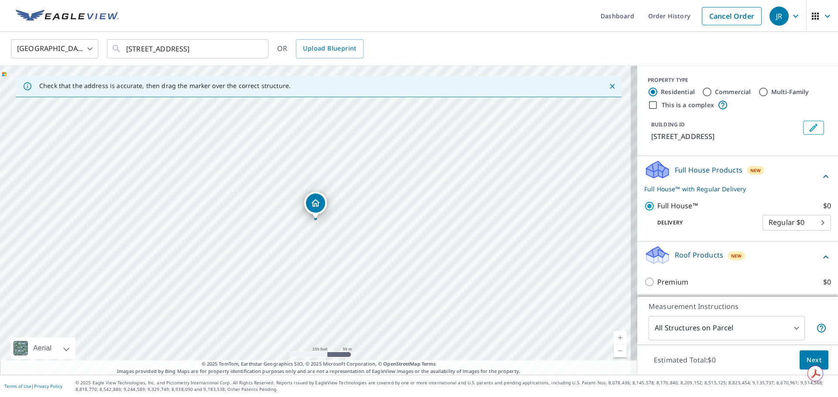
click at [806, 361] on span "Next" at bounding box center [813, 360] width 15 height 11
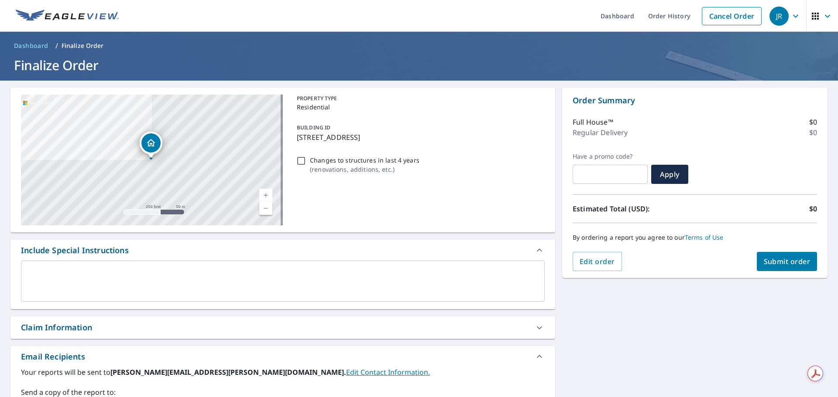
click at [297, 163] on input "Changes to structures in last 4 years ( renovations, additions, etc. )" at bounding box center [301, 161] width 10 height 10
click at [76, 275] on textarea at bounding box center [282, 281] width 511 height 25
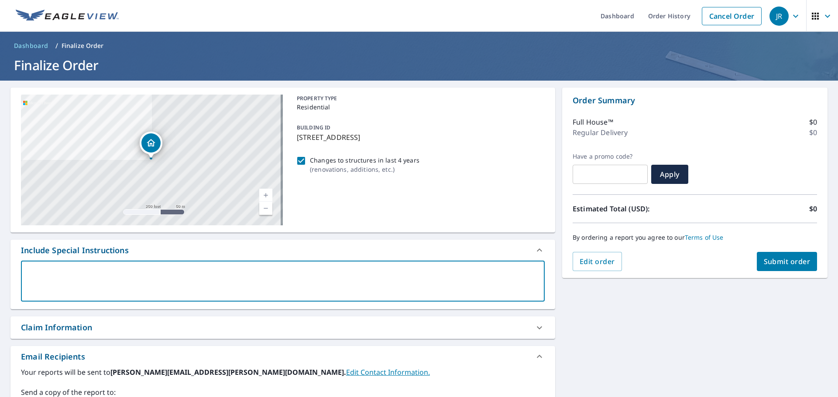
paste textarea "Live Report - Need Fast Turn Around Please"
click at [430, 200] on div "PROPERTY TYPE Residential BUILDING ID [STREET_ADDRESS] Changes to structures in…" at bounding box center [418, 160] width 251 height 131
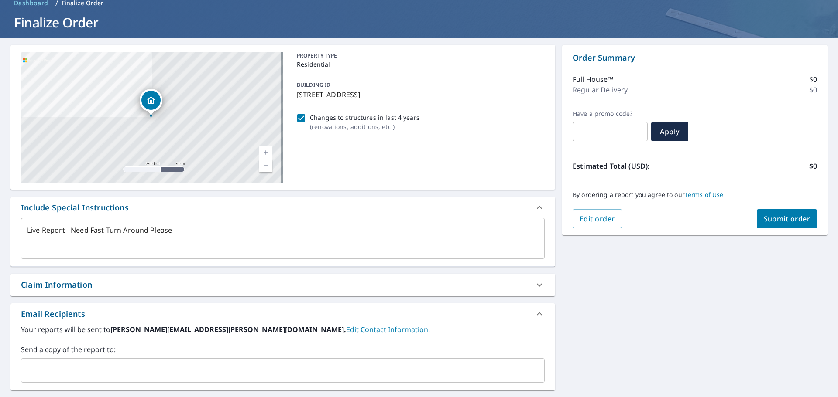
scroll to position [131, 0]
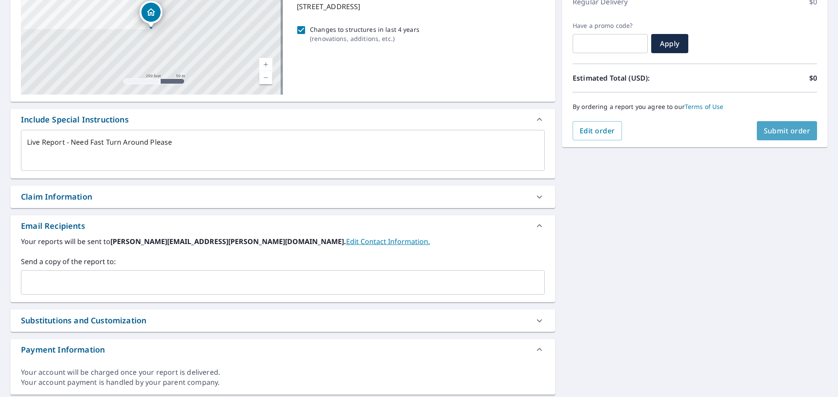
click at [784, 128] on span "Submit order" at bounding box center [786, 131] width 47 height 10
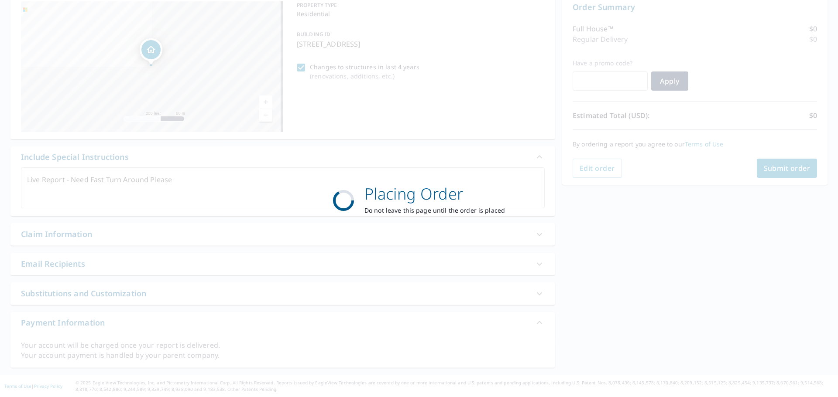
scroll to position [93, 0]
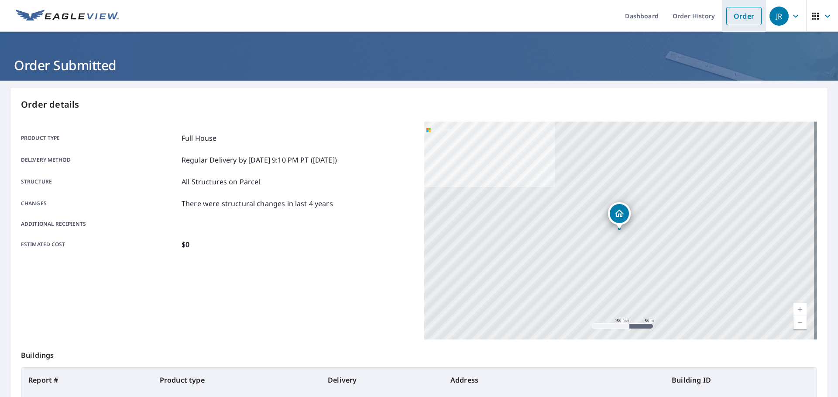
click at [742, 19] on link "Order" at bounding box center [743, 16] width 35 height 18
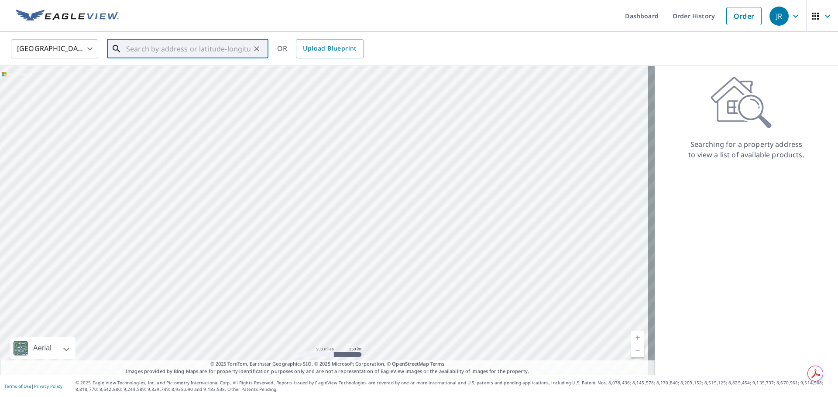
click at [203, 42] on input "text" at bounding box center [188, 49] width 124 height 24
click at [174, 78] on div "[STREET_ADDRESS][PERSON_NAME]" at bounding box center [192, 78] width 137 height 19
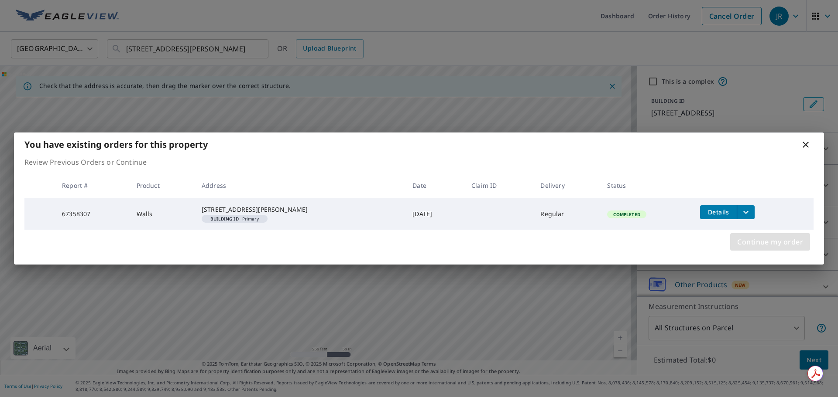
click at [767, 248] on span "Continue my order" at bounding box center [770, 242] width 66 height 12
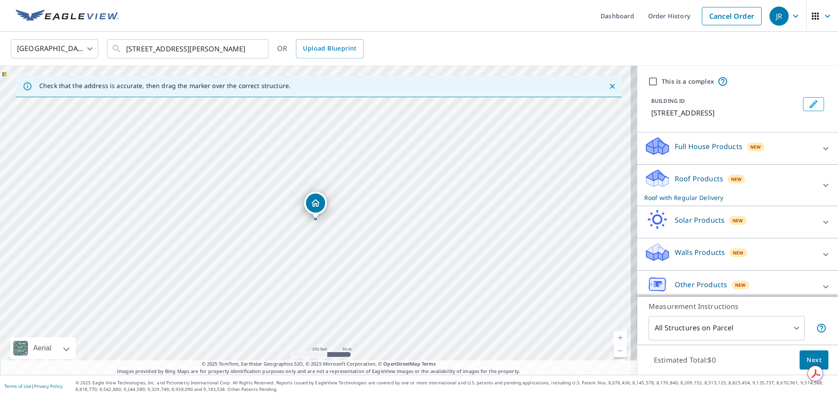
click at [815, 151] on div at bounding box center [825, 148] width 21 height 21
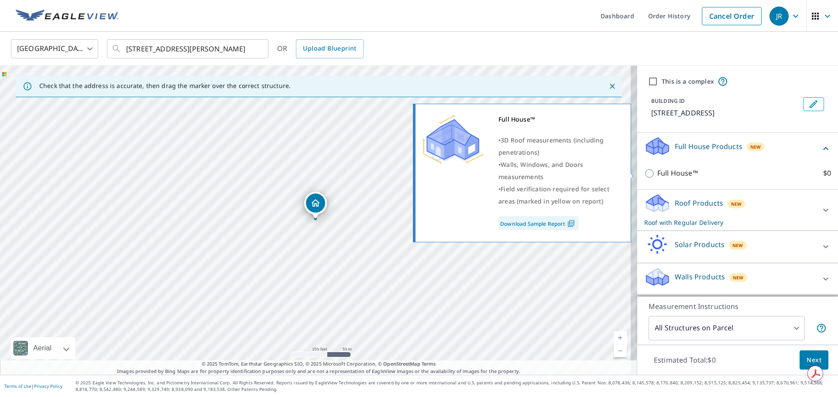
click at [644, 175] on input "Full House™ $0" at bounding box center [650, 173] width 13 height 10
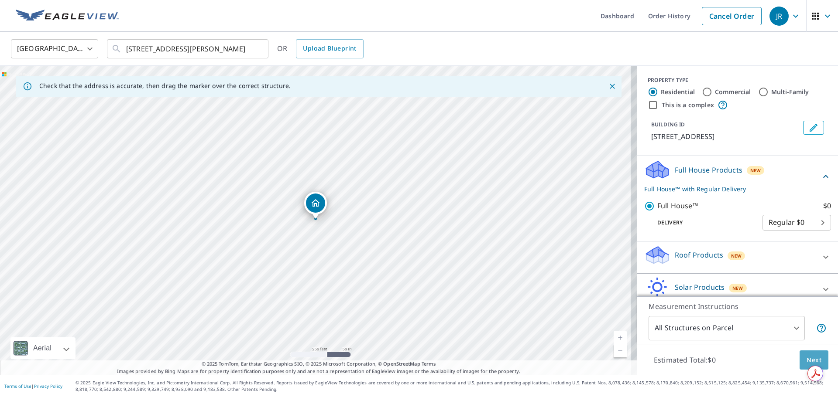
click at [802, 354] on button "Next" at bounding box center [813, 361] width 29 height 20
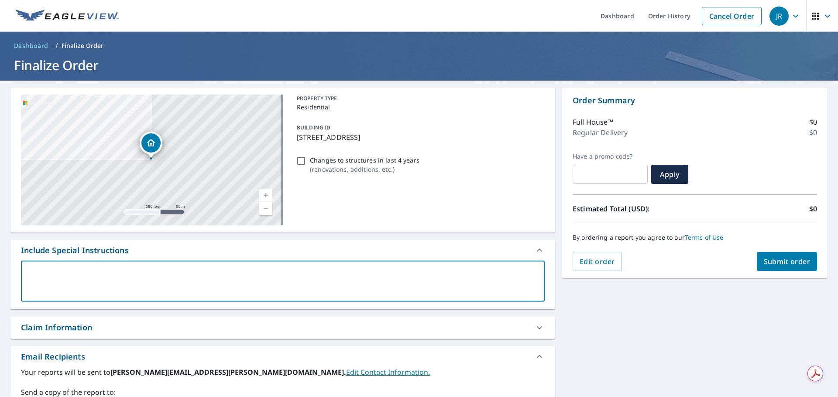
click at [128, 282] on textarea at bounding box center [282, 281] width 511 height 25
paste textarea "Live Report - Need Fast Turn Around Please"
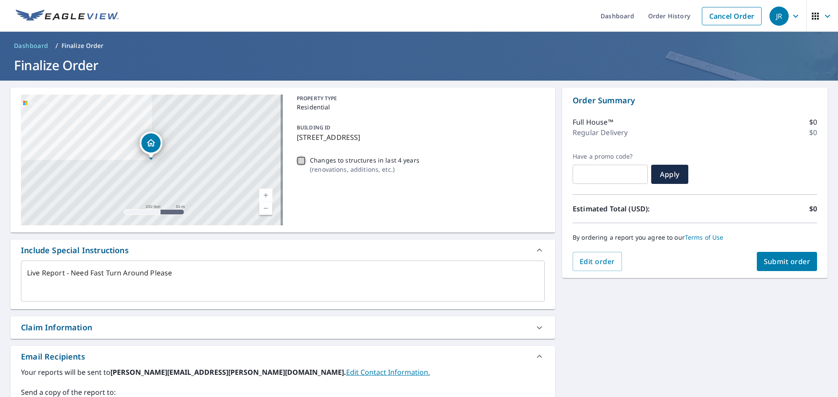
drag, startPoint x: 299, startPoint y: 160, endPoint x: 300, endPoint y: 167, distance: 7.4
click at [299, 161] on input "Changes to structures in last 4 years ( renovations, additions, etc. )" at bounding box center [301, 161] width 10 height 10
click at [774, 263] on span "Submit order" at bounding box center [786, 262] width 47 height 10
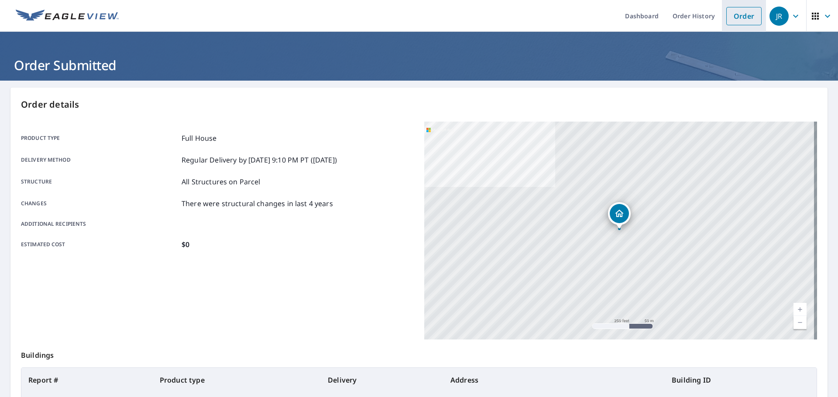
click at [745, 16] on link "Order" at bounding box center [743, 16] width 35 height 18
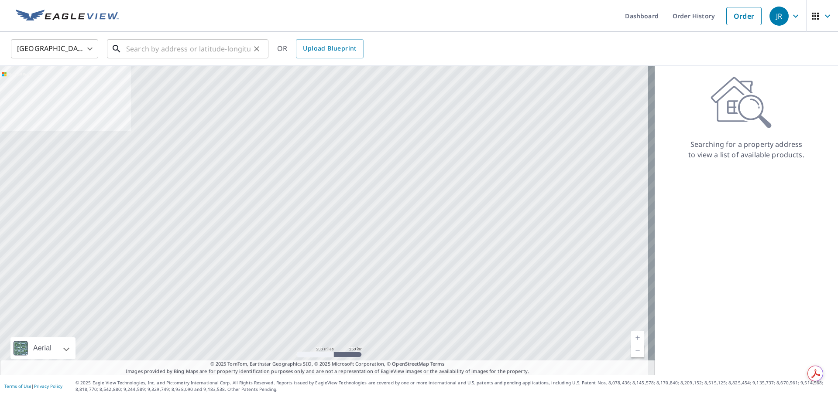
click at [181, 51] on input "text" at bounding box center [188, 49] width 124 height 24
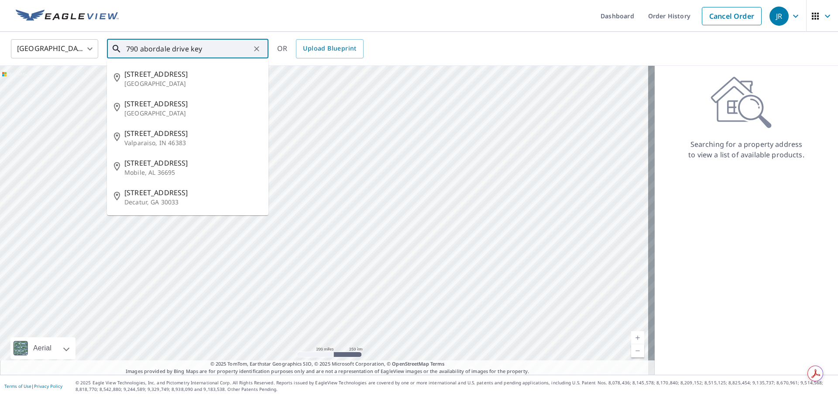
click at [158, 75] on span "[STREET_ADDRESS]" at bounding box center [192, 74] width 137 height 10
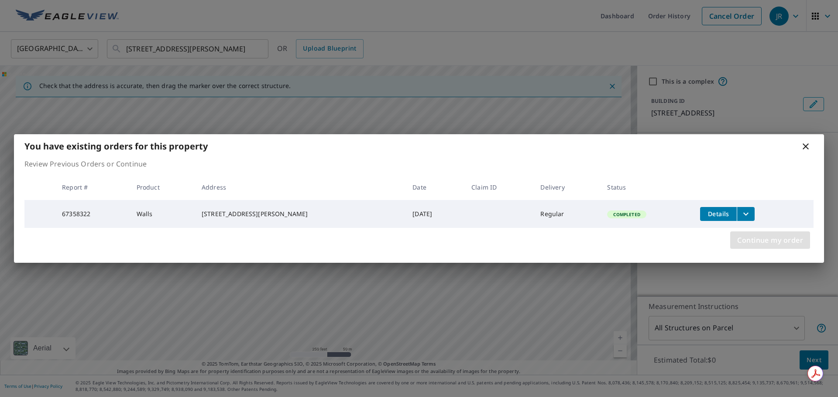
click at [798, 238] on span "Continue my order" at bounding box center [770, 240] width 66 height 12
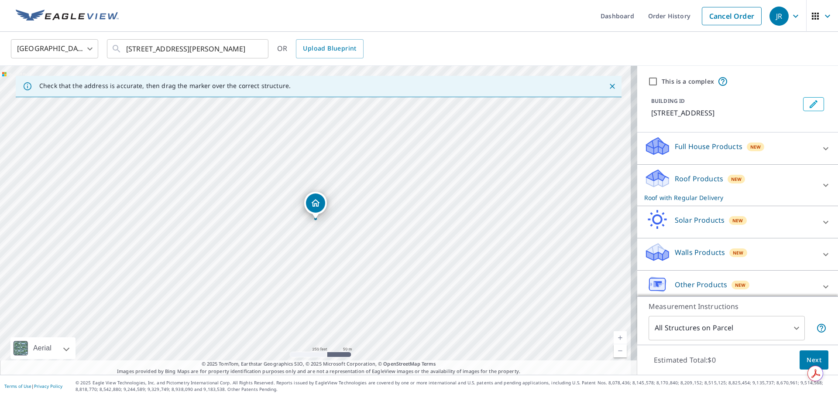
click at [820, 148] on icon at bounding box center [825, 149] width 10 height 10
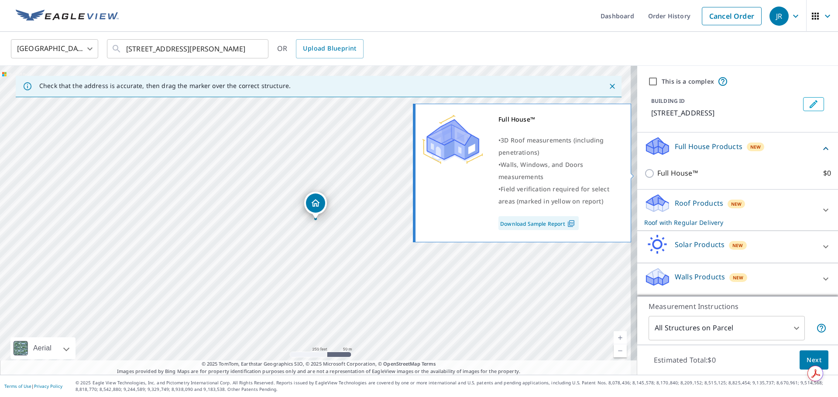
click at [644, 171] on input "Full House™ $0" at bounding box center [650, 173] width 13 height 10
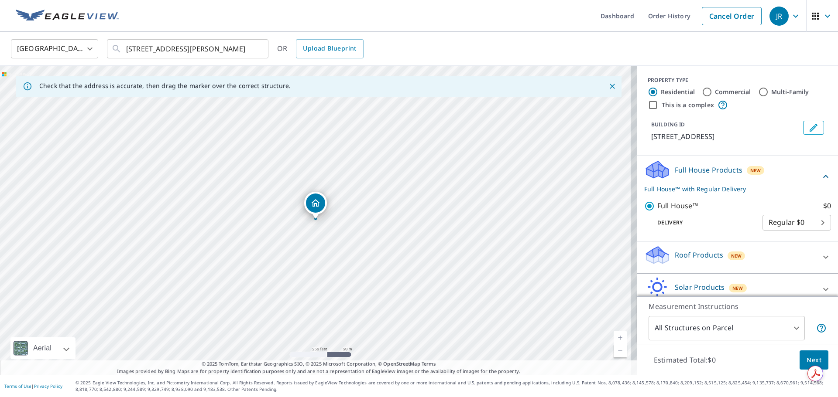
click at [806, 360] on span "Next" at bounding box center [813, 360] width 15 height 11
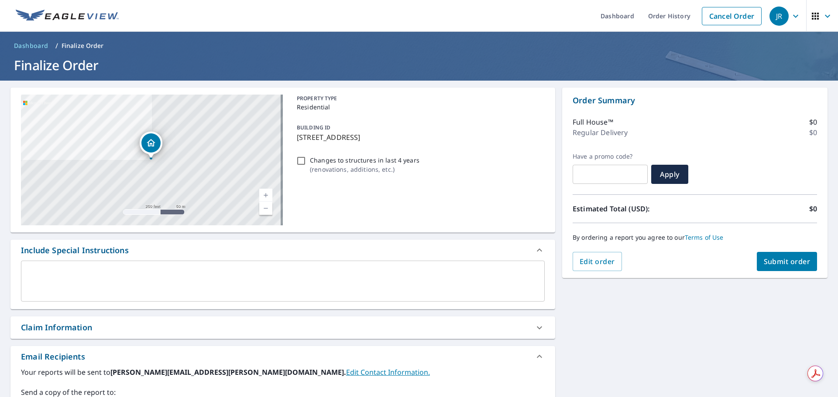
click at [53, 269] on textarea at bounding box center [282, 281] width 511 height 25
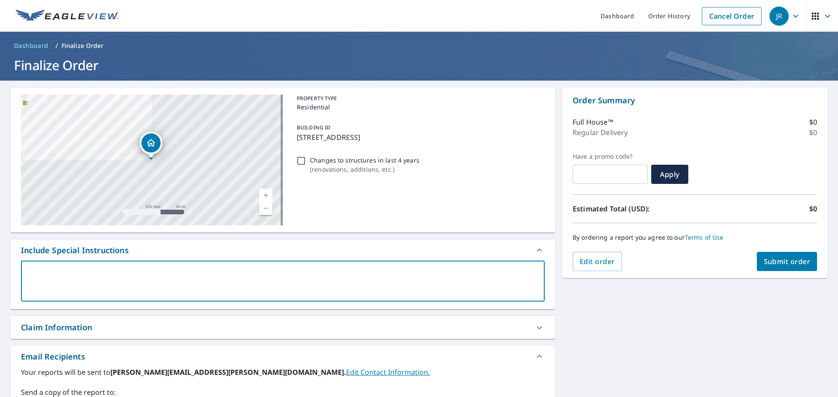
paste textarea "Live Report - Need Fast Turn Around Please"
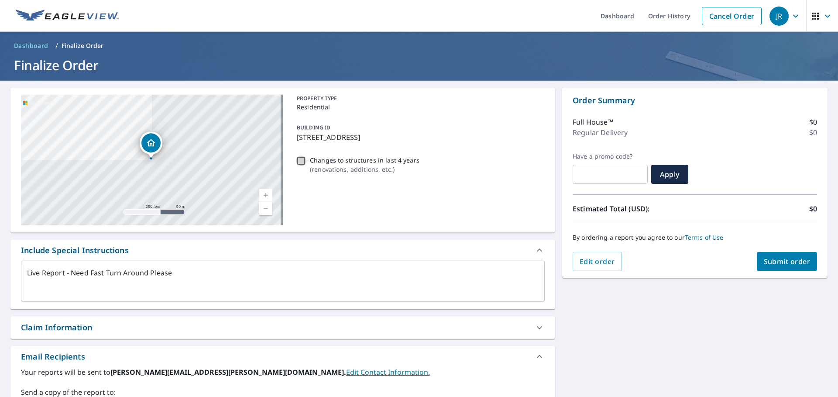
click at [298, 160] on input "Changes to structures in last 4 years ( renovations, additions, etc. )" at bounding box center [301, 161] width 10 height 10
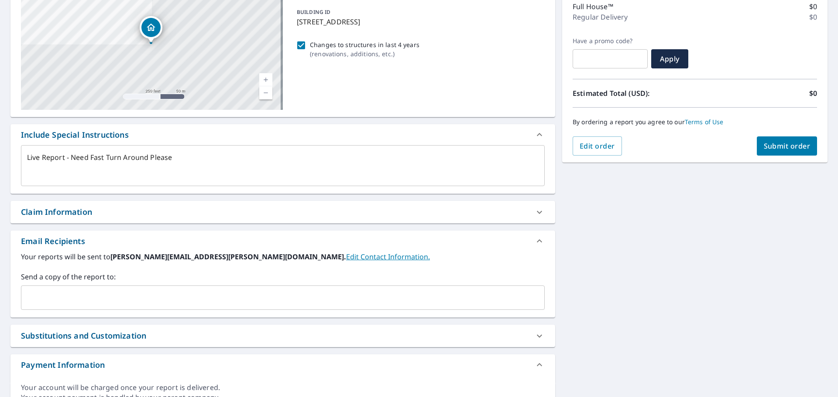
scroll to position [158, 0]
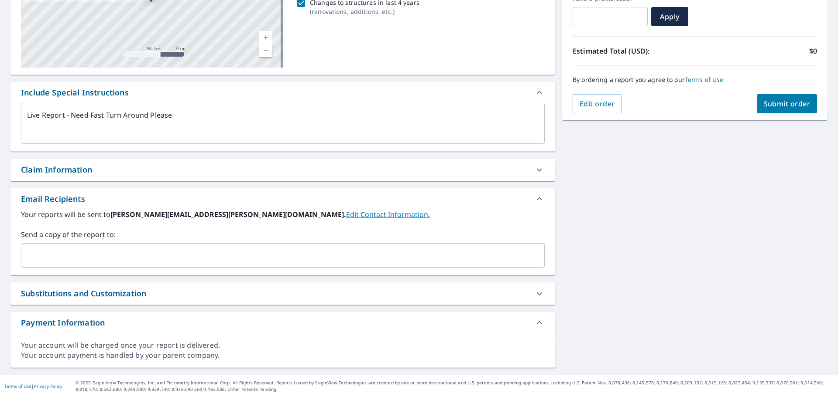
click at [785, 100] on span "Submit order" at bounding box center [786, 104] width 47 height 10
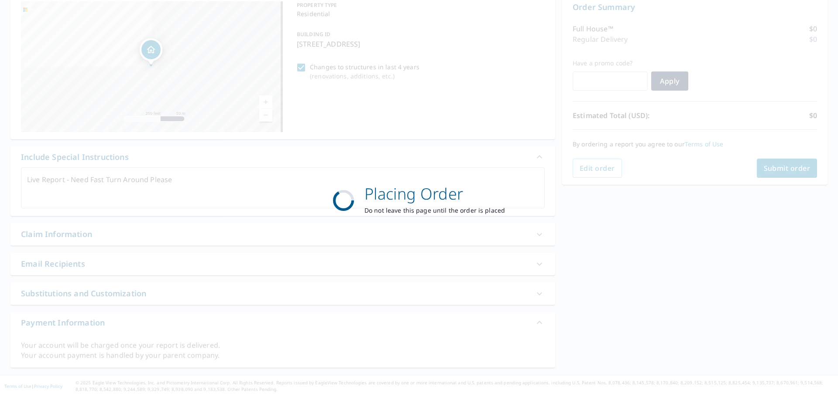
scroll to position [93, 0]
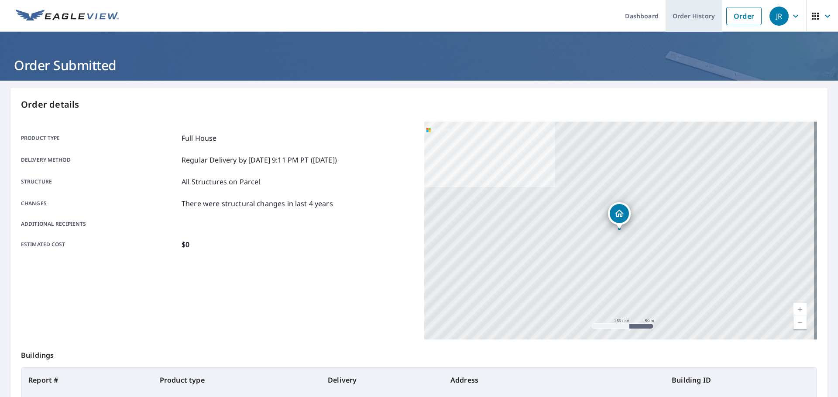
click at [681, 13] on link "Order History" at bounding box center [693, 16] width 56 height 32
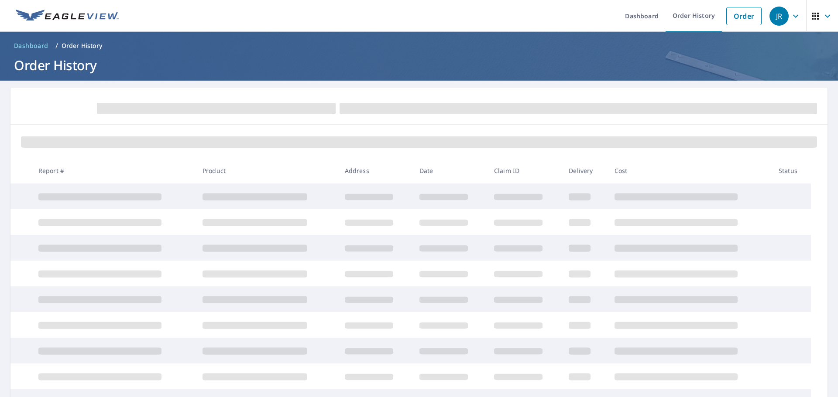
scroll to position [108, 0]
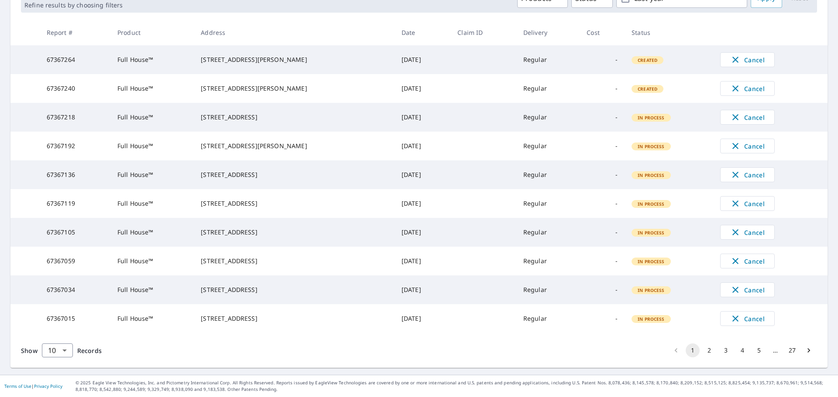
scroll to position [174, 0]
click at [703, 352] on button "2" at bounding box center [709, 351] width 14 height 14
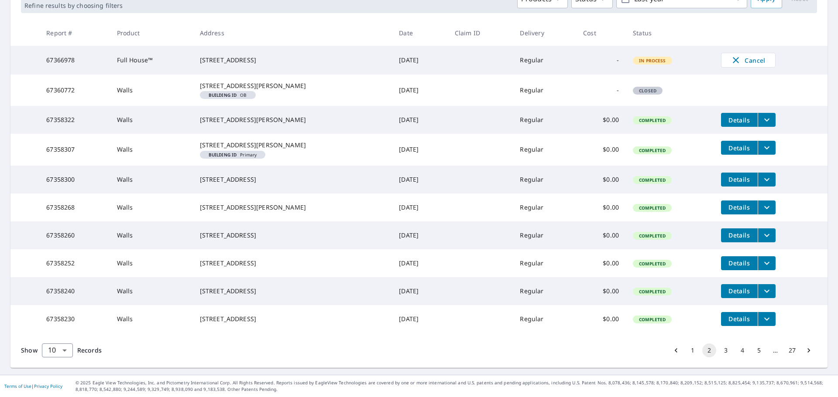
scroll to position [192, 0]
click at [685, 348] on button "1" at bounding box center [692, 351] width 14 height 14
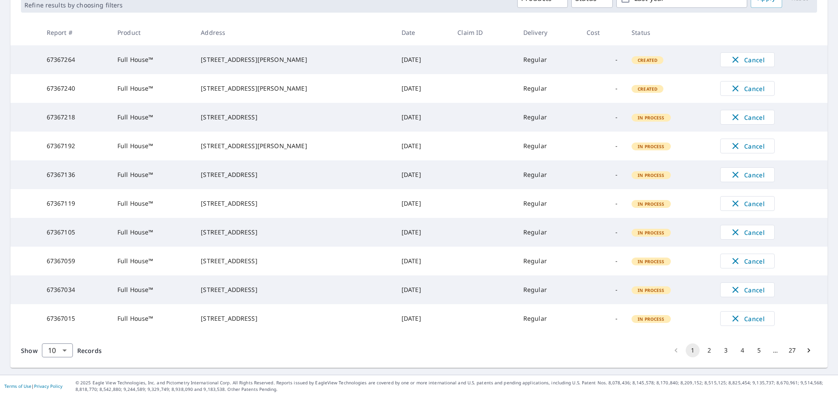
scroll to position [174, 0]
click at [702, 349] on button "2" at bounding box center [709, 351] width 14 height 14
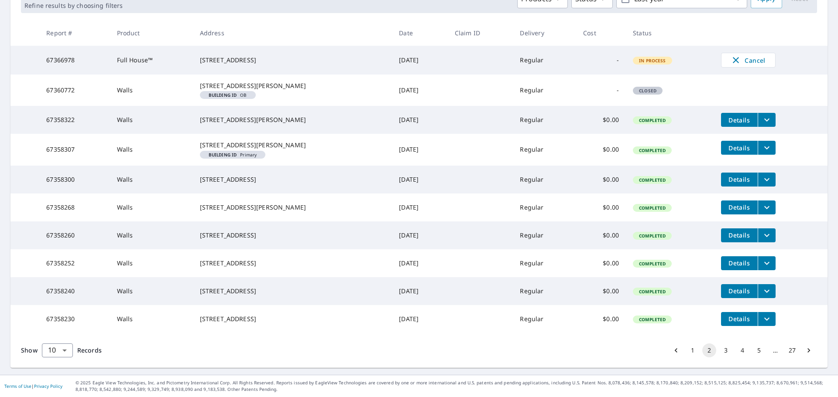
scroll to position [192, 0]
click at [688, 352] on button "1" at bounding box center [692, 351] width 14 height 14
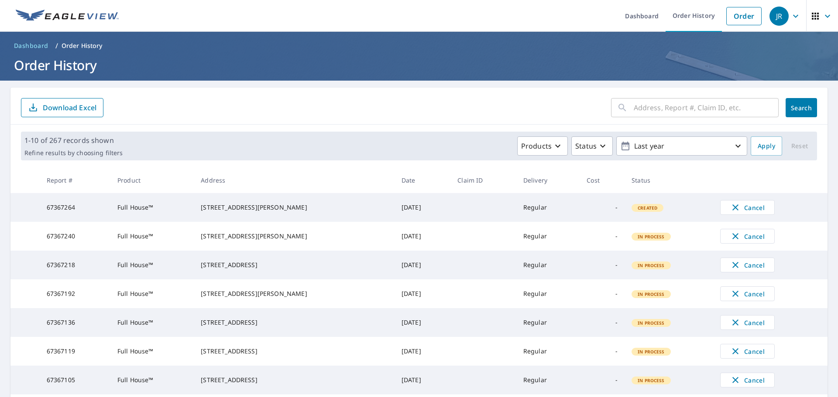
click at [378, 112] on form "​ Search Download Excel" at bounding box center [419, 107] width 796 height 19
